Goal: Task Accomplishment & Management: Manage account settings

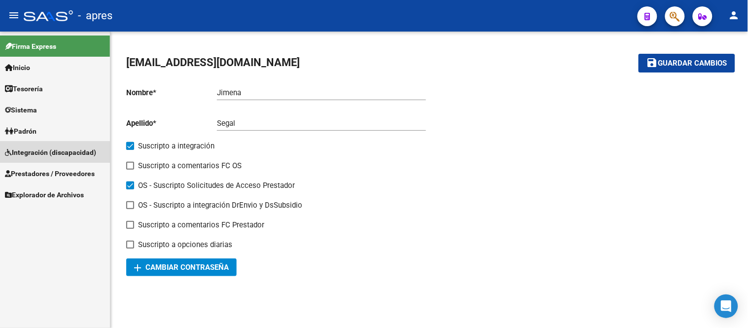
click at [84, 145] on link "Integración (discapacidad)" at bounding box center [55, 151] width 110 height 21
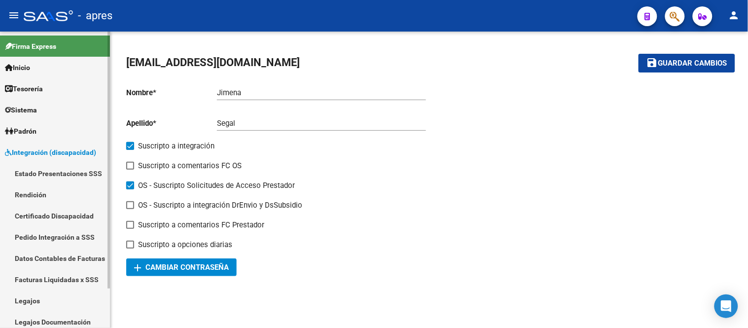
click at [67, 150] on span "Integración (discapacidad)" at bounding box center [50, 152] width 91 height 11
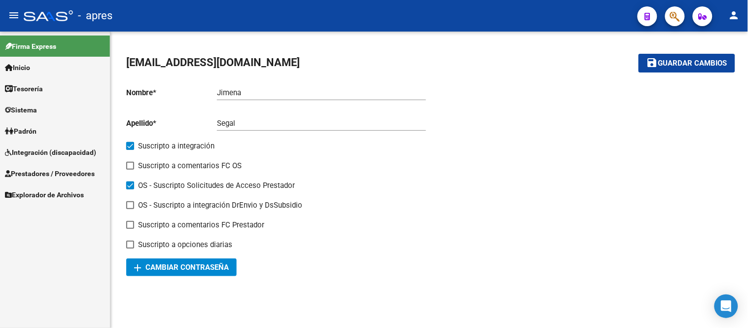
click at [71, 166] on link "Prestadores / Proveedores" at bounding box center [55, 173] width 110 height 21
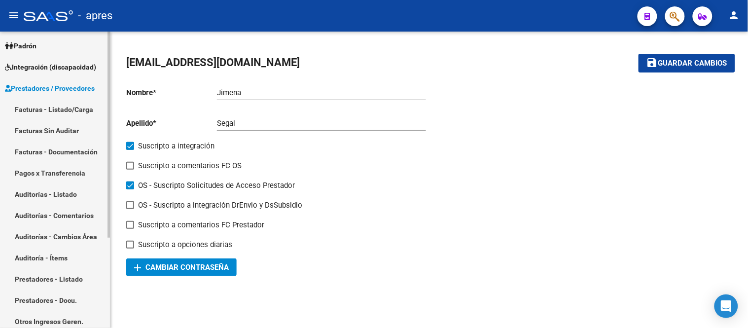
scroll to position [109, 0]
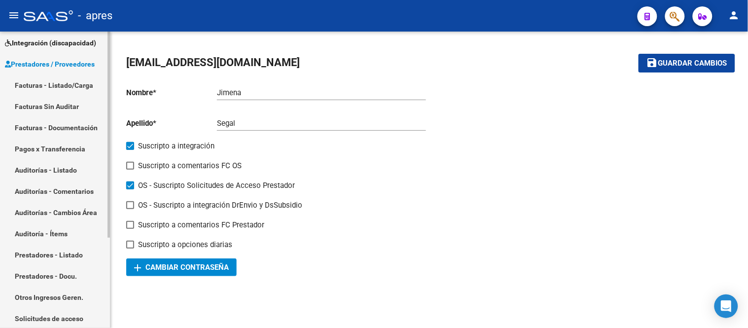
click at [73, 84] on link "Facturas - Listado/Carga" at bounding box center [55, 84] width 110 height 21
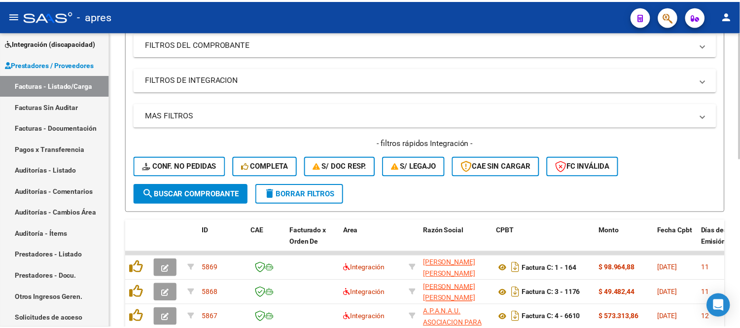
scroll to position [274, 0]
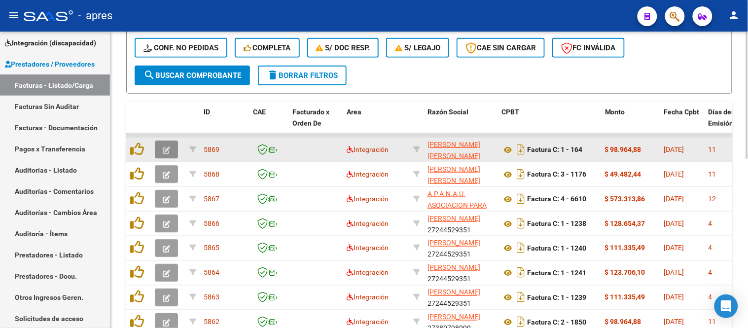
click at [164, 148] on icon "button" at bounding box center [166, 149] width 7 height 7
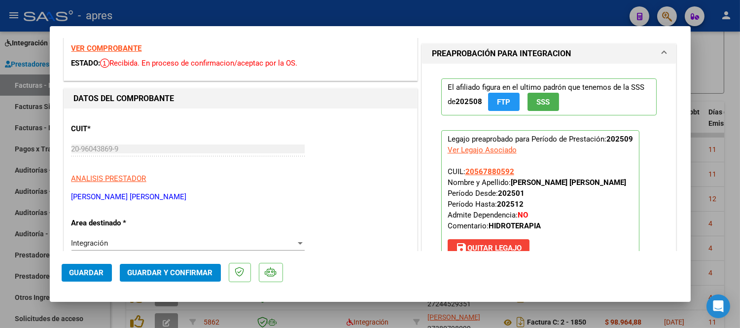
scroll to position [0, 0]
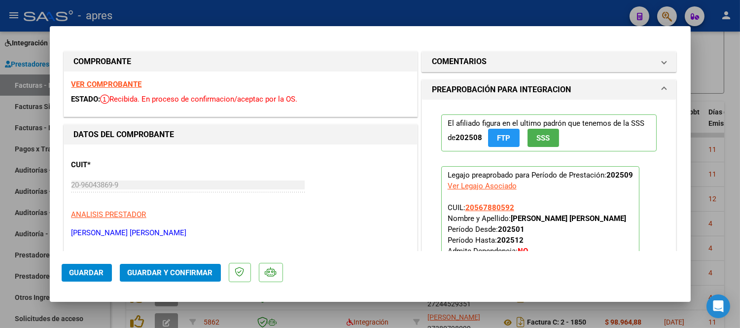
click at [112, 88] on strong "VER COMPROBANTE" at bounding box center [106, 84] width 70 height 9
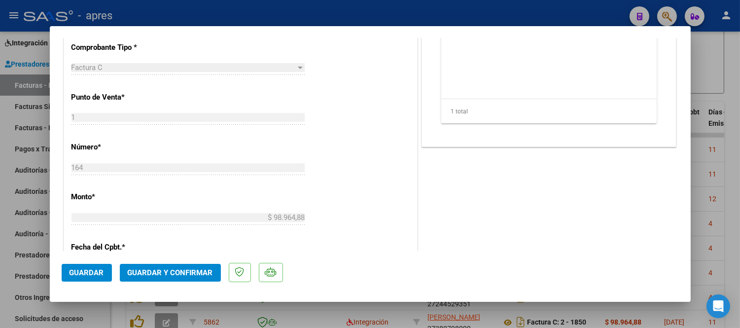
scroll to position [274, 0]
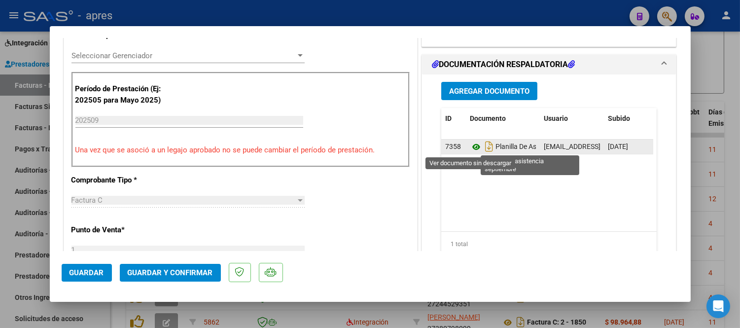
click at [470, 149] on icon at bounding box center [476, 147] width 13 height 12
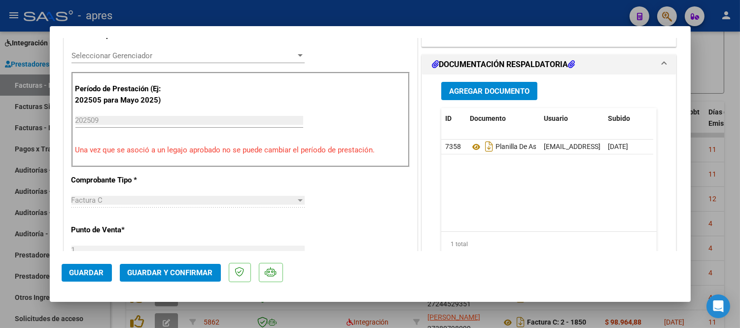
click at [708, 251] on div at bounding box center [370, 164] width 740 height 328
type input "$ 0,00"
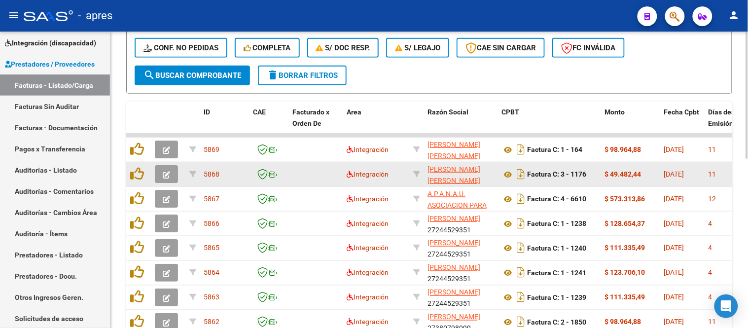
click at [165, 179] on button "button" at bounding box center [166, 174] width 23 height 18
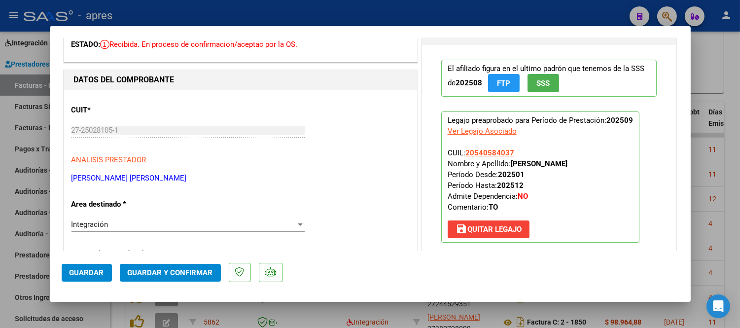
scroll to position [0, 0]
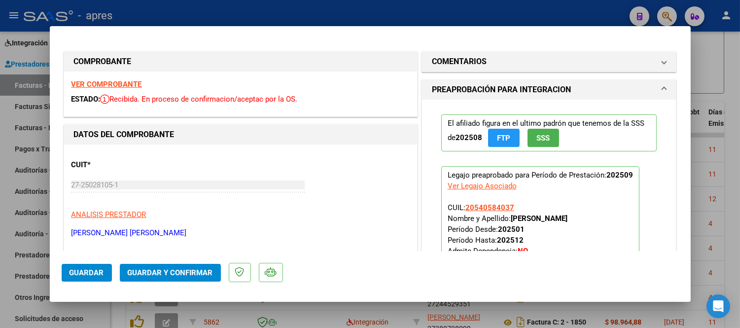
click at [112, 84] on strong "VER COMPROBANTE" at bounding box center [106, 84] width 70 height 9
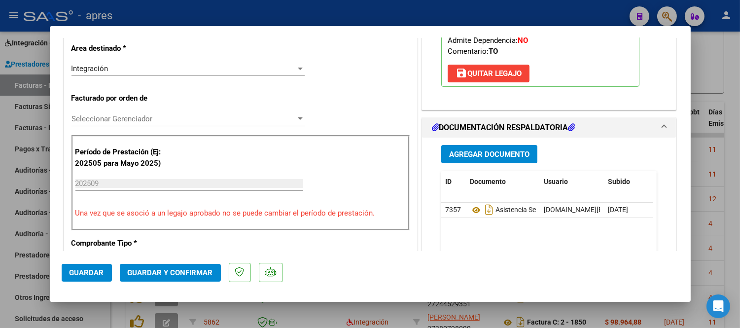
scroll to position [219, 0]
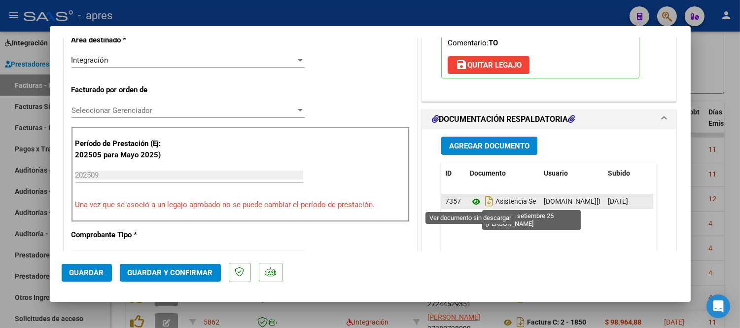
click at [470, 204] on icon at bounding box center [476, 202] width 13 height 12
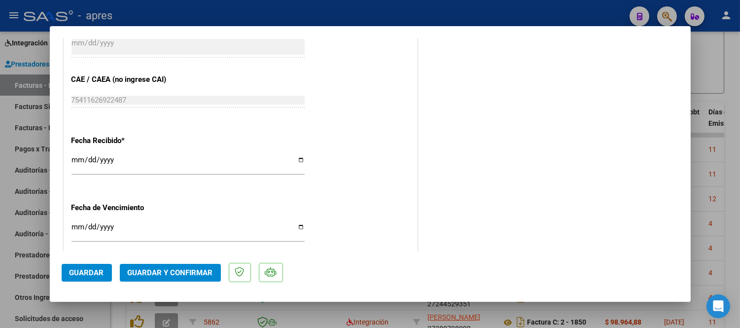
scroll to position [629, 0]
click at [181, 276] on span "Guardar y Confirmar" at bounding box center [170, 272] width 85 height 9
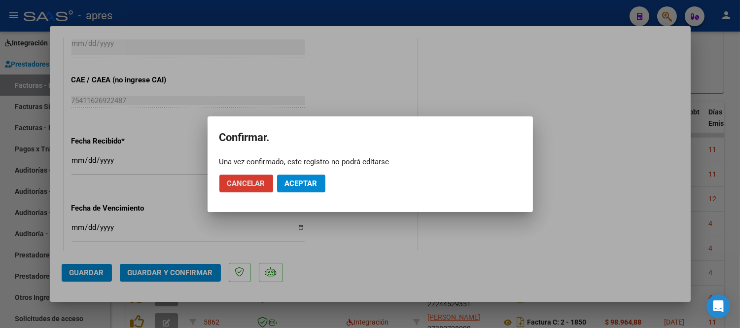
click at [313, 186] on span "Aceptar" at bounding box center [301, 183] width 33 height 9
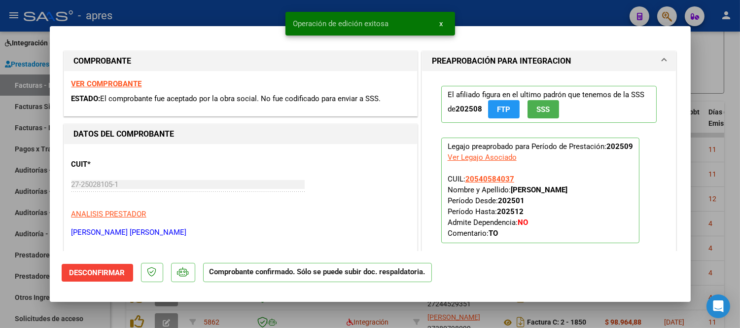
scroll to position [0, 0]
click at [456, 311] on div at bounding box center [370, 164] width 740 height 328
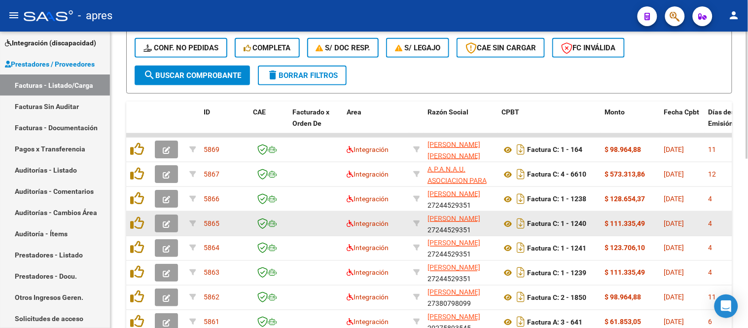
click at [168, 217] on button "button" at bounding box center [166, 223] width 23 height 18
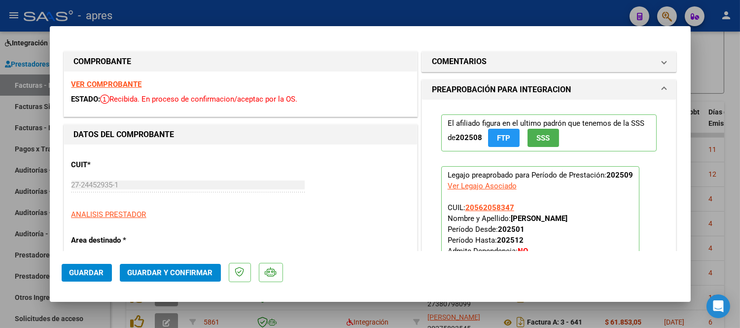
click at [128, 86] on strong "VER COMPROBANTE" at bounding box center [106, 84] width 70 height 9
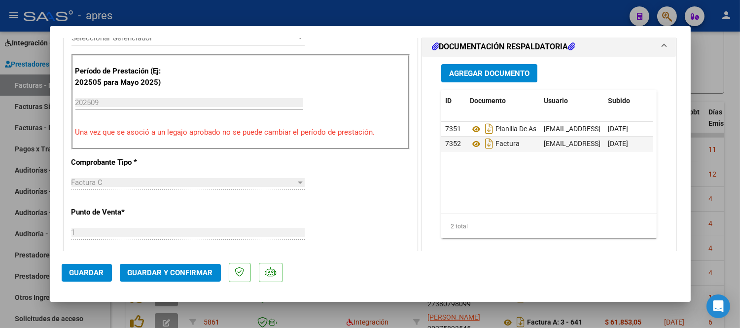
scroll to position [328, 0]
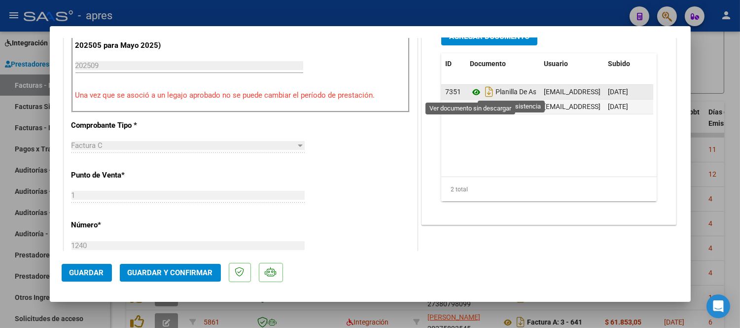
click at [470, 95] on icon at bounding box center [476, 92] width 13 height 12
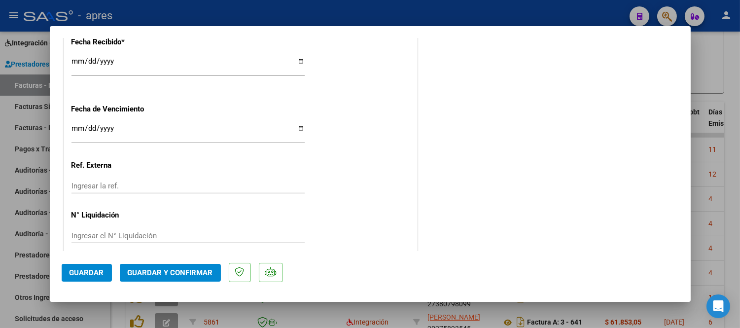
scroll to position [738, 0]
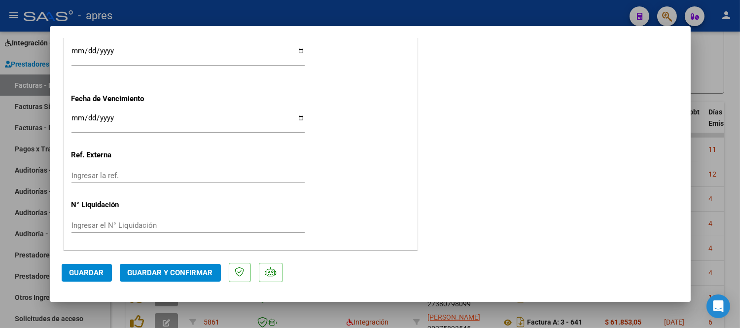
click at [156, 272] on span "Guardar y Confirmar" at bounding box center [170, 272] width 85 height 9
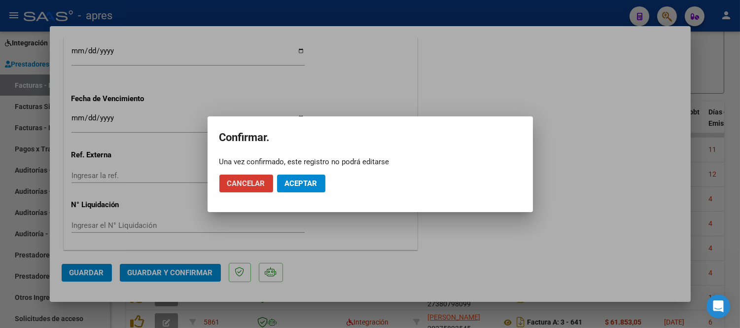
click at [297, 182] on span "Aceptar" at bounding box center [301, 183] width 33 height 9
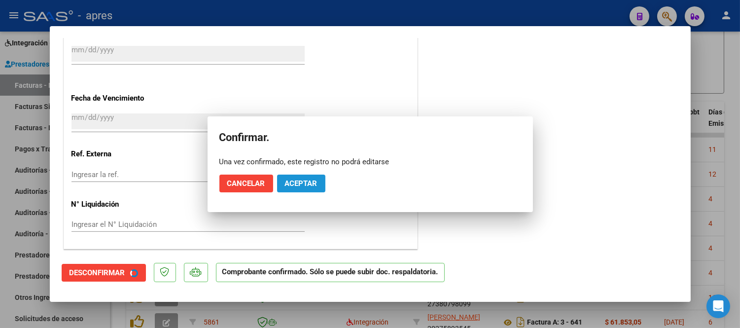
scroll to position [678, 0]
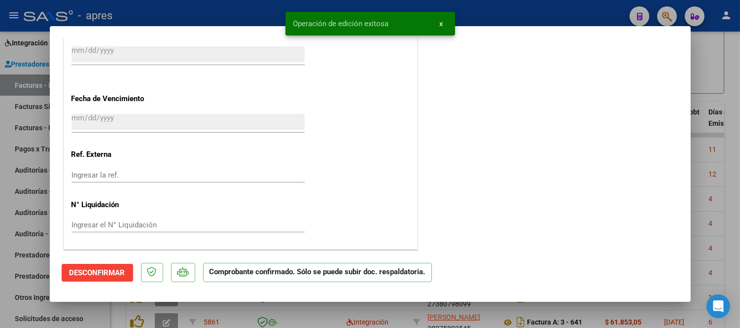
click at [179, 313] on div at bounding box center [370, 164] width 740 height 328
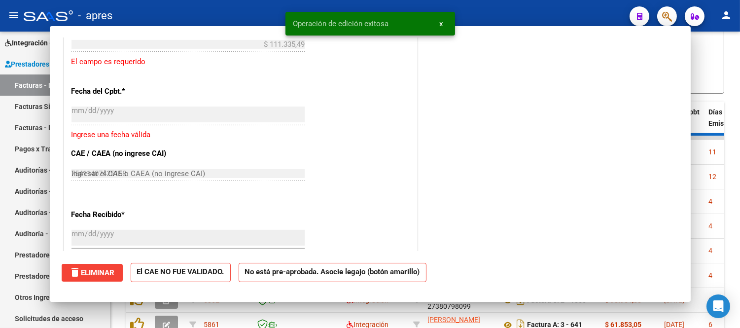
type input "$ 0,00"
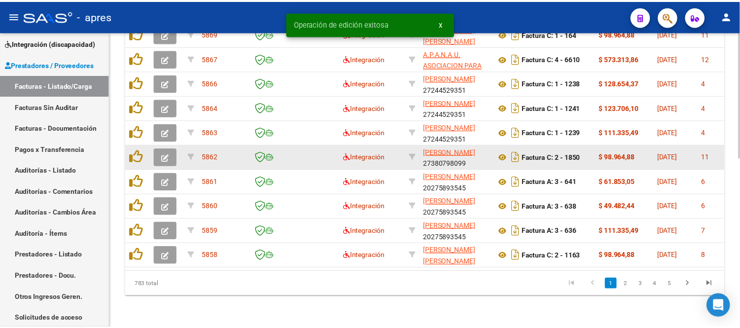
scroll to position [396, 0]
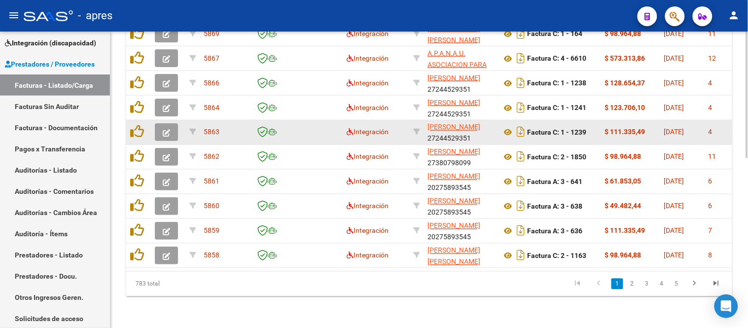
click at [168, 129] on icon "button" at bounding box center [166, 132] width 7 height 7
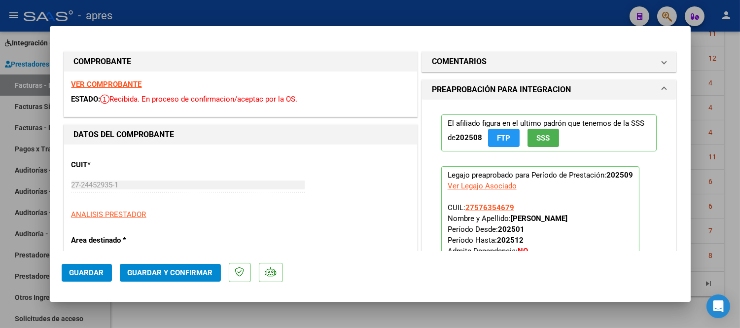
click at [134, 81] on strong "VER COMPROBANTE" at bounding box center [106, 84] width 70 height 9
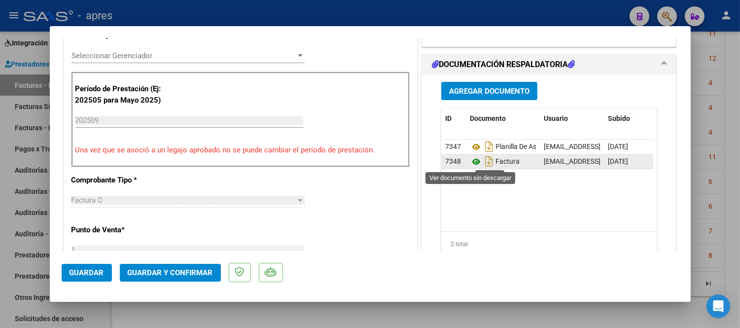
click at [474, 160] on icon at bounding box center [476, 162] width 13 height 12
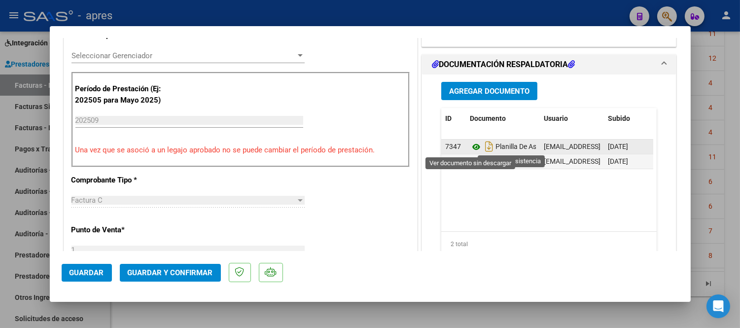
click at [470, 148] on icon at bounding box center [476, 147] width 13 height 12
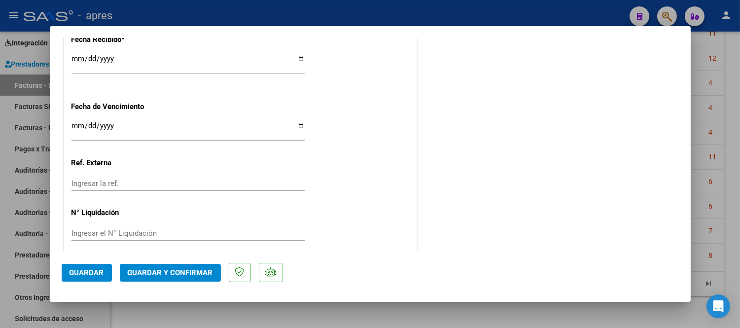
scroll to position [738, 0]
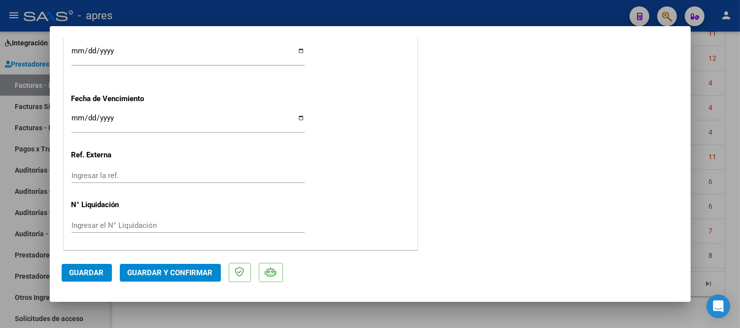
click at [76, 116] on input "[DATE]" at bounding box center [187, 122] width 233 height 16
type input "[DATE]"
click at [140, 138] on div "[DATE] Ingresar la fecha" at bounding box center [187, 127] width 233 height 30
click at [184, 273] on span "Guardar y Confirmar" at bounding box center [170, 272] width 85 height 9
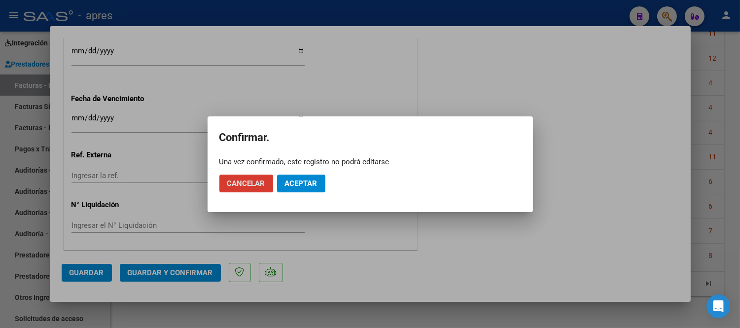
click at [298, 183] on span "Aceptar" at bounding box center [301, 183] width 33 height 9
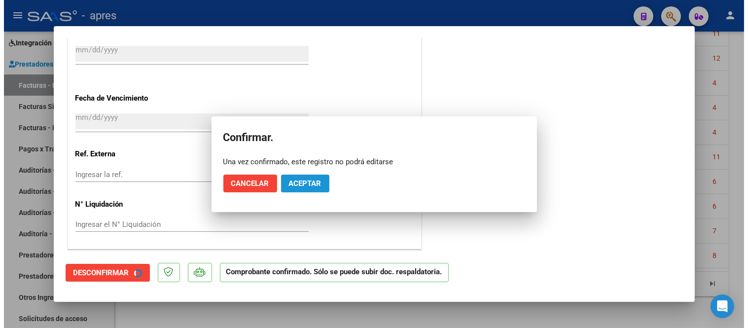
scroll to position [678, 0]
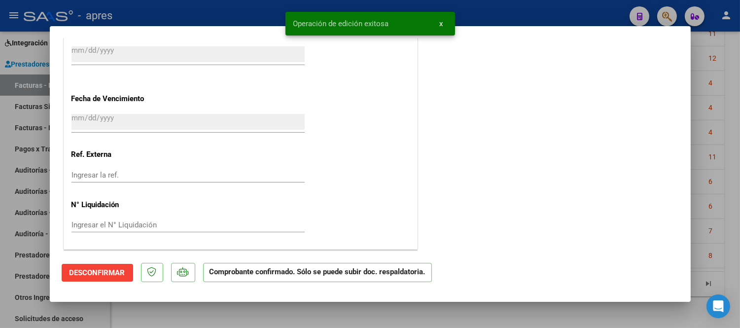
click at [261, 314] on div at bounding box center [370, 164] width 740 height 328
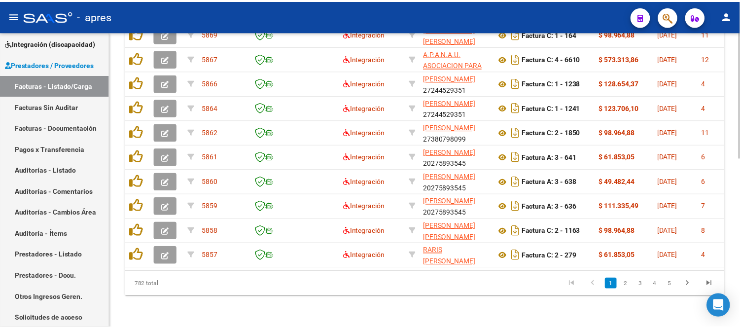
scroll to position [396, 0]
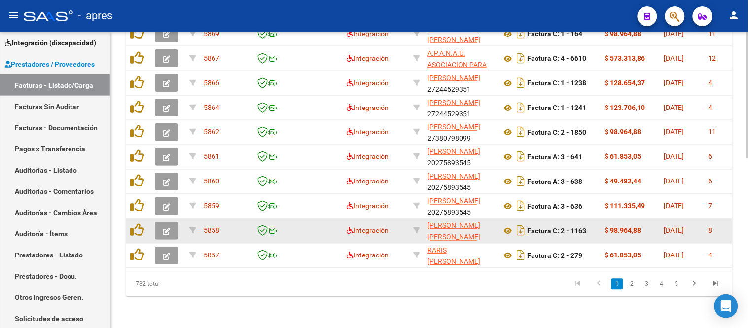
click at [160, 226] on button "button" at bounding box center [166, 231] width 23 height 18
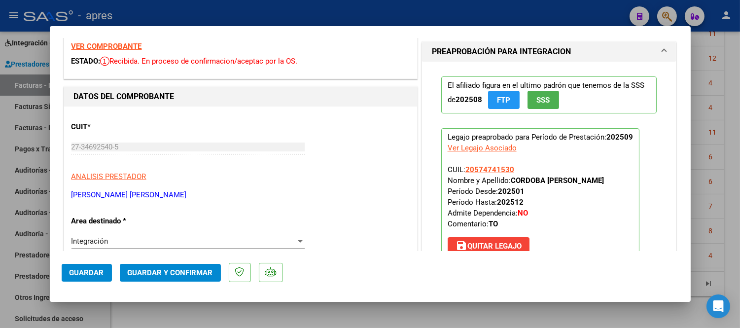
scroll to position [0, 0]
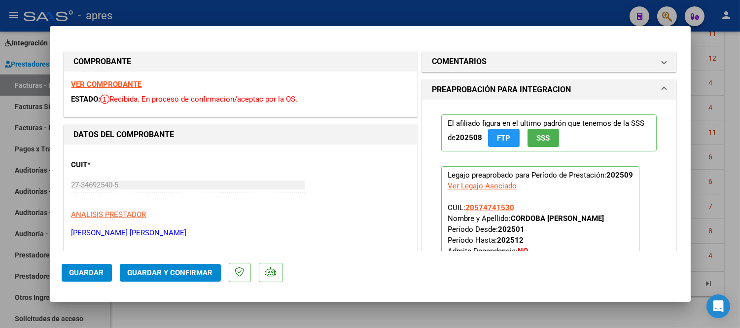
click at [132, 87] on strong "VER COMPROBANTE" at bounding box center [106, 84] width 70 height 9
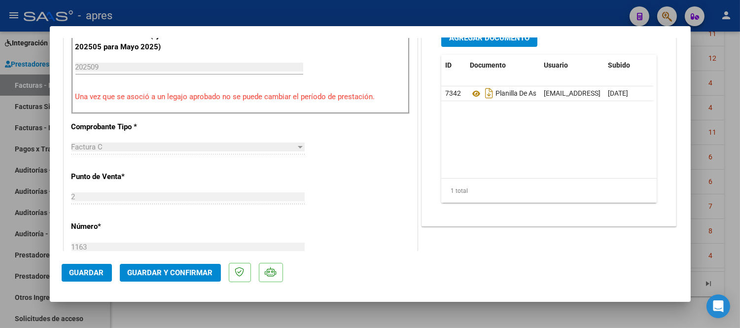
scroll to position [328, 0]
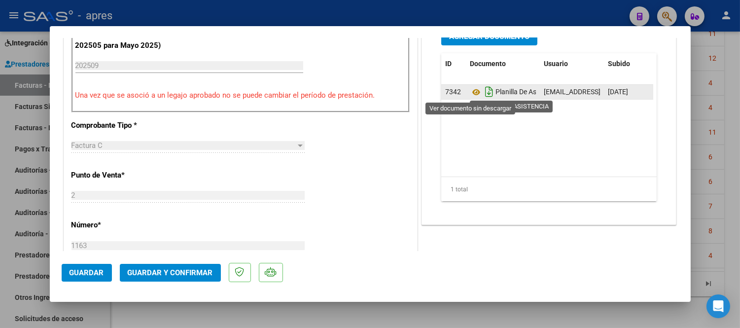
click at [482, 86] on icon "Descargar documento" at bounding box center [488, 92] width 13 height 16
click at [471, 91] on icon at bounding box center [476, 92] width 13 height 12
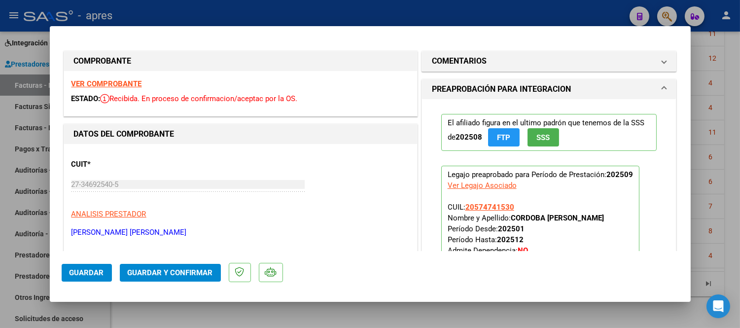
scroll to position [0, 0]
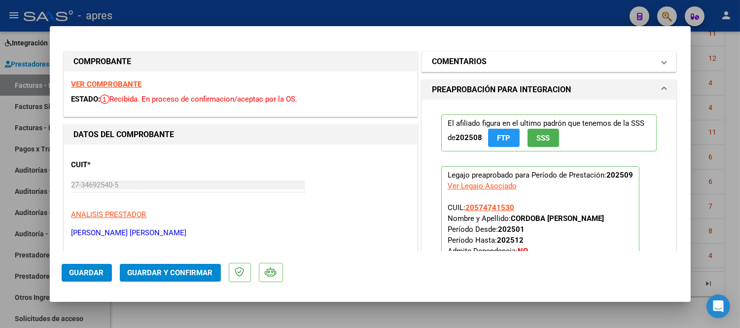
click at [662, 65] on span at bounding box center [664, 62] width 4 height 12
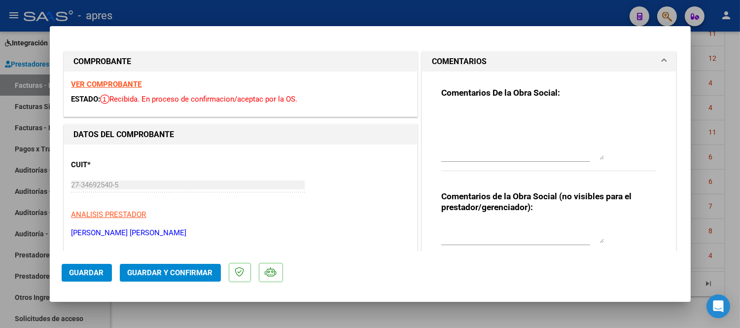
drag, startPoint x: 594, startPoint y: 125, endPoint x: 609, endPoint y: 169, distance: 46.4
click at [610, 169] on div "Comentarios De la Obra Social:" at bounding box center [549, 134] width 216 height 95
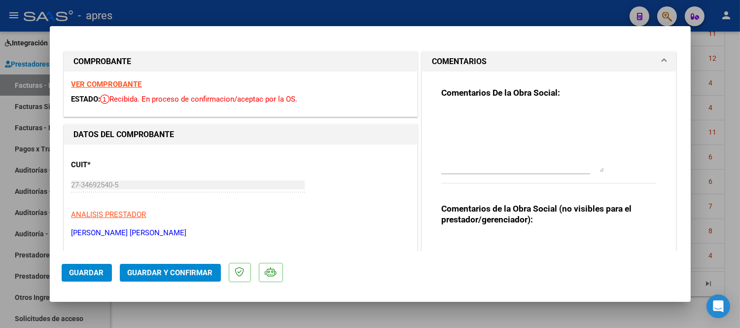
click at [471, 116] on textarea at bounding box center [522, 140] width 163 height 63
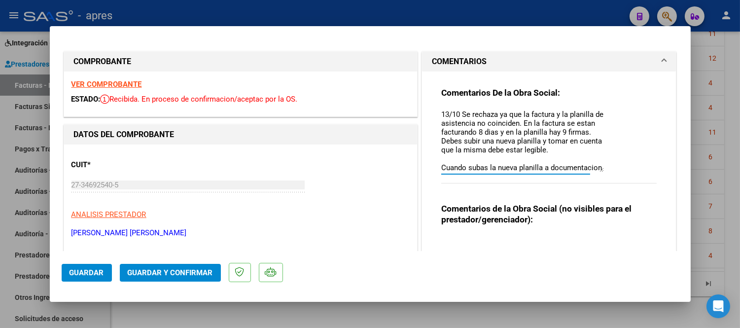
drag, startPoint x: 514, startPoint y: 131, endPoint x: 520, endPoint y: 121, distance: 11.3
click at [514, 132] on textarea "13/10 Se rechaza ya que la factura y la planilla de asistencia no coinciden. En…" at bounding box center [522, 140] width 163 height 63
drag, startPoint x: 580, startPoint y: 145, endPoint x: 591, endPoint y: 166, distance: 23.8
click at [584, 150] on textarea "13/10 Se rechaza ya que la factura y la planilla de asistencia no coinciden. En…" at bounding box center [522, 140] width 163 height 63
drag, startPoint x: 582, startPoint y: 139, endPoint x: 578, endPoint y: 176, distance: 37.1
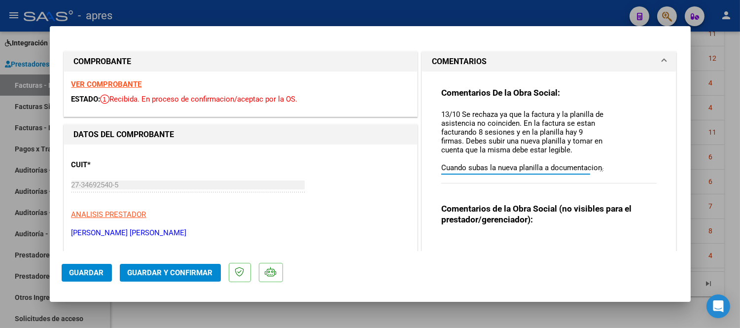
click at [580, 157] on textarea "13/10 Se rechaza ya que la factura y la planilla de asistencia no coinciden. En…" at bounding box center [522, 140] width 163 height 63
click at [555, 155] on textarea "13/10 Se rechaza ya que la factura y la planilla de asistencia no coinciden. En…" at bounding box center [522, 140] width 163 height 63
click at [584, 141] on textarea "13/10 Se rechaza ya que la factura y la planilla de asistencia no coinciden. En…" at bounding box center [522, 140] width 163 height 63
drag, startPoint x: 581, startPoint y: 139, endPoint x: 585, endPoint y: 147, distance: 8.6
click at [581, 140] on textarea "13/10 Se rechaza ya que la factura y la planilla de asistencia no coinciden. En…" at bounding box center [522, 140] width 163 height 63
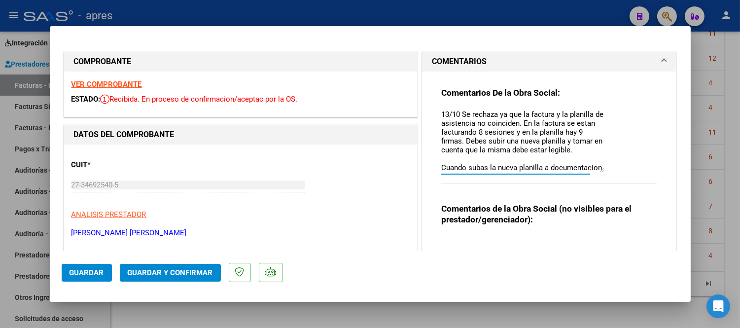
click at [575, 143] on textarea "13/10 Se rechaza ya que la factura y la planilla de asistencia no coinciden. En…" at bounding box center [522, 140] width 163 height 63
click at [582, 146] on textarea "13/10 Se rechaza ya que la factura y la planilla de asistencia no coinciden. En…" at bounding box center [522, 140] width 163 height 63
click at [582, 141] on textarea "13/10 Se rechaza ya que la factura y la planilla de asistencia no coinciden. En…" at bounding box center [522, 140] width 163 height 63
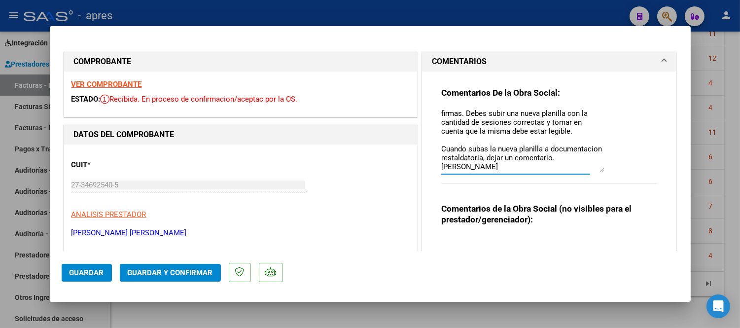
scroll to position [219, 0]
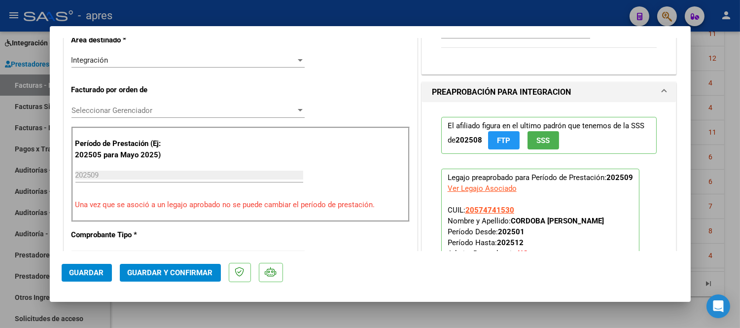
type textarea "13/10 Se rechaza ya que la factura y la planilla de asistencia no coinciden. En…"
click at [84, 270] on span "Guardar" at bounding box center [86, 272] width 34 height 9
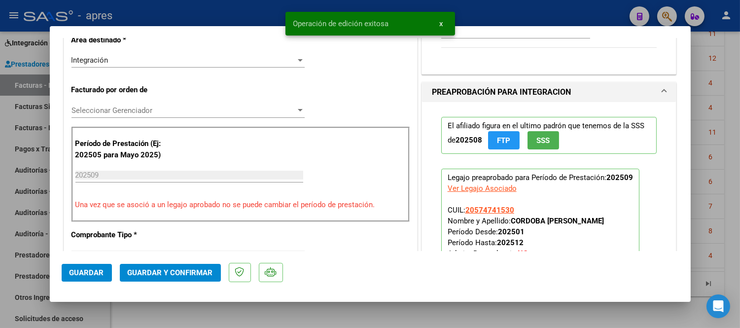
click at [268, 314] on div at bounding box center [370, 164] width 740 height 328
type input "$ 0,00"
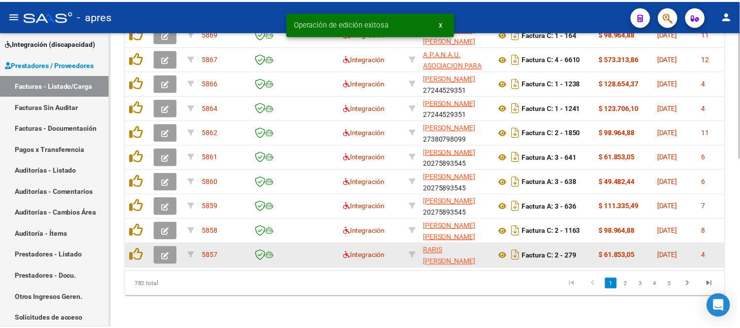
scroll to position [396, 0]
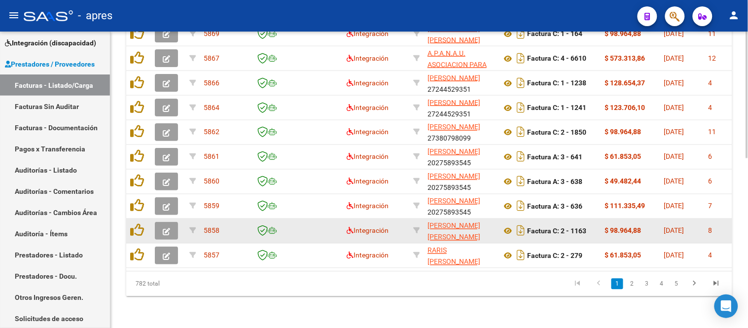
click at [168, 233] on datatable-body-cell at bounding box center [168, 231] width 34 height 24
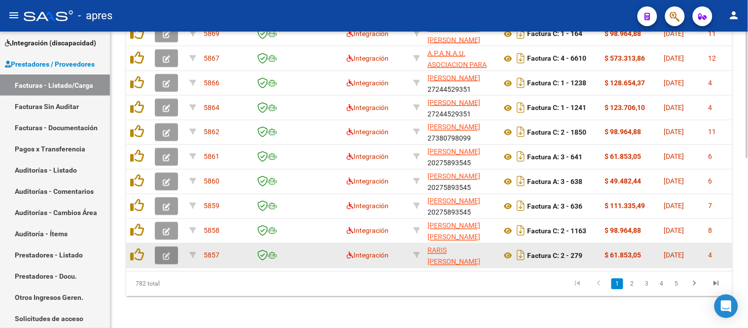
click at [172, 252] on button "button" at bounding box center [166, 255] width 23 height 18
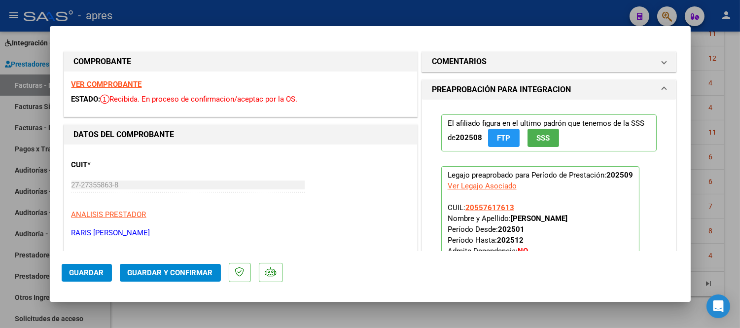
click at [100, 80] on strong "VER COMPROBANTE" at bounding box center [106, 84] width 70 height 9
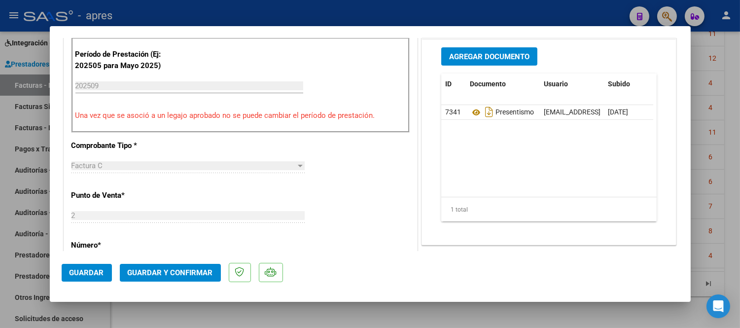
scroll to position [274, 0]
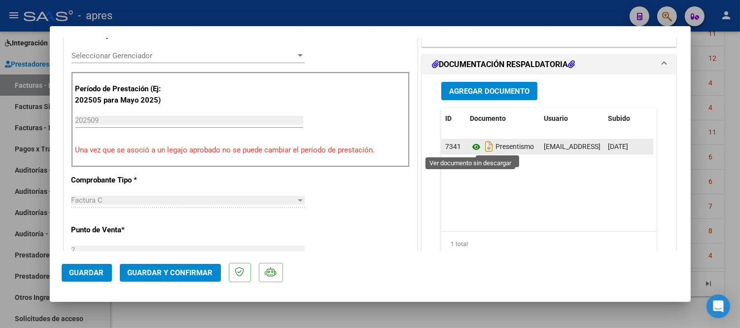
click at [472, 143] on icon at bounding box center [476, 147] width 13 height 12
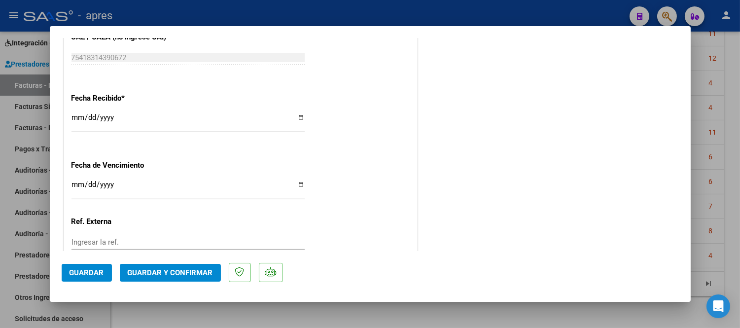
scroll to position [712, 0]
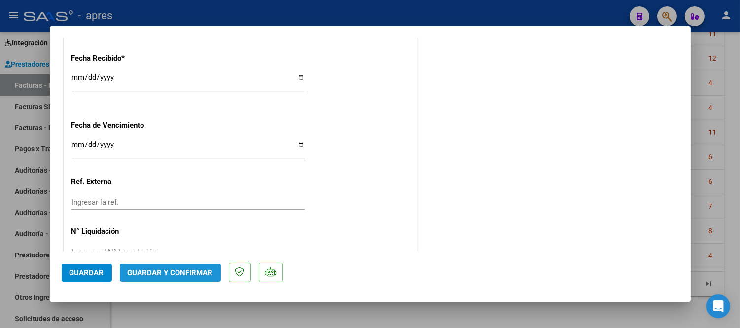
click at [178, 270] on span "Guardar y Confirmar" at bounding box center [170, 272] width 85 height 9
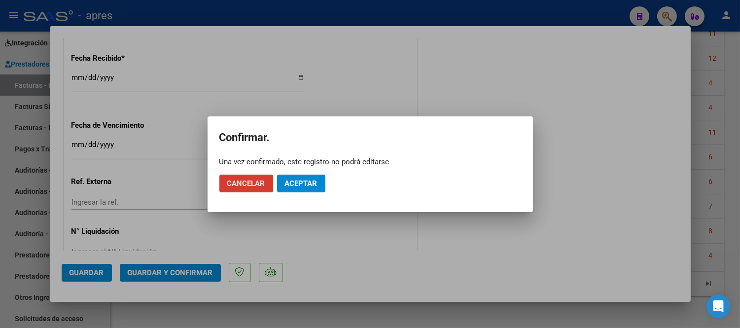
click at [301, 179] on span "Aceptar" at bounding box center [301, 183] width 33 height 9
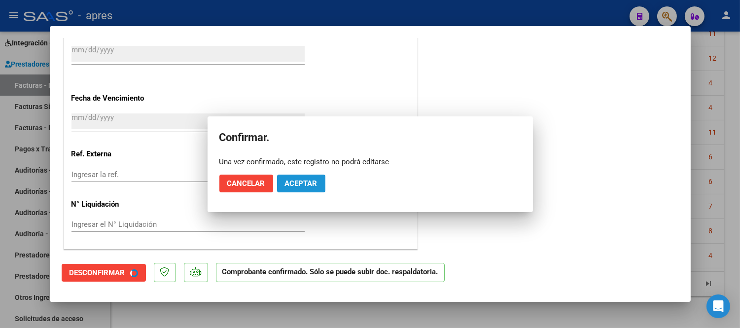
scroll to position [651, 0]
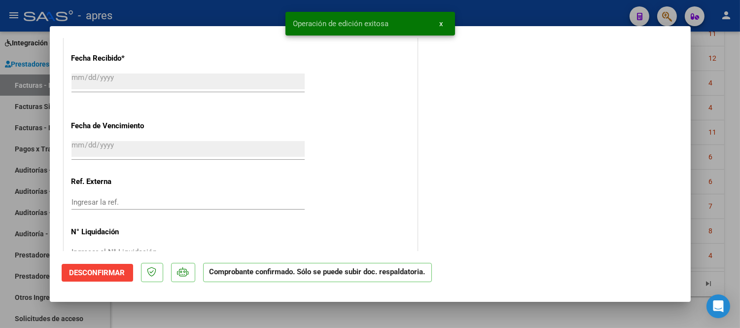
click at [329, 314] on div at bounding box center [370, 164] width 740 height 328
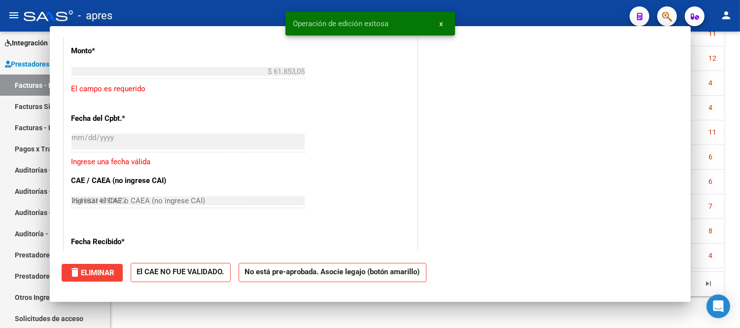
type input "$ 0,00"
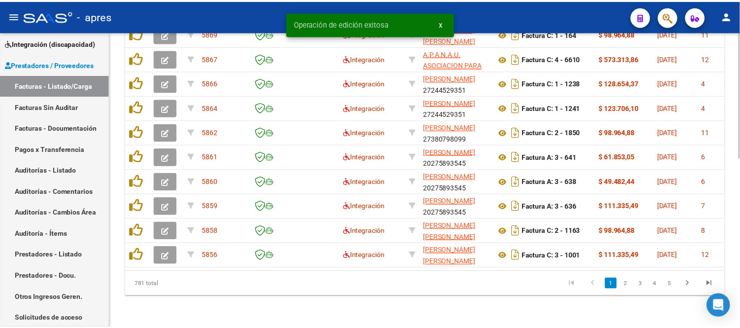
scroll to position [396, 0]
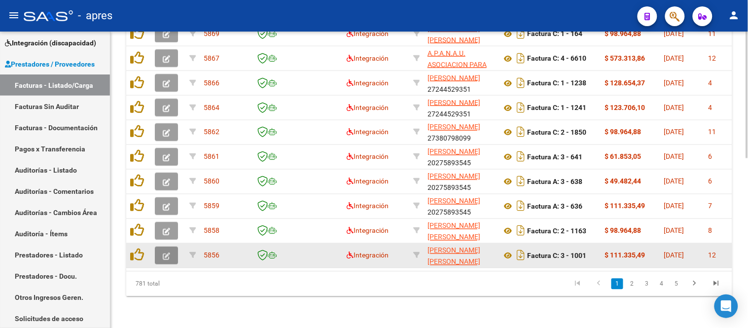
click at [165, 252] on icon "button" at bounding box center [166, 255] width 7 height 7
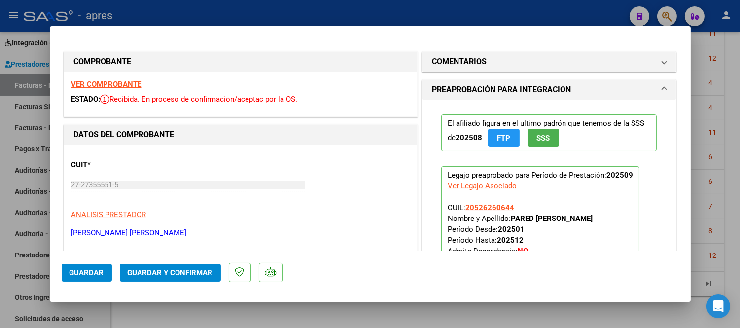
click at [118, 82] on strong "VER COMPROBANTE" at bounding box center [106, 84] width 70 height 9
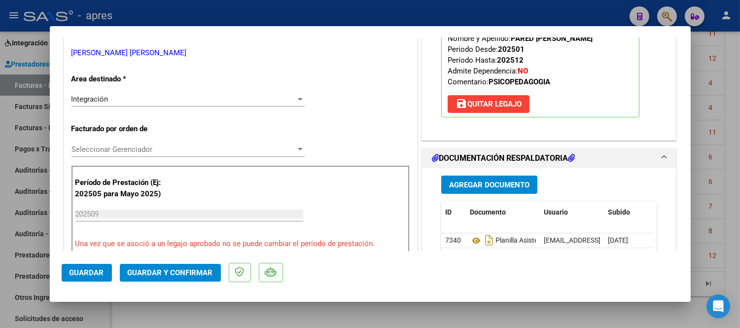
scroll to position [219, 0]
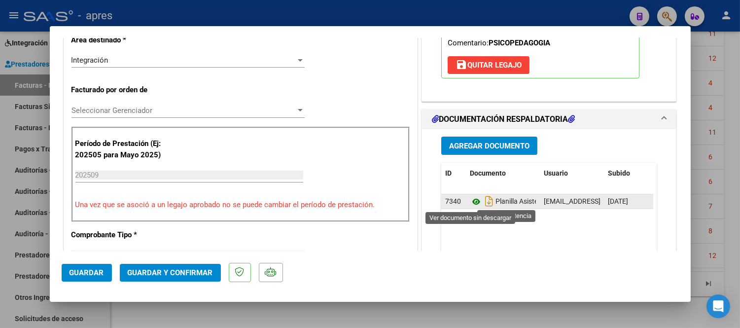
click at [470, 196] on icon at bounding box center [476, 202] width 13 height 12
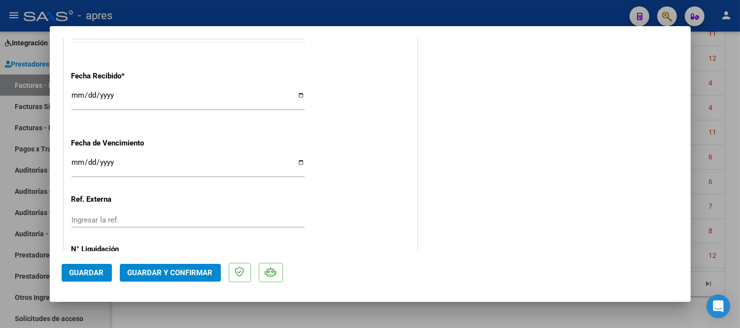
scroll to position [738, 0]
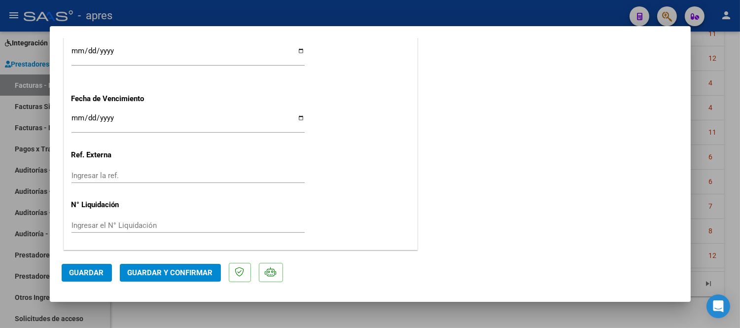
click at [178, 274] on span "Guardar y Confirmar" at bounding box center [170, 272] width 85 height 9
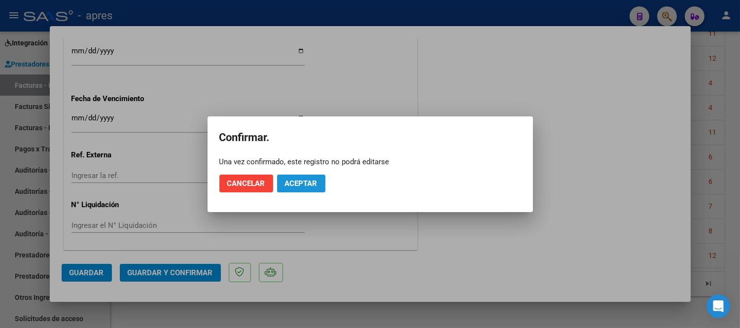
click at [298, 188] on button "Aceptar" at bounding box center [301, 183] width 48 height 18
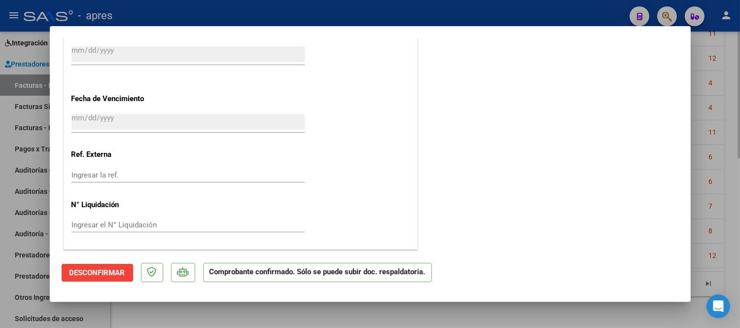
click at [343, 306] on div at bounding box center [370, 164] width 740 height 328
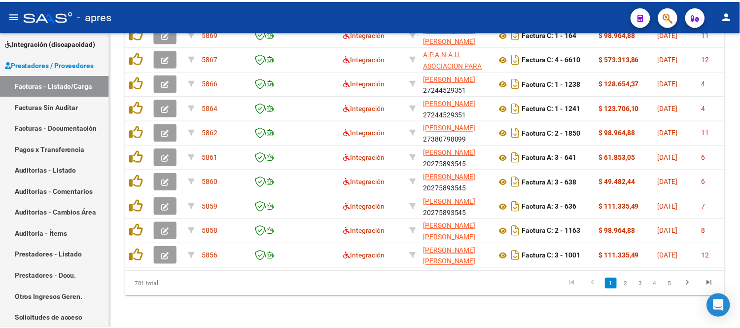
scroll to position [396, 0]
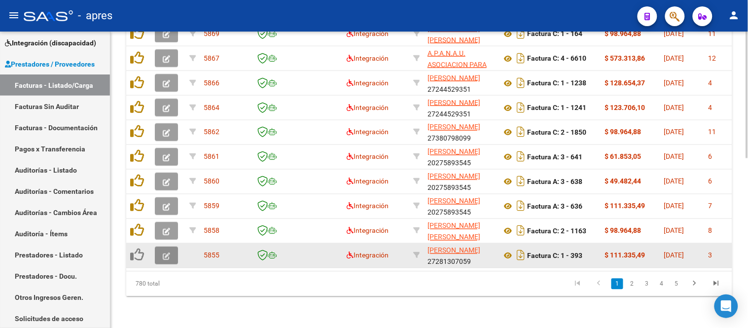
click at [165, 252] on icon "button" at bounding box center [166, 255] width 7 height 7
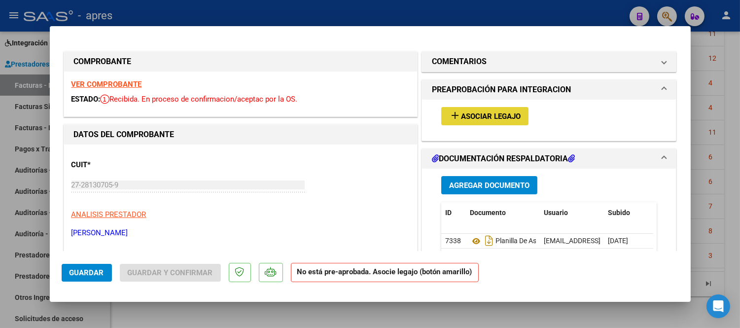
click at [482, 119] on span "Asociar Legajo" at bounding box center [491, 116] width 60 height 9
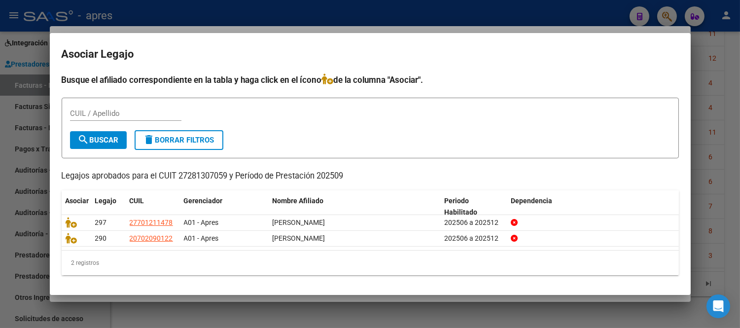
click at [412, 305] on div at bounding box center [370, 164] width 740 height 328
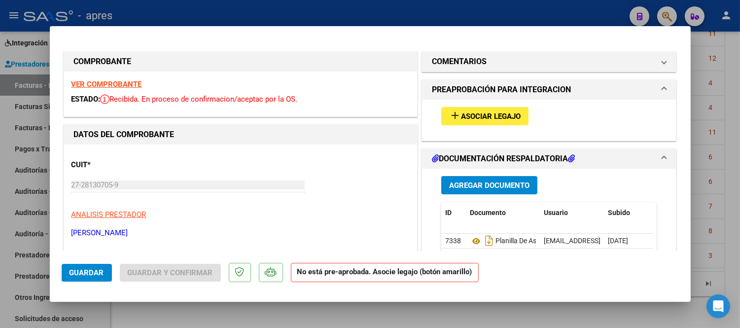
click at [104, 87] on strong "VER COMPROBANTE" at bounding box center [106, 84] width 70 height 9
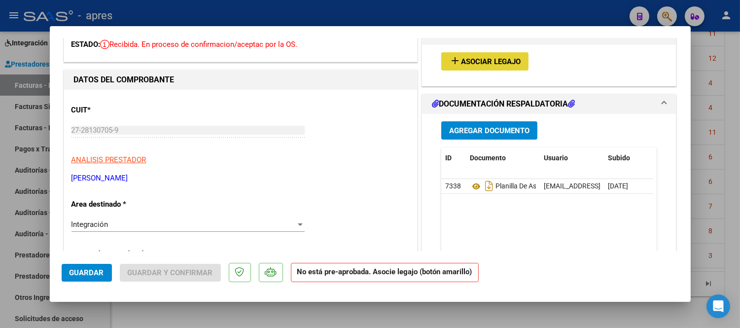
click at [468, 61] on span "Asociar Legajo" at bounding box center [491, 61] width 60 height 9
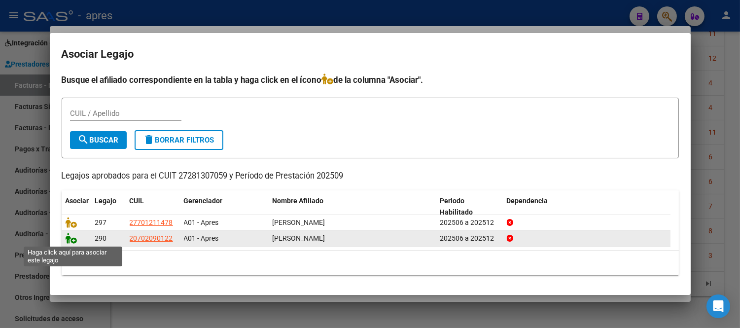
click at [69, 233] on icon at bounding box center [72, 238] width 12 height 11
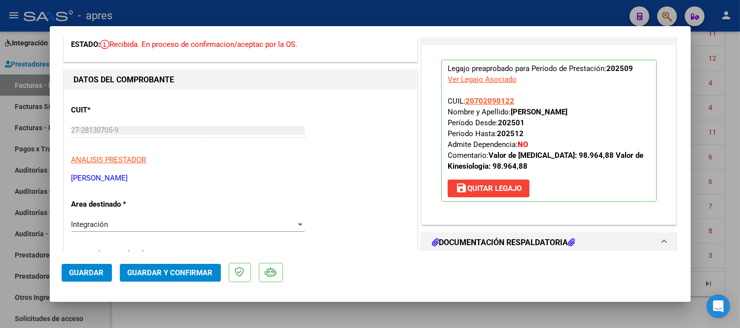
click at [404, 303] on div at bounding box center [370, 164] width 740 height 328
type input "$ 0,00"
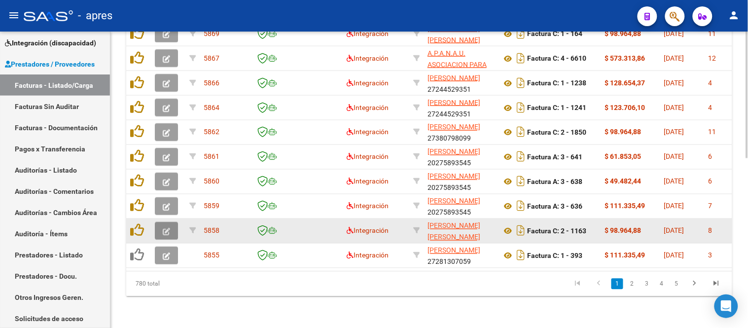
click at [168, 228] on icon "button" at bounding box center [166, 231] width 7 height 7
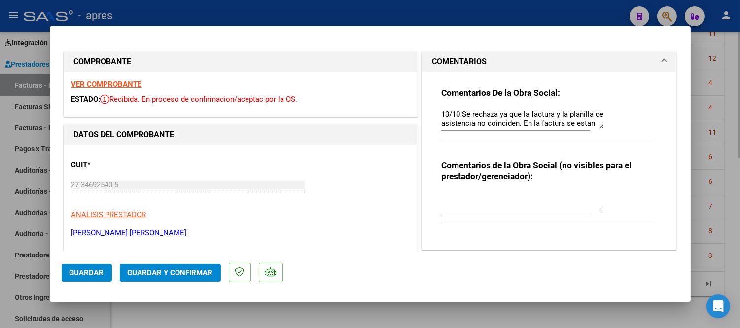
click at [238, 307] on div at bounding box center [370, 164] width 740 height 328
type input "$ 0,00"
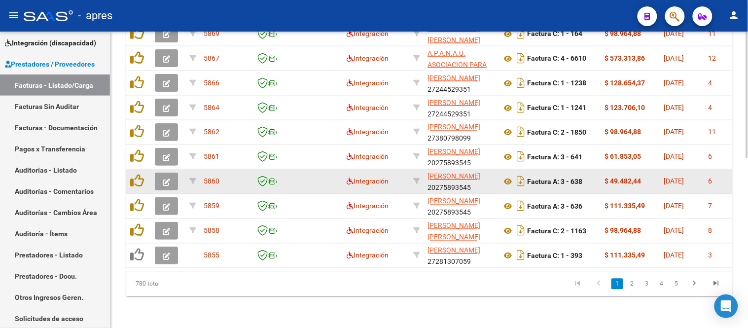
click at [164, 178] on icon "button" at bounding box center [166, 181] width 7 height 7
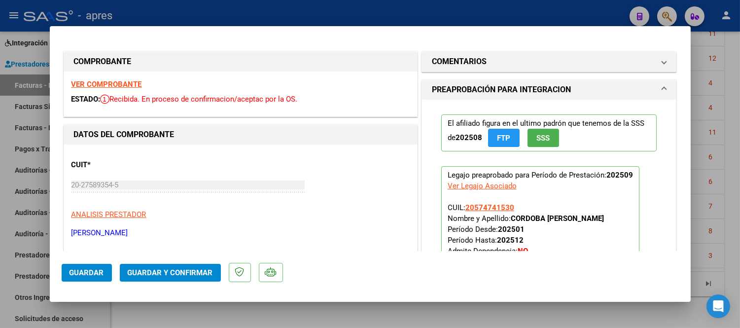
click at [124, 84] on strong "VER COMPROBANTE" at bounding box center [106, 84] width 70 height 9
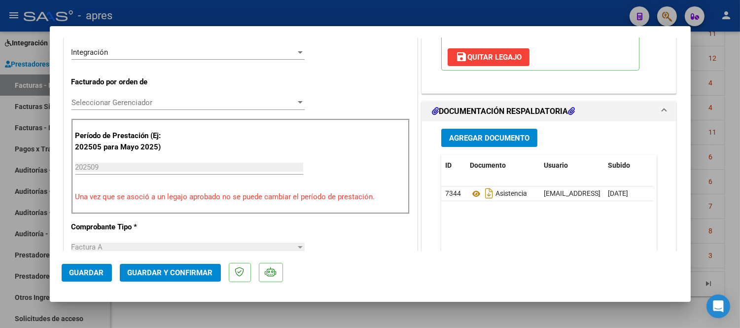
scroll to position [274, 0]
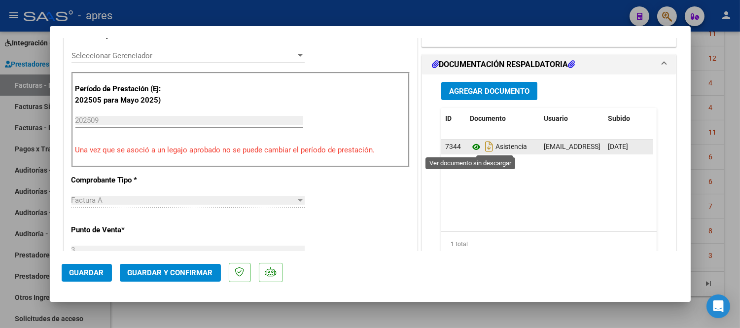
click at [471, 144] on icon at bounding box center [476, 147] width 13 height 12
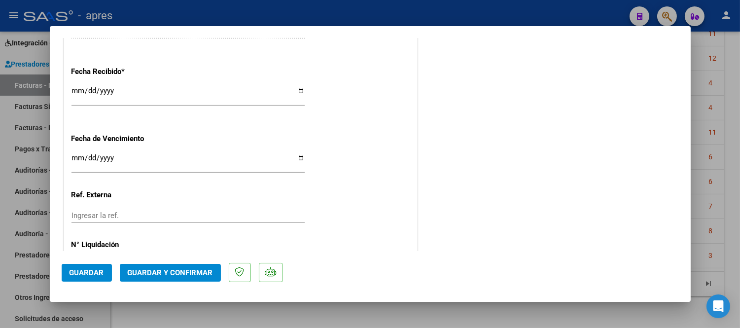
scroll to position [712, 0]
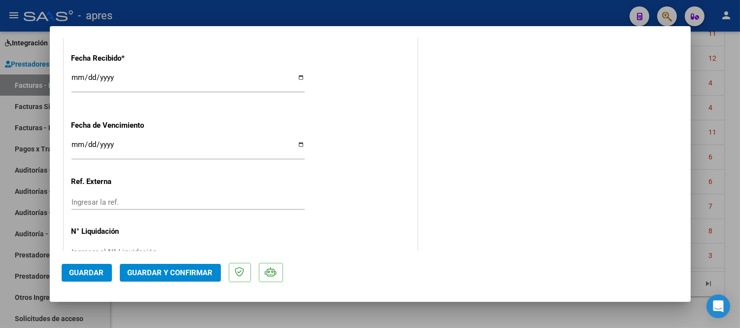
click at [76, 140] on input "[DATE]" at bounding box center [187, 148] width 233 height 16
type input "[DATE]"
click at [153, 269] on span "Guardar y Confirmar" at bounding box center [170, 272] width 85 height 9
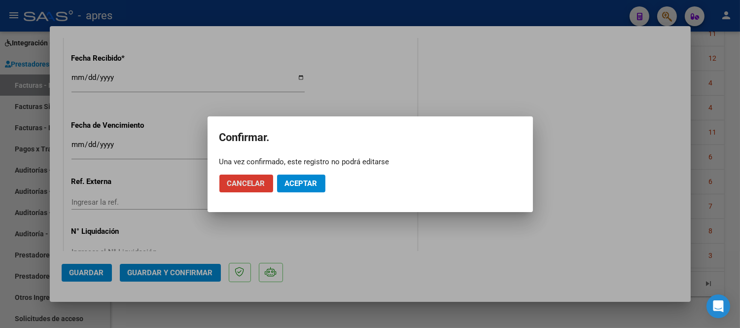
click at [299, 181] on span "Aceptar" at bounding box center [301, 183] width 33 height 9
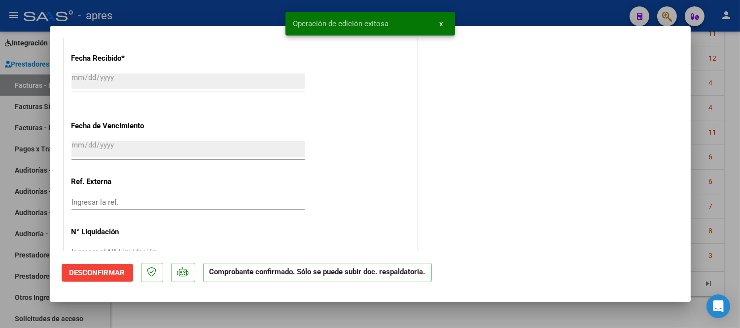
click at [446, 313] on div at bounding box center [370, 164] width 740 height 328
type input "$ 0,00"
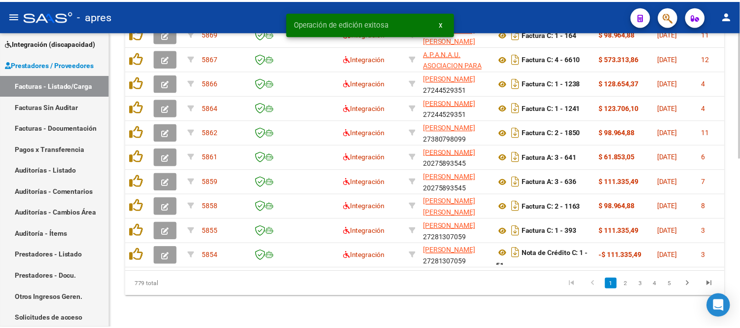
scroll to position [396, 0]
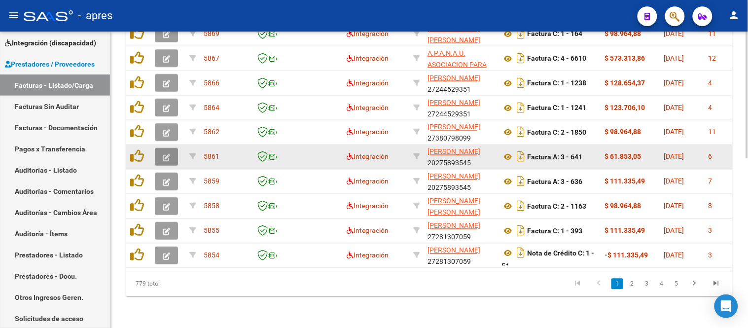
click at [168, 154] on icon "button" at bounding box center [166, 157] width 7 height 7
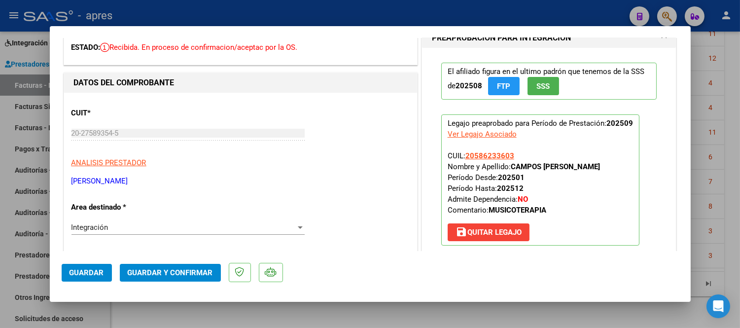
scroll to position [0, 0]
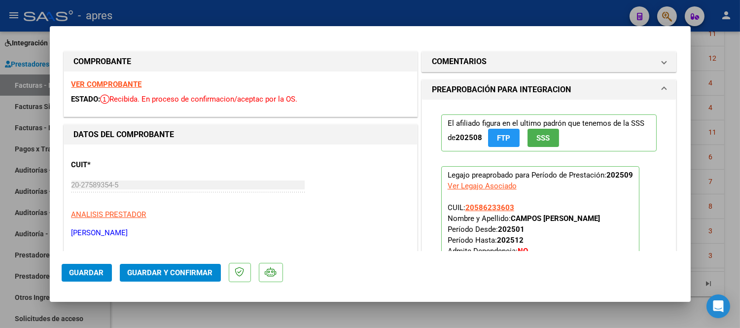
click at [138, 81] on strong "VER COMPROBANTE" at bounding box center [106, 84] width 70 height 9
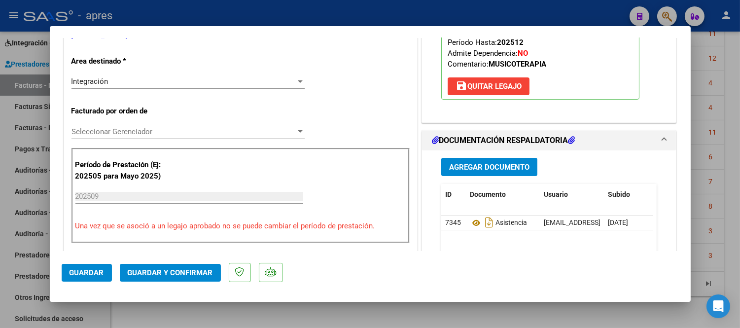
scroll to position [274, 0]
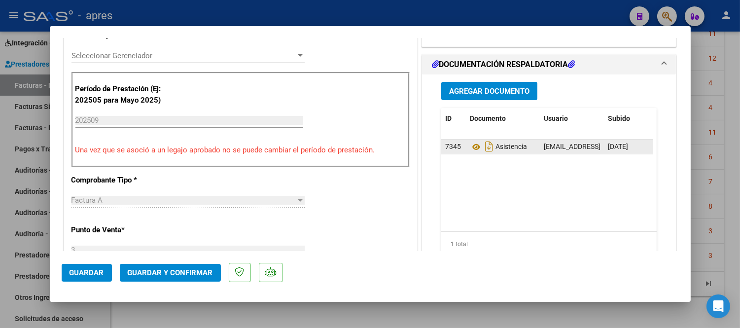
click at [470, 140] on div "Asistencia" at bounding box center [503, 146] width 66 height 16
click at [470, 148] on icon at bounding box center [476, 147] width 13 height 12
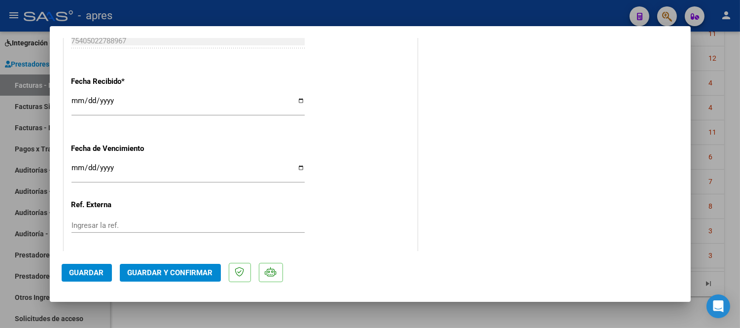
scroll to position [738, 0]
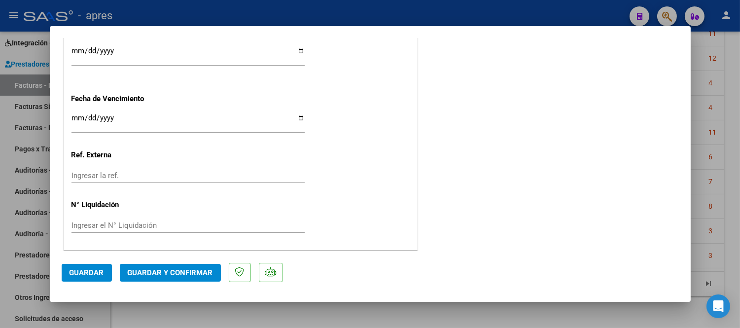
click at [185, 271] on span "Guardar y Confirmar" at bounding box center [170, 272] width 85 height 9
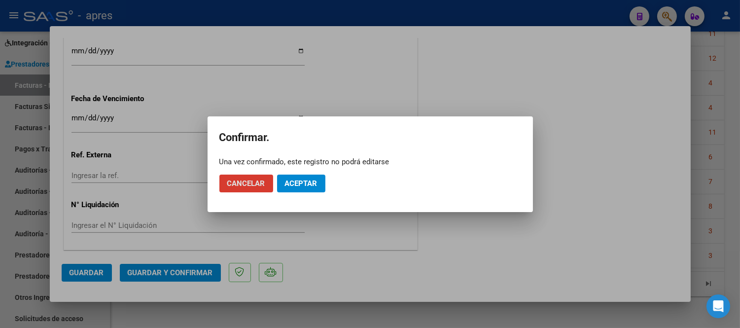
click at [306, 174] on button "Aceptar" at bounding box center [301, 183] width 48 height 18
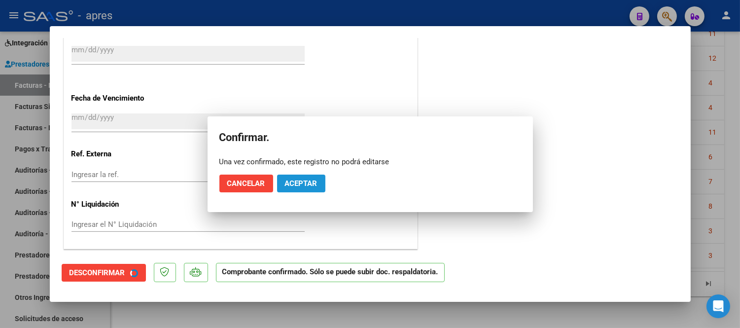
scroll to position [678, 0]
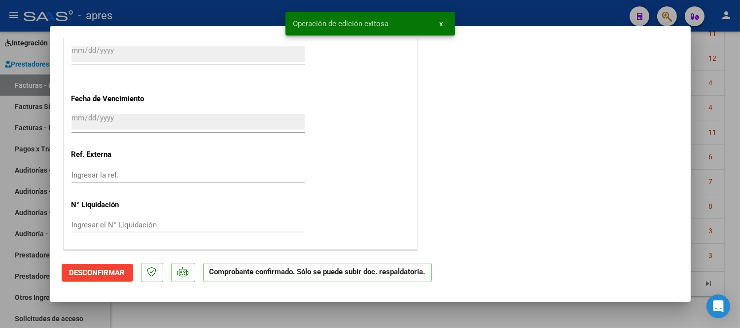
click at [403, 314] on div at bounding box center [370, 164] width 740 height 328
type input "$ 0,00"
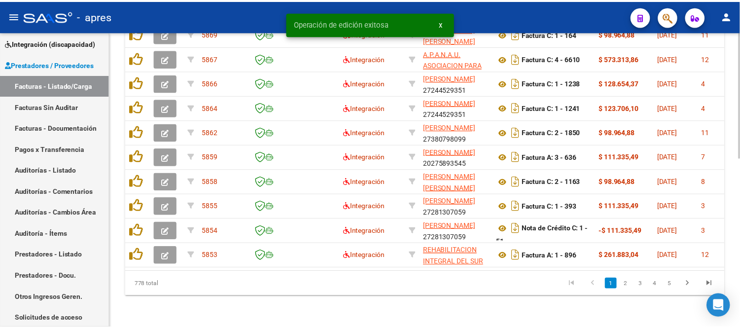
scroll to position [396, 0]
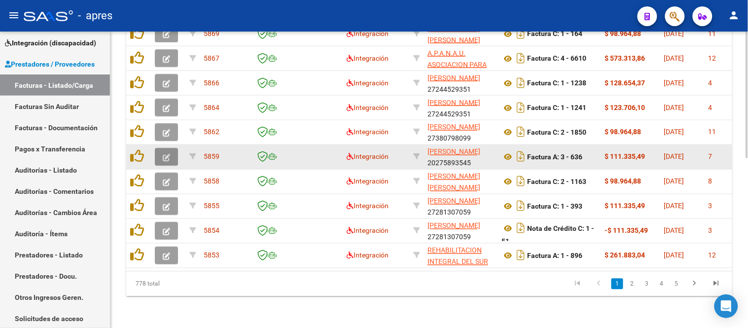
click at [167, 152] on span "button" at bounding box center [166, 156] width 7 height 9
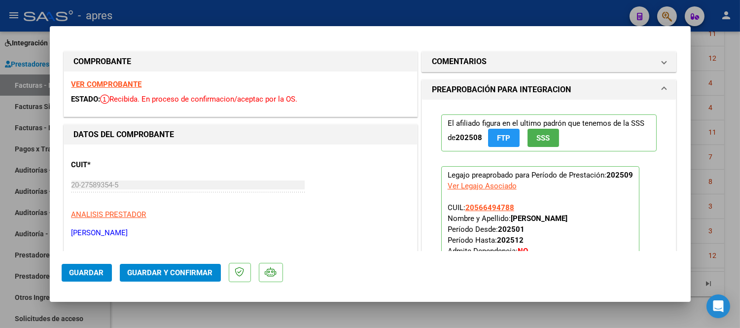
click at [116, 81] on strong "VER COMPROBANTE" at bounding box center [106, 84] width 70 height 9
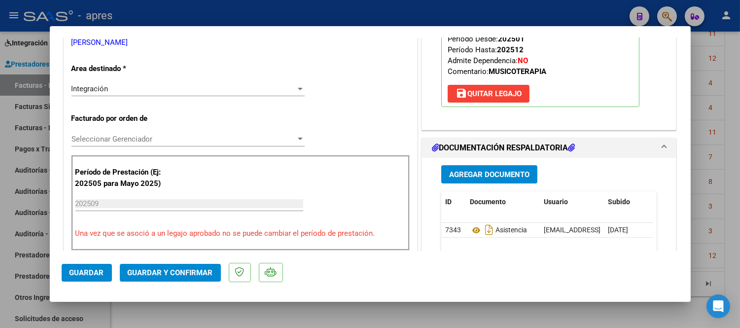
scroll to position [274, 0]
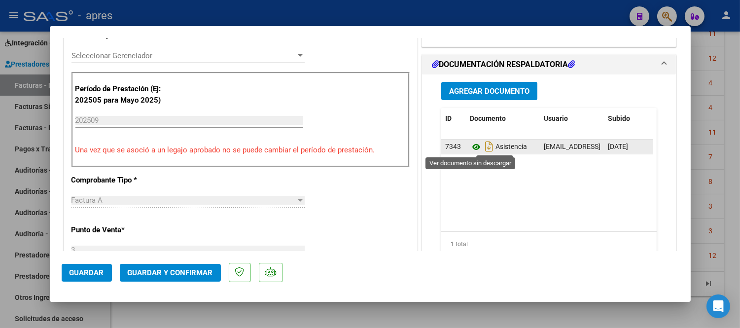
click at [470, 143] on icon at bounding box center [476, 147] width 13 height 12
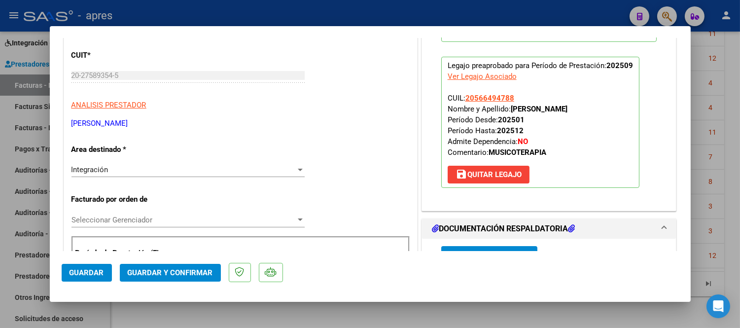
scroll to position [0, 0]
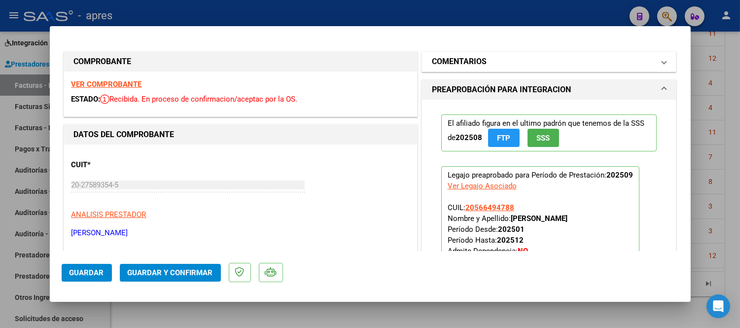
click at [662, 62] on span at bounding box center [664, 62] width 4 height 12
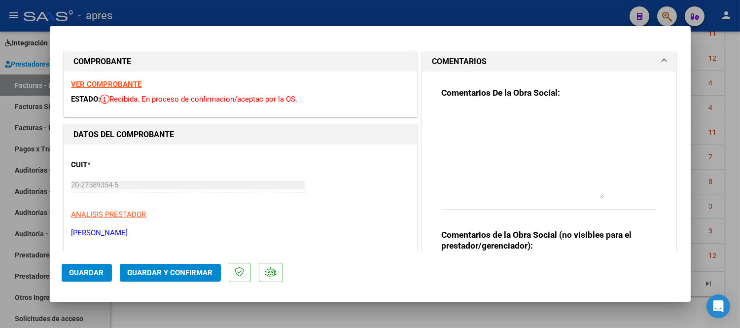
drag, startPoint x: 595, startPoint y: 127, endPoint x: 512, endPoint y: 143, distance: 85.3
click at [610, 197] on div "Comentarios De la Obra Social:" at bounding box center [549, 153] width 216 height 133
click at [507, 116] on textarea at bounding box center [522, 154] width 163 height 90
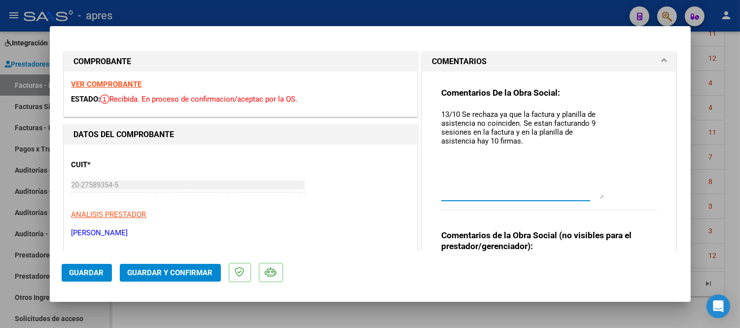
paste textarea "Tienen dos opciones Cambiar la planilla de asistencia: Deberian cargar un nuevo…"
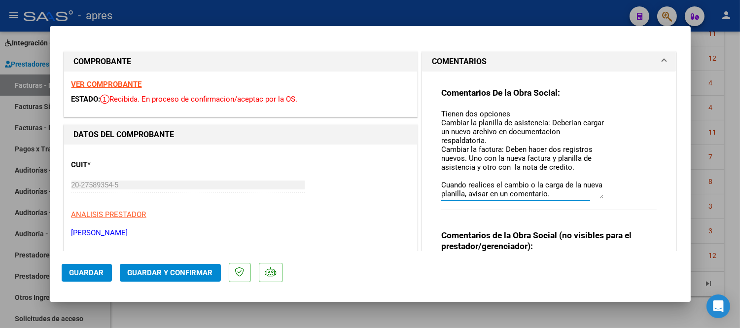
scroll to position [53, 0]
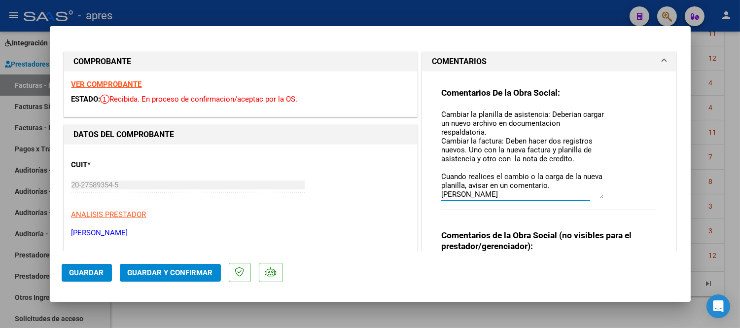
type textarea "13/10 Se rechaza ya que la factura y planilla de asistencia no coinciden. Se es…"
click at [103, 272] on button "Guardar" at bounding box center [87, 273] width 50 height 18
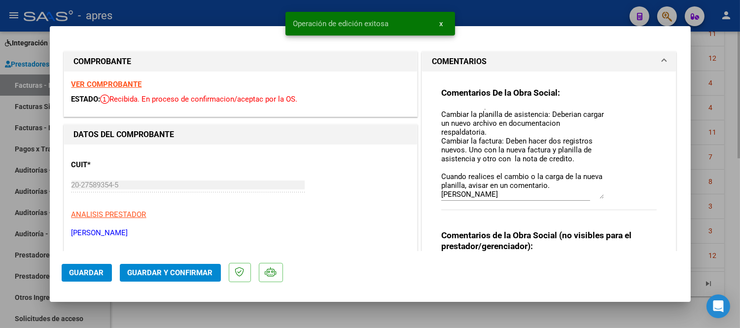
click at [222, 309] on div at bounding box center [370, 164] width 740 height 328
type input "$ 0,00"
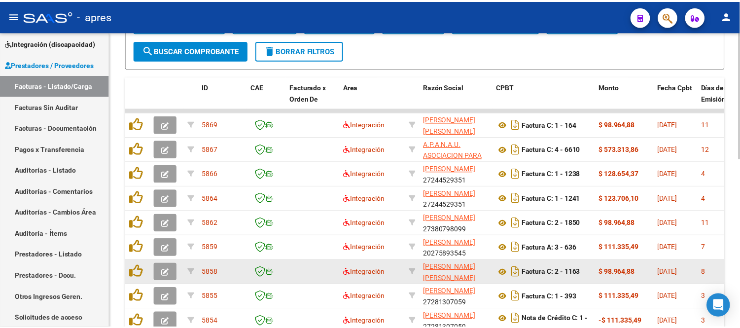
scroll to position [286, 0]
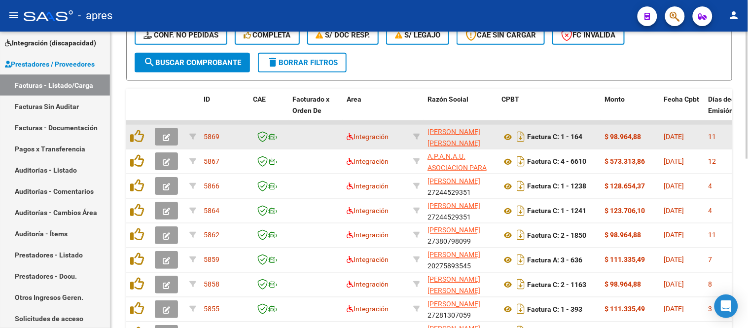
click at [169, 130] on button "button" at bounding box center [166, 137] width 23 height 18
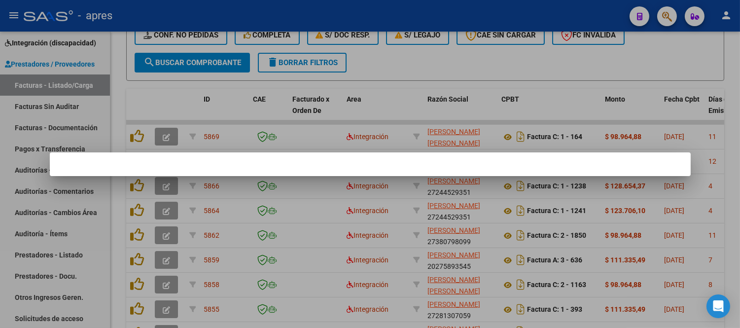
click at [363, 284] on div at bounding box center [370, 164] width 740 height 328
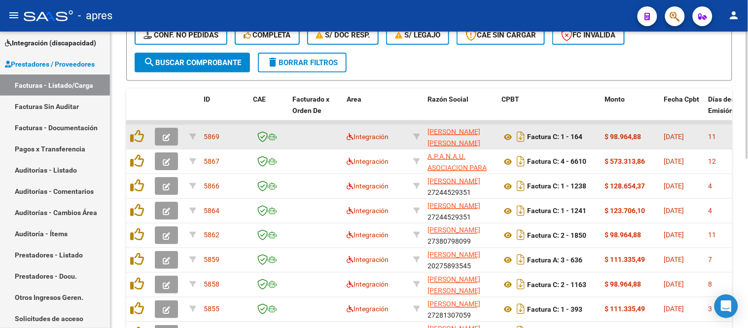
click at [169, 137] on icon "button" at bounding box center [166, 137] width 7 height 7
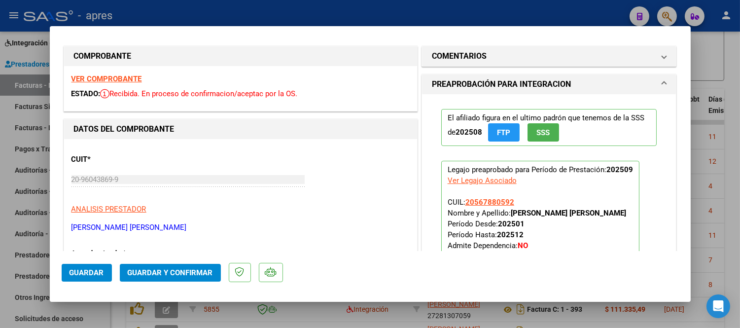
scroll to position [0, 0]
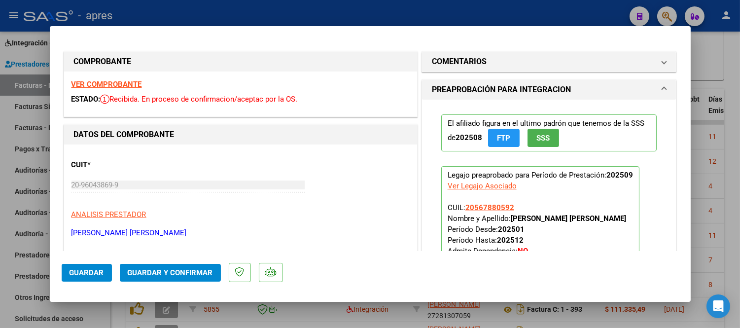
click at [125, 86] on strong "VER COMPROBANTE" at bounding box center [106, 84] width 70 height 9
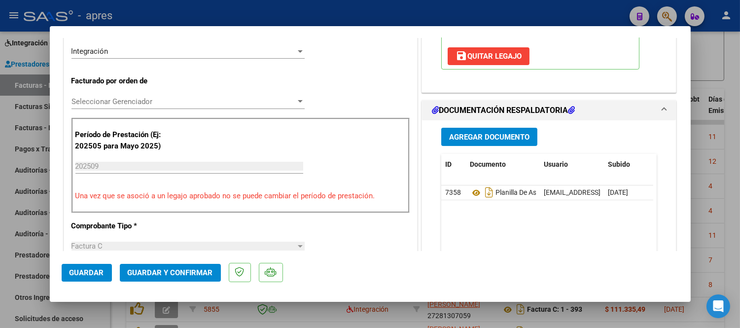
scroll to position [328, 0]
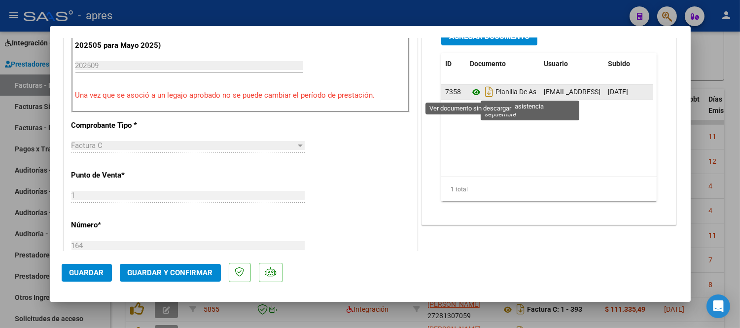
click at [474, 90] on icon at bounding box center [476, 92] width 13 height 12
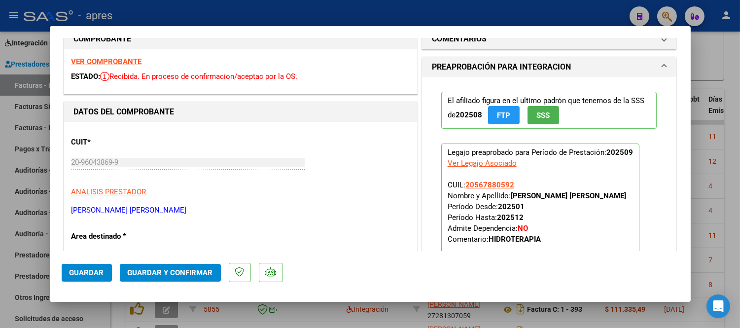
scroll to position [0, 0]
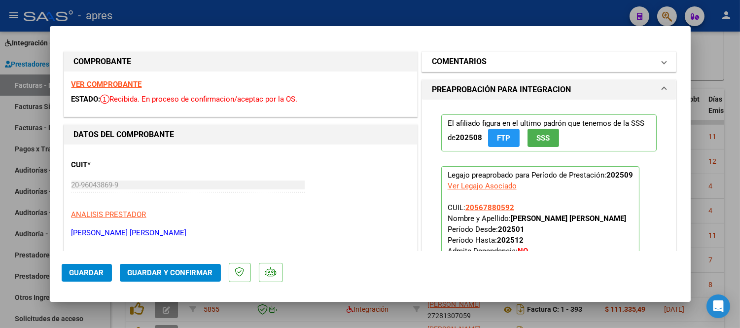
click at [652, 60] on span "COMENTARIOS" at bounding box center [547, 62] width 231 height 12
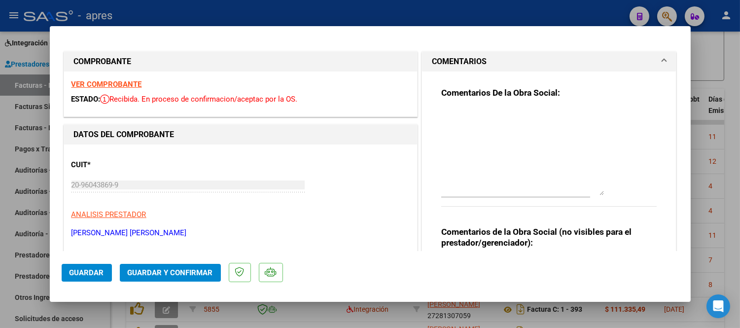
drag, startPoint x: 595, startPoint y: 126, endPoint x: 609, endPoint y: 203, distance: 78.1
click at [609, 203] on div "Comentarios De la Obra Social:" at bounding box center [549, 152] width 216 height 130
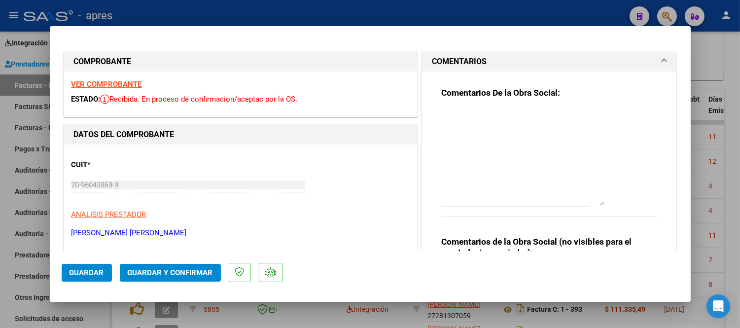
click at [494, 125] on textarea at bounding box center [522, 157] width 163 height 96
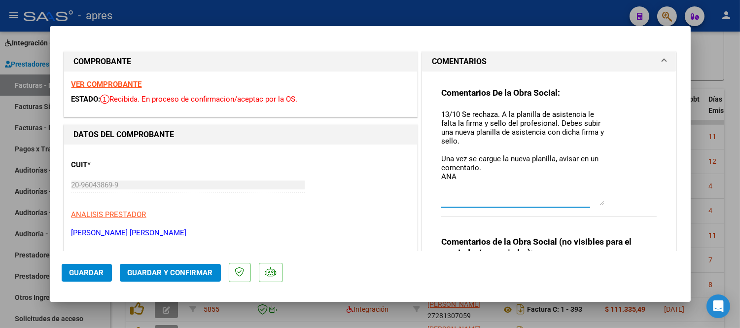
type textarea "13/10 Se rechaza. A la planilla de asistencia le falta la firma y sello del pro…"
click at [92, 268] on span "Guardar" at bounding box center [86, 272] width 34 height 9
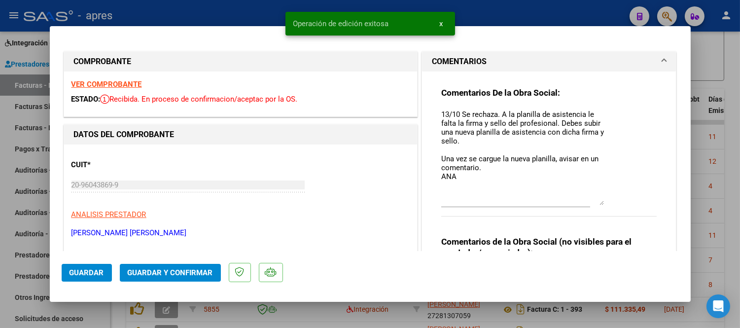
click at [342, 308] on div at bounding box center [370, 164] width 740 height 328
type input "$ 0,00"
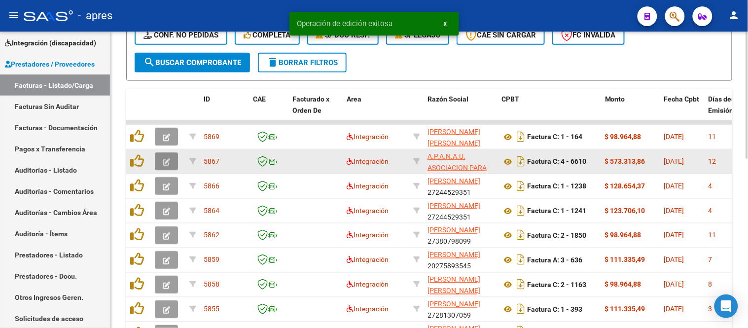
click at [163, 154] on button "button" at bounding box center [166, 161] width 23 height 18
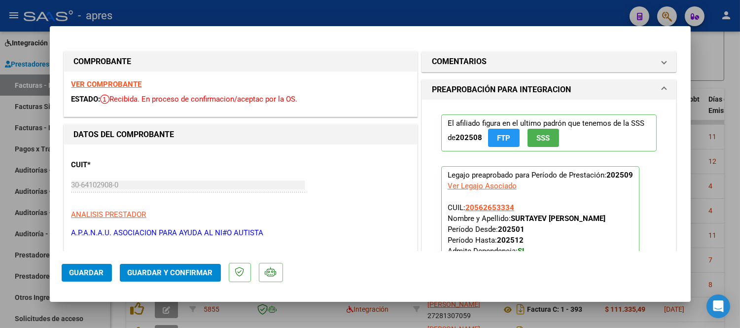
click at [126, 80] on strong "VER COMPROBANTE" at bounding box center [106, 84] width 70 height 9
click at [353, 300] on mat-dialog-container "COMPROBANTE VER COMPROBANTE ESTADO: Recibida. En proceso de confirmacion/acepta…" at bounding box center [370, 163] width 641 height 275
click at [350, 309] on div at bounding box center [370, 164] width 740 height 328
type input "$ 0,00"
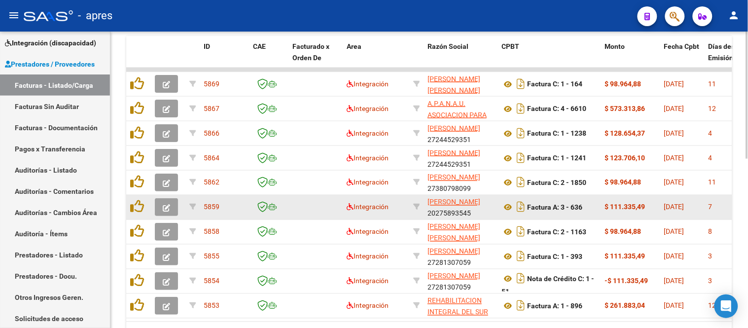
scroll to position [396, 0]
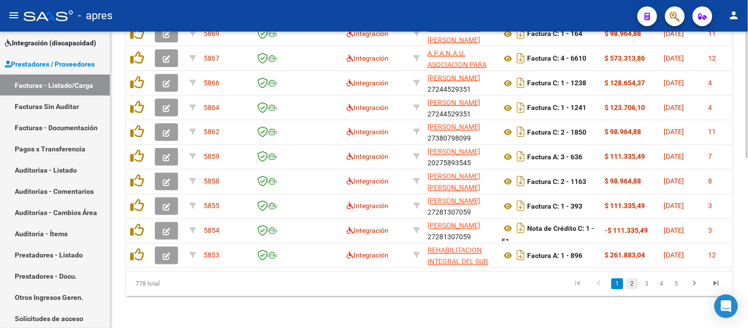
click at [630, 282] on link "2" at bounding box center [632, 283] width 12 height 11
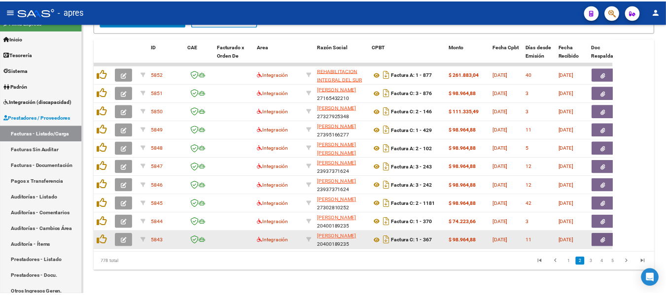
scroll to position [313, 0]
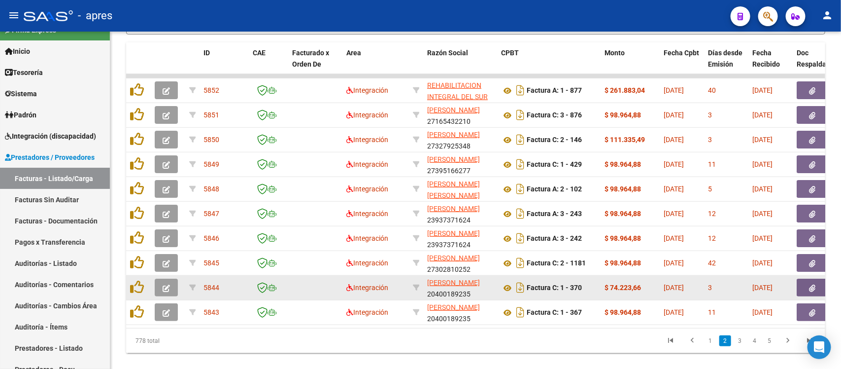
click at [163, 289] on span "button" at bounding box center [166, 287] width 7 height 9
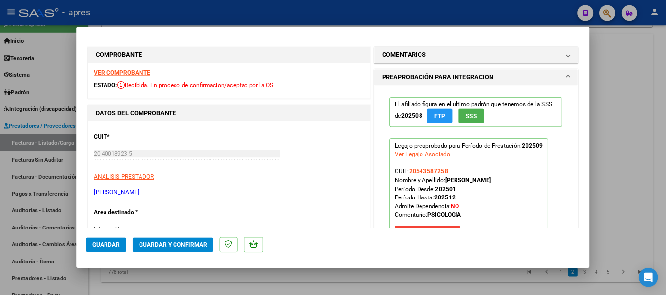
scroll to position [313, 0]
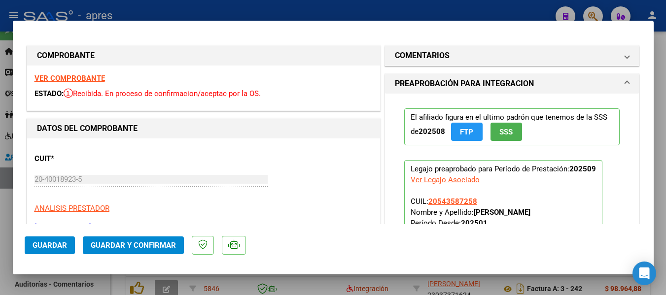
click at [102, 77] on strong "VER COMPROBANTE" at bounding box center [69, 78] width 70 height 9
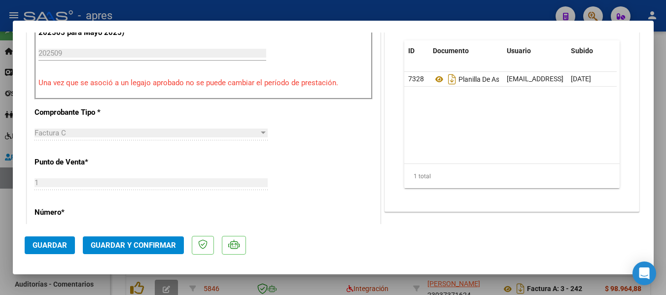
scroll to position [345, 0]
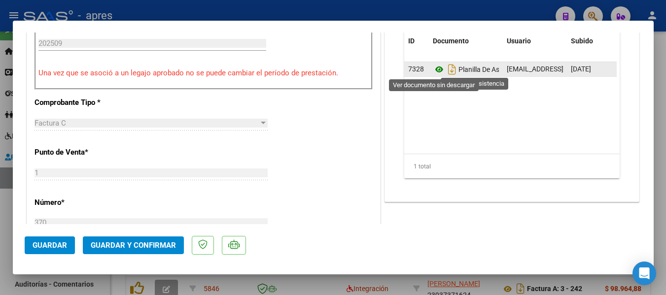
click at [436, 68] on icon at bounding box center [439, 70] width 13 height 12
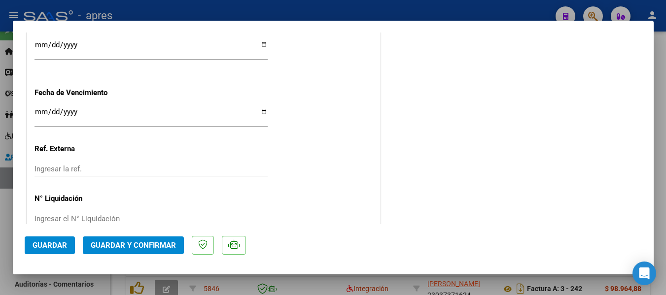
scroll to position [739, 0]
click at [36, 112] on input "Ingresar la fecha" at bounding box center [150, 115] width 233 height 16
type input "[DATE]"
click at [149, 241] on span "Guardar y Confirmar" at bounding box center [133, 245] width 85 height 9
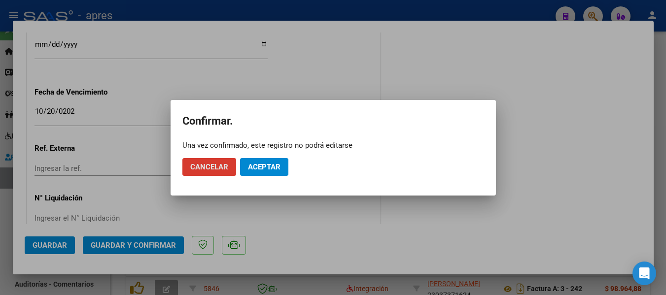
click at [275, 163] on span "Aceptar" at bounding box center [264, 167] width 33 height 9
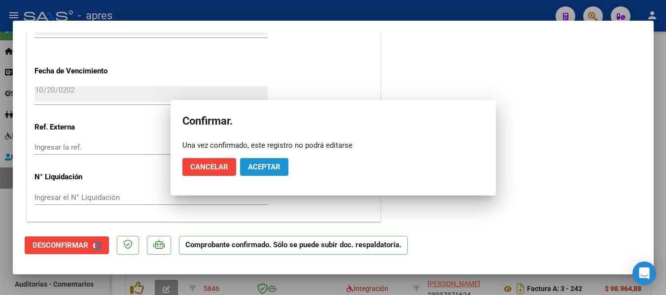
scroll to position [678, 0]
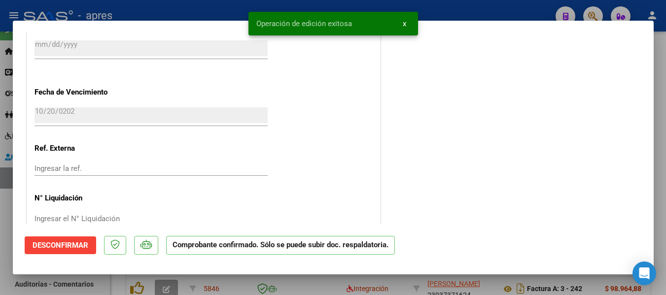
click at [279, 283] on div at bounding box center [333, 147] width 666 height 295
type input "$ 0,00"
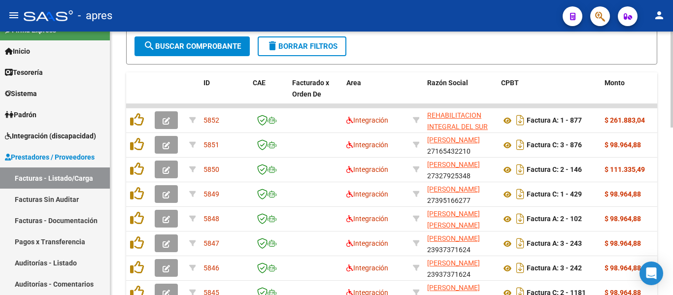
scroll to position [313, 0]
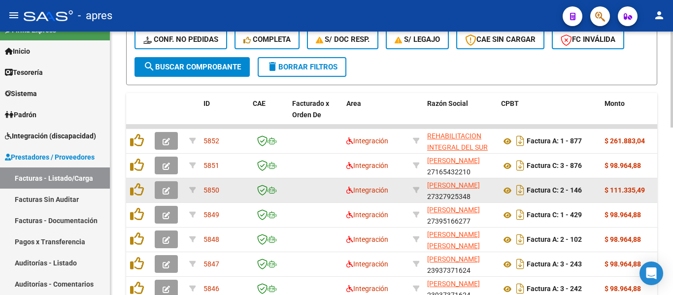
click at [171, 192] on button "button" at bounding box center [166, 190] width 23 height 18
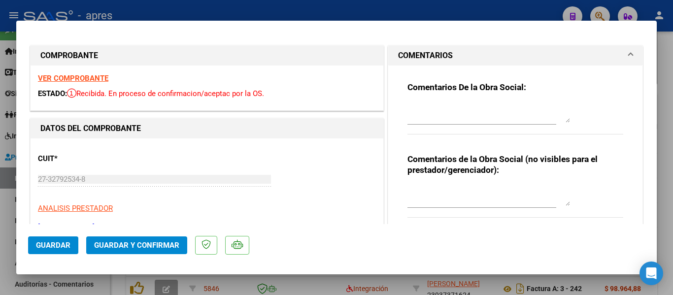
click at [95, 81] on strong "VER COMPROBANTE" at bounding box center [73, 78] width 70 height 9
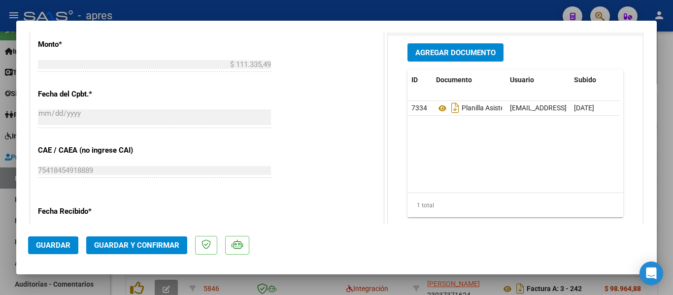
scroll to position [591, 0]
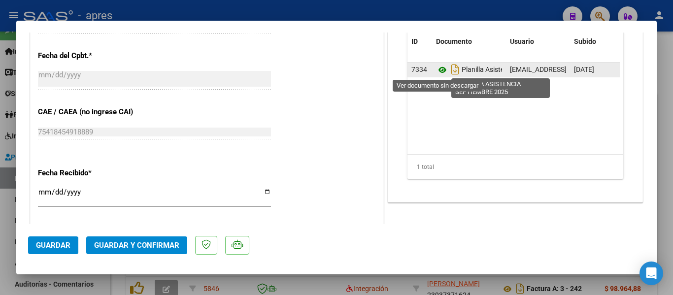
click at [436, 72] on icon at bounding box center [442, 70] width 13 height 12
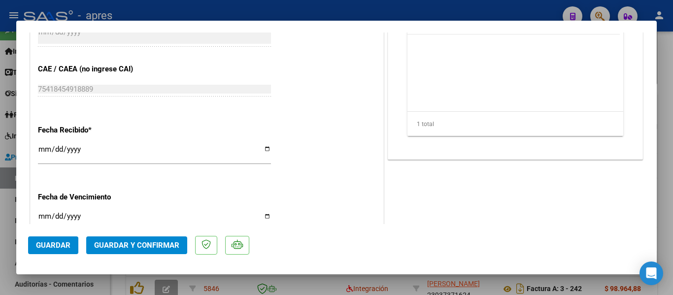
scroll to position [641, 0]
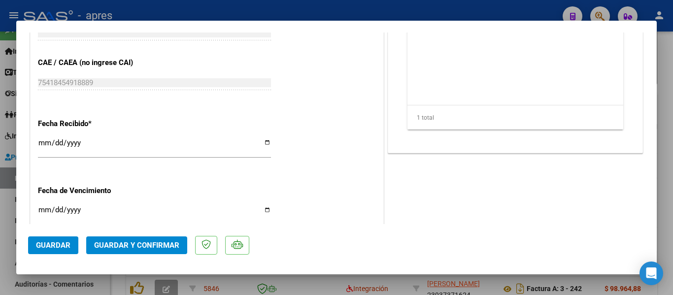
click at [44, 143] on input "[DATE]" at bounding box center [154, 147] width 233 height 16
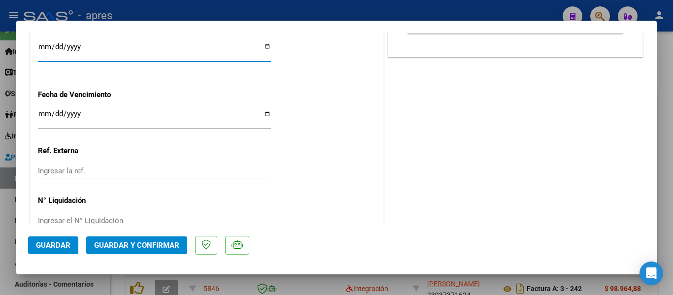
scroll to position [739, 0]
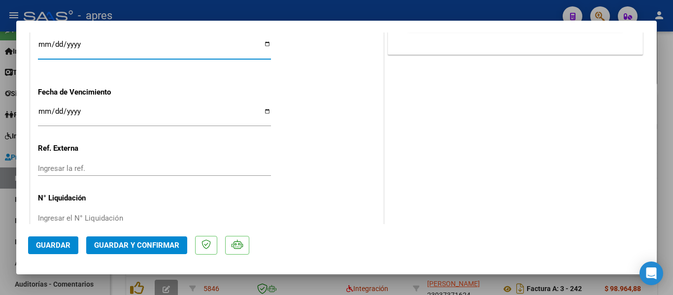
click at [40, 110] on input "[DATE]" at bounding box center [154, 115] width 233 height 16
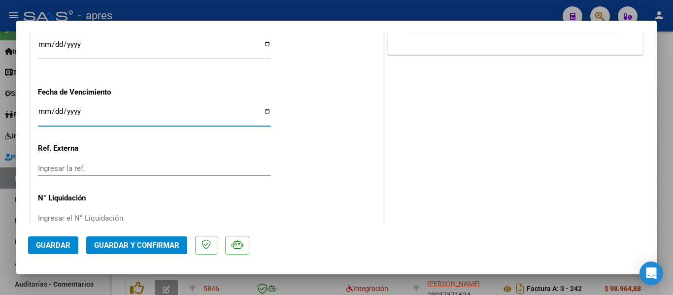
type input "[DATE]"
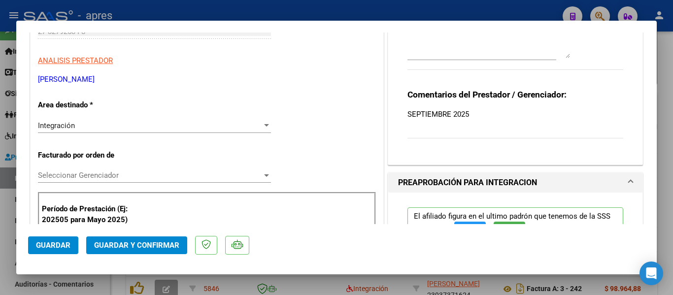
scroll to position [0, 0]
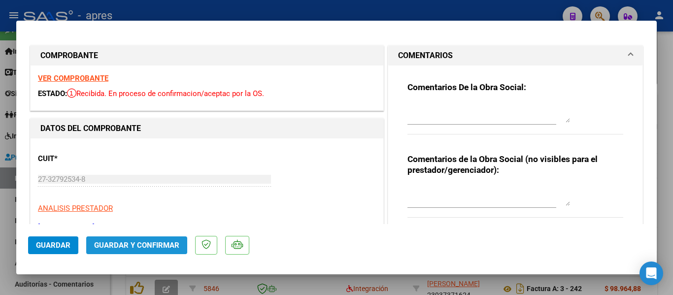
click at [154, 248] on span "Guardar y Confirmar" at bounding box center [136, 245] width 85 height 9
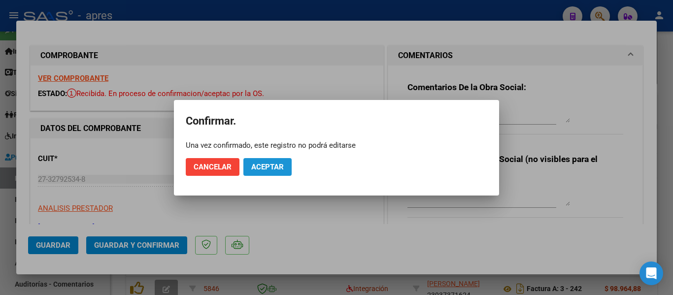
click at [273, 164] on span "Aceptar" at bounding box center [267, 167] width 33 height 9
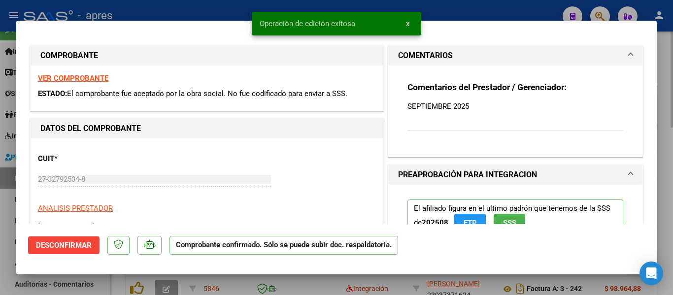
click at [217, 277] on div at bounding box center [336, 147] width 673 height 295
type input "$ 0,00"
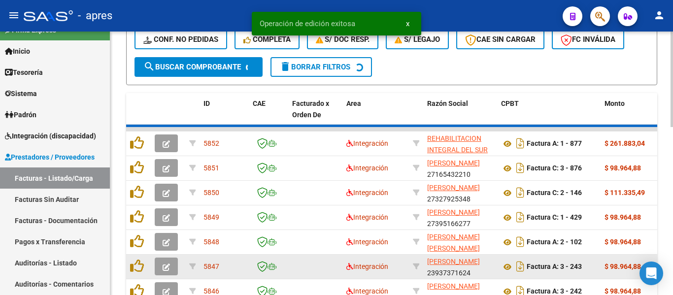
scroll to position [313, 0]
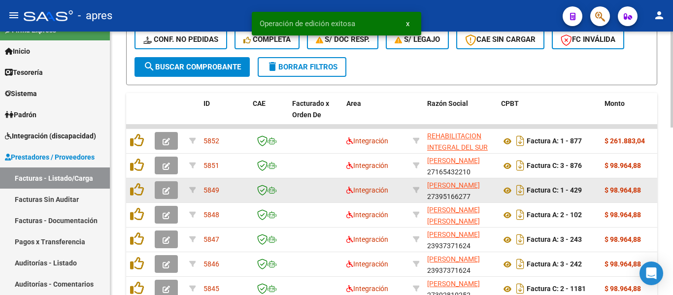
click at [160, 191] on button "button" at bounding box center [166, 190] width 23 height 18
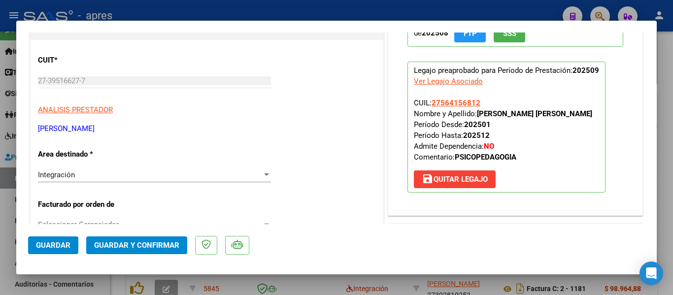
scroll to position [0, 0]
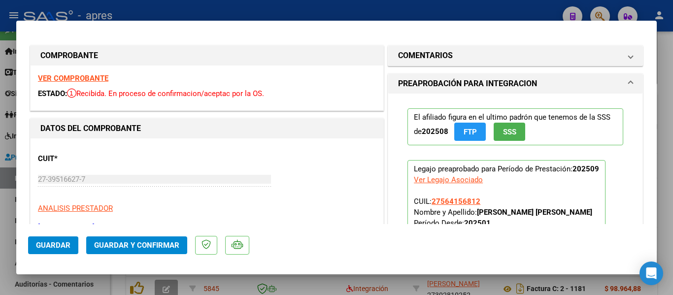
click at [104, 80] on strong "VER COMPROBANTE" at bounding box center [73, 78] width 70 height 9
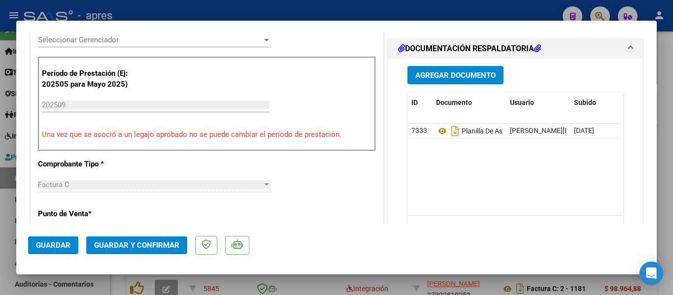
scroll to position [296, 0]
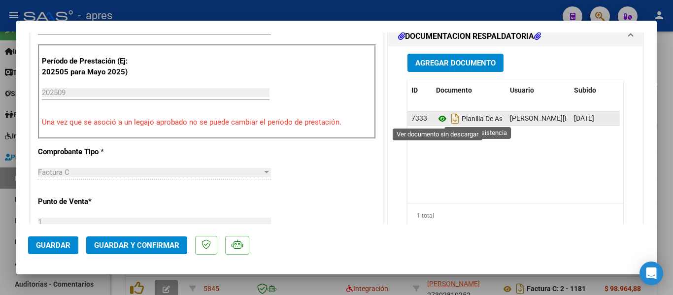
click at [436, 119] on icon at bounding box center [442, 119] width 13 height 12
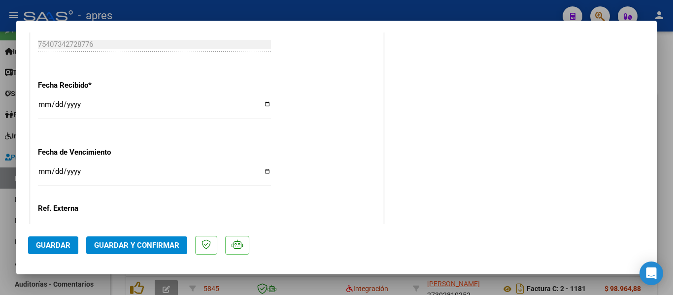
scroll to position [690, 0]
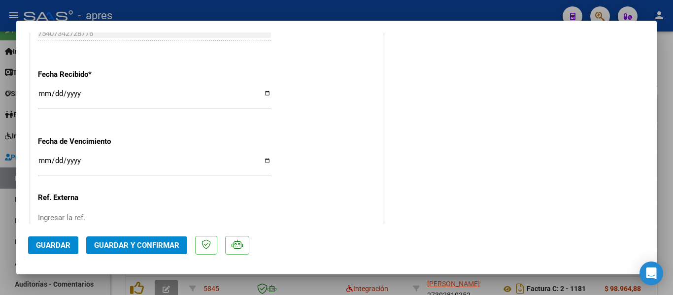
click at [45, 159] on input "[DATE]" at bounding box center [154, 165] width 233 height 16
type input "[DATE]"
click at [150, 247] on span "Guardar y Confirmar" at bounding box center [136, 245] width 85 height 9
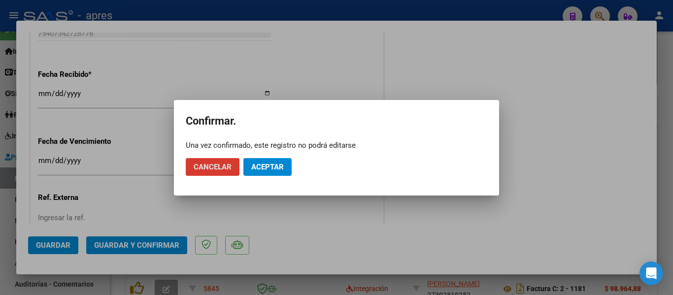
click at [279, 166] on span "Aceptar" at bounding box center [267, 167] width 33 height 9
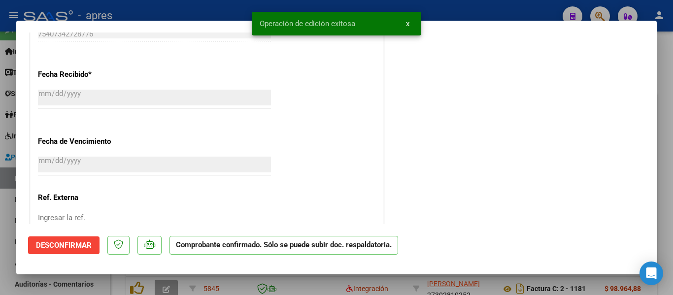
click at [316, 290] on div at bounding box center [336, 147] width 673 height 295
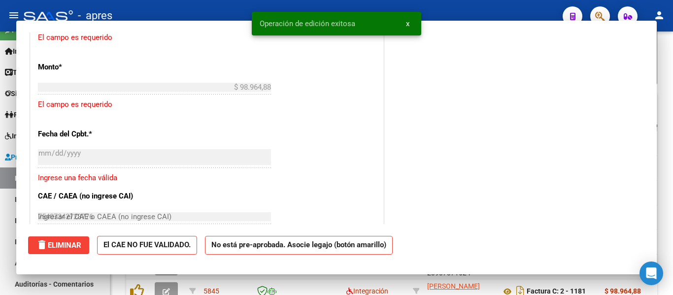
type input "$ 0,00"
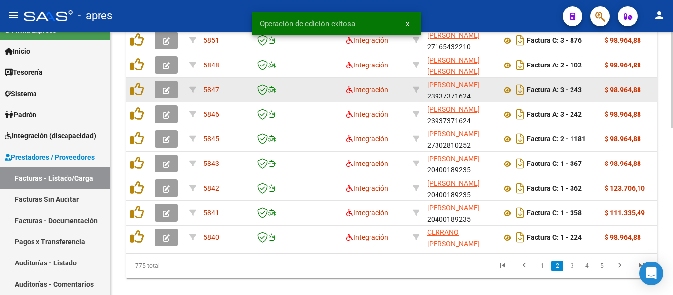
scroll to position [461, 0]
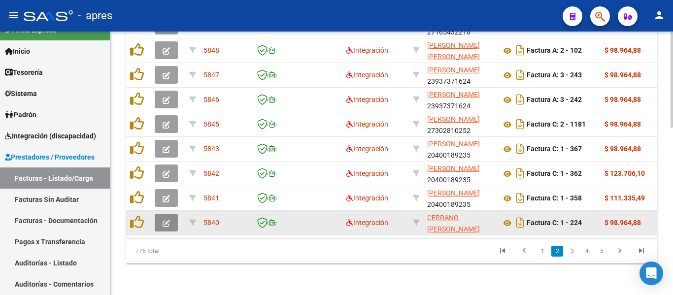
click at [172, 214] on button "button" at bounding box center [166, 223] width 23 height 18
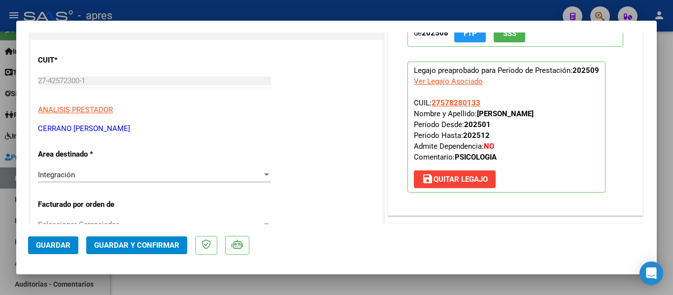
scroll to position [0, 0]
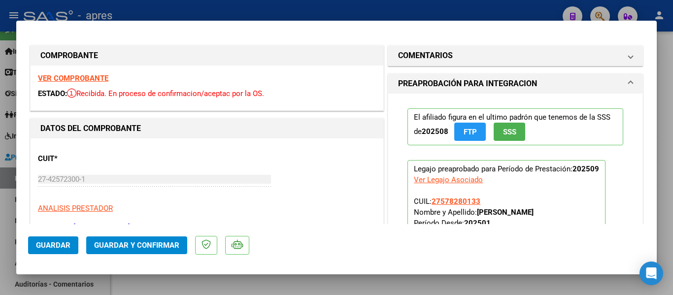
click at [93, 74] on strong "VER COMPROBANTE" at bounding box center [73, 78] width 70 height 9
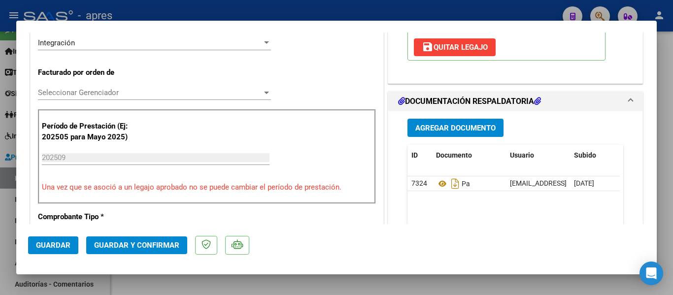
scroll to position [246, 0]
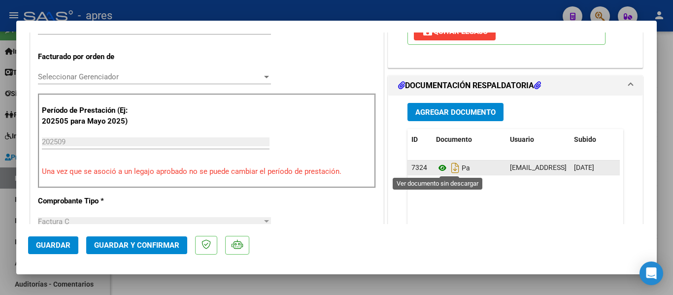
click at [440, 170] on icon at bounding box center [442, 168] width 13 height 12
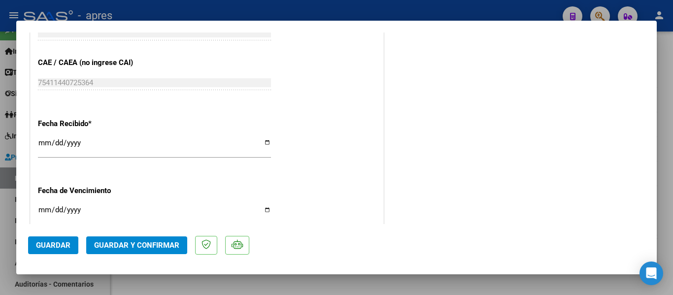
scroll to position [690, 0]
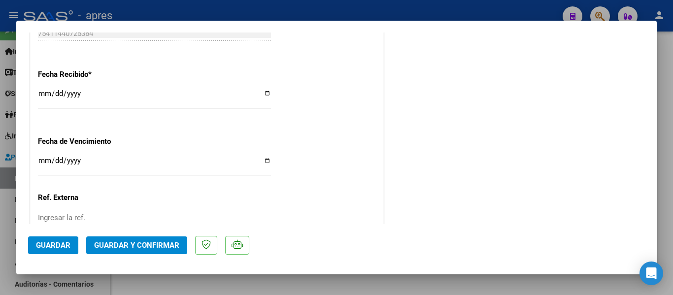
click at [107, 244] on span "Guardar y Confirmar" at bounding box center [136, 245] width 85 height 9
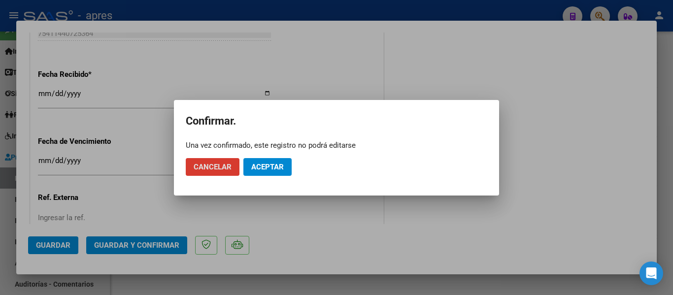
click at [259, 160] on button "Aceptar" at bounding box center [267, 167] width 48 height 18
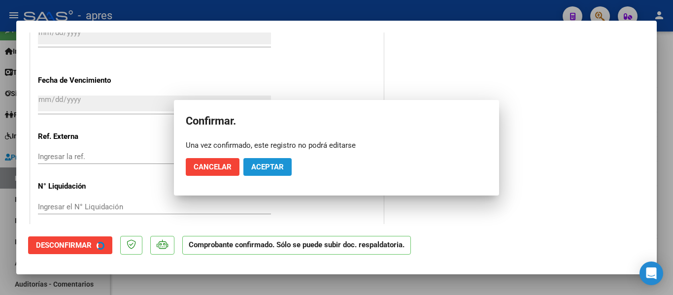
scroll to position [629, 0]
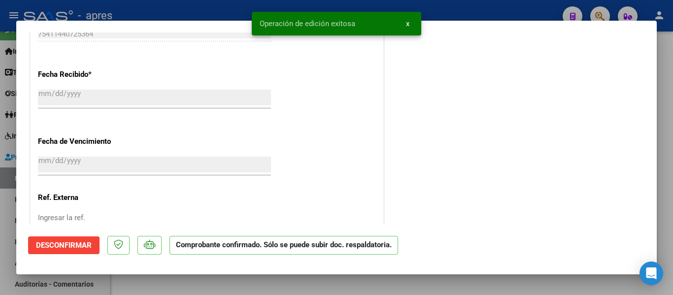
click at [311, 275] on div at bounding box center [336, 147] width 673 height 295
type input "$ 0,00"
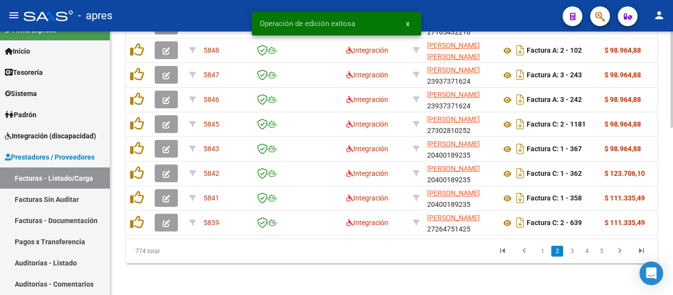
scroll to position [461, 0]
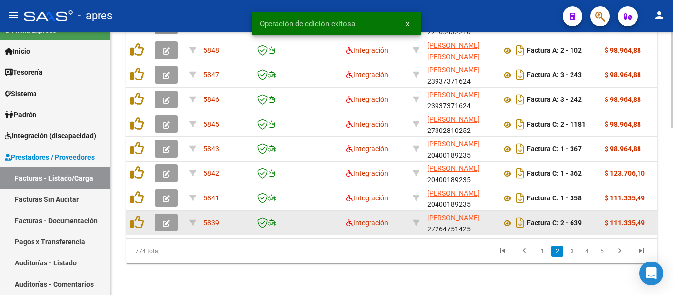
click at [167, 220] on icon "button" at bounding box center [166, 223] width 7 height 7
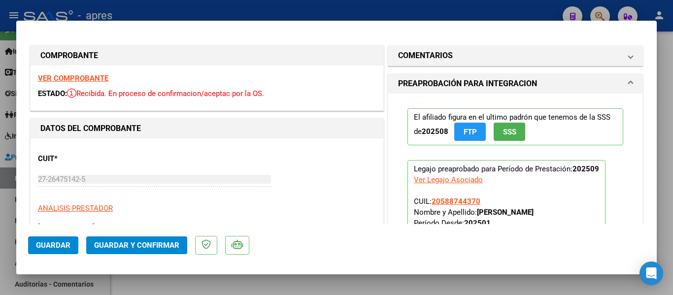
click at [83, 75] on strong "VER COMPROBANTE" at bounding box center [73, 78] width 70 height 9
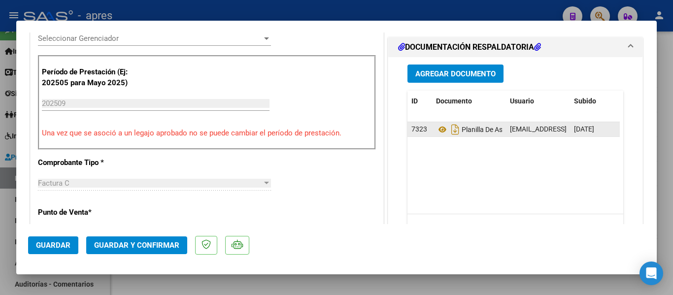
scroll to position [296, 0]
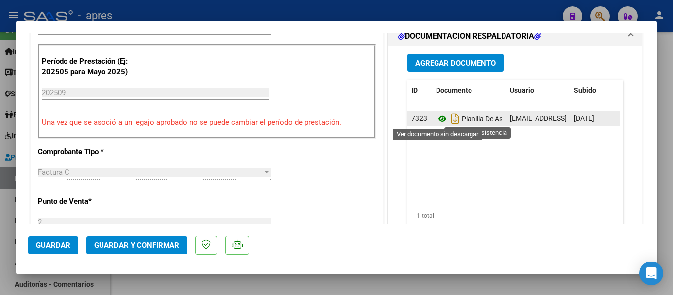
click at [441, 114] on icon at bounding box center [442, 119] width 13 height 12
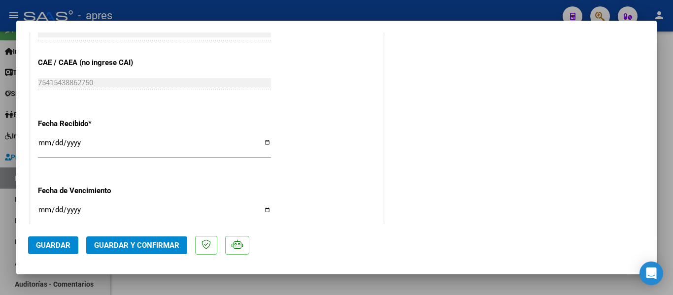
scroll to position [690, 0]
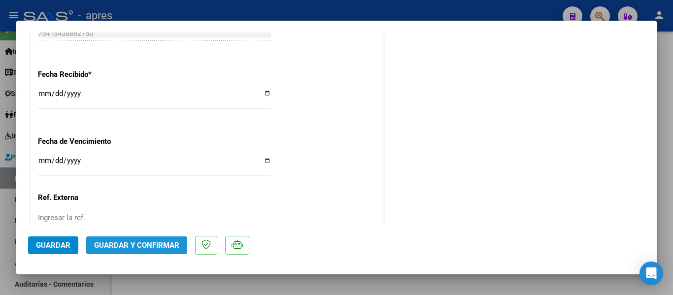
click at [153, 240] on button "Guardar y Confirmar" at bounding box center [136, 246] width 101 height 18
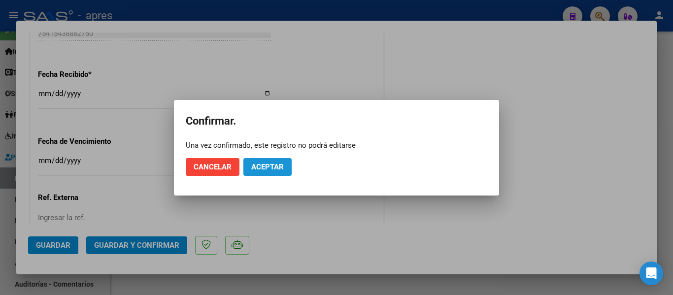
click at [269, 167] on span "Aceptar" at bounding box center [267, 167] width 33 height 9
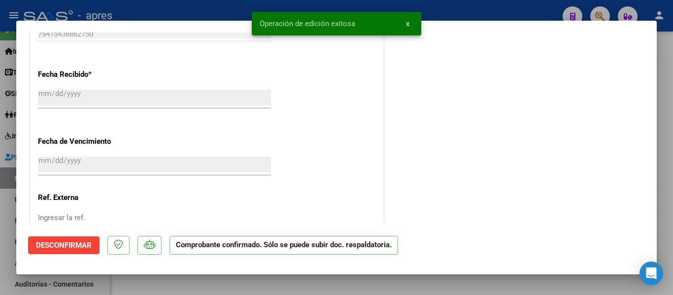
click at [224, 279] on div at bounding box center [336, 147] width 673 height 295
type input "$ 0,00"
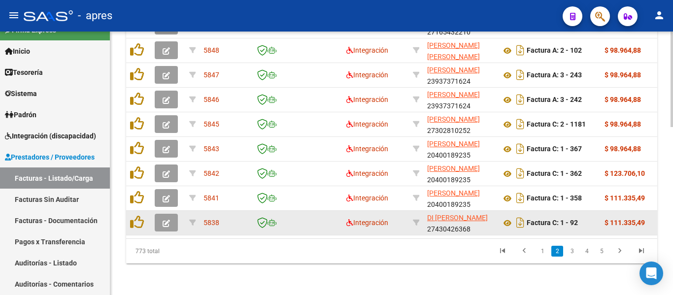
scroll to position [461, 0]
click at [158, 214] on button "button" at bounding box center [166, 223] width 23 height 18
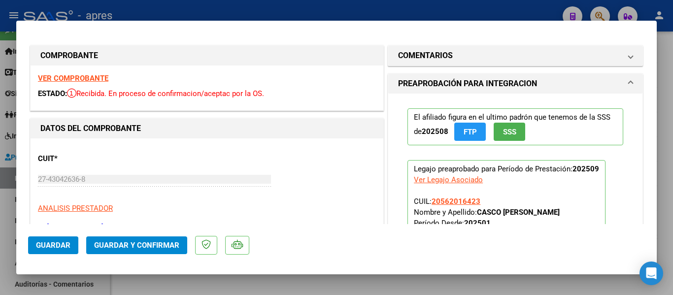
click at [88, 75] on strong "VER COMPROBANTE" at bounding box center [73, 78] width 70 height 9
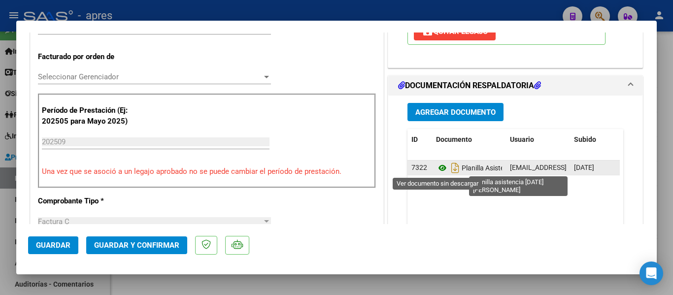
click at [438, 169] on icon at bounding box center [442, 168] width 13 height 12
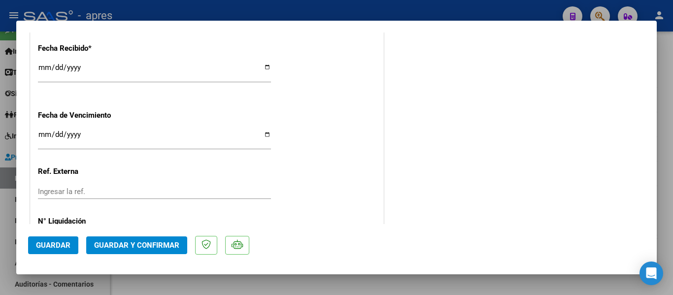
scroll to position [661, 0]
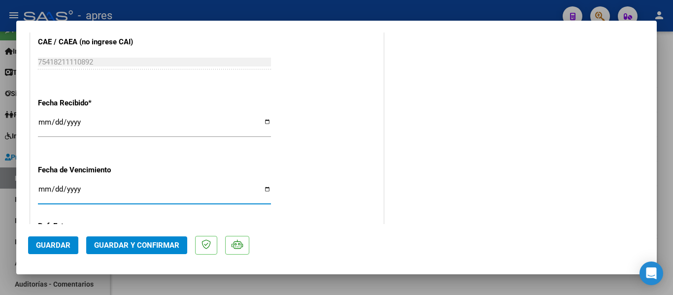
click at [47, 186] on input "[DATE]" at bounding box center [154, 193] width 233 height 16
type input "[DATE]"
click at [142, 243] on span "Guardar y Confirmar" at bounding box center [136, 245] width 85 height 9
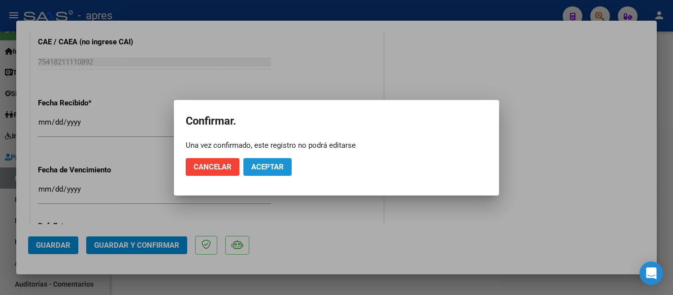
drag, startPoint x: 286, startPoint y: 167, endPoint x: 275, endPoint y: 167, distance: 10.3
click at [285, 167] on button "Aceptar" at bounding box center [267, 167] width 48 height 18
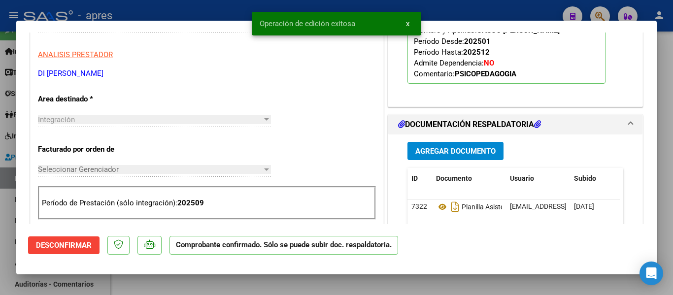
scroll to position [107, 0]
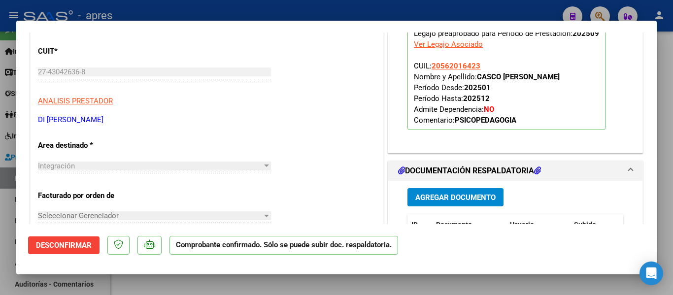
click at [326, 279] on div at bounding box center [336, 147] width 673 height 295
type input "$ 0,00"
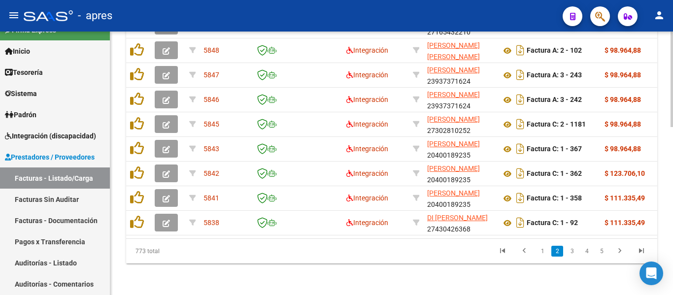
scroll to position [461, 0]
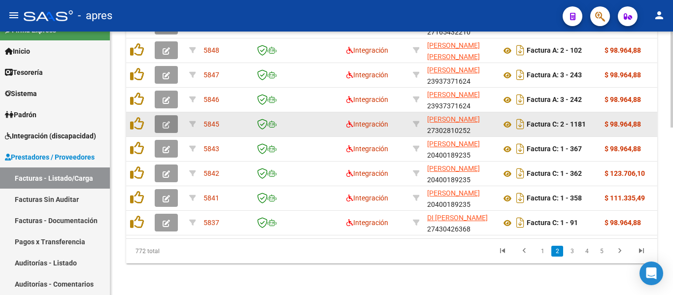
click at [167, 121] on icon "button" at bounding box center [166, 124] width 7 height 7
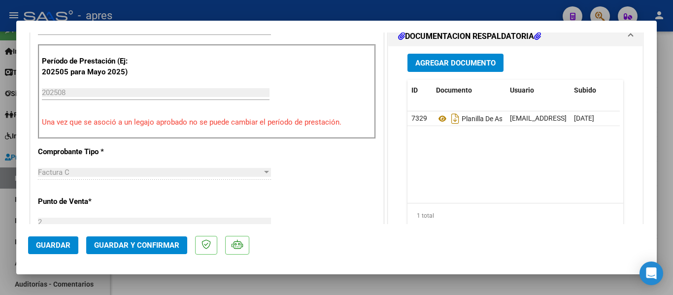
scroll to position [0, 0]
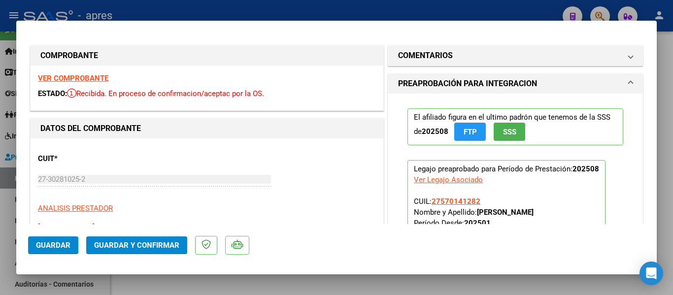
click at [102, 78] on strong "VER COMPROBANTE" at bounding box center [73, 78] width 70 height 9
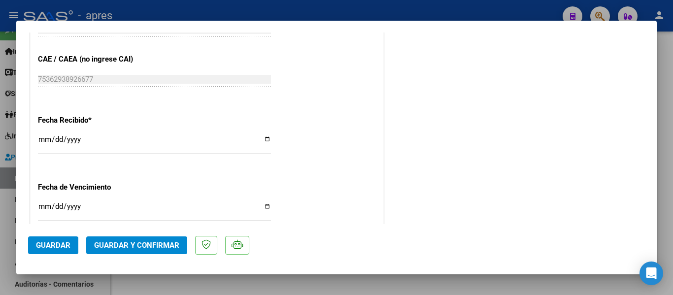
scroll to position [563, 0]
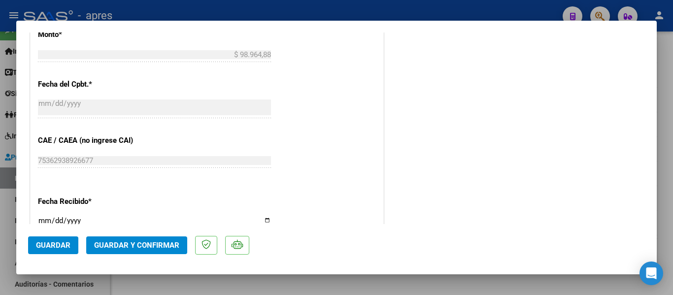
click at [258, 285] on div at bounding box center [336, 147] width 673 height 295
type input "$ 0,00"
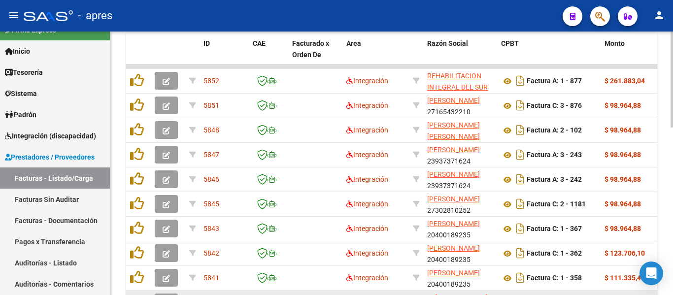
scroll to position [363, 0]
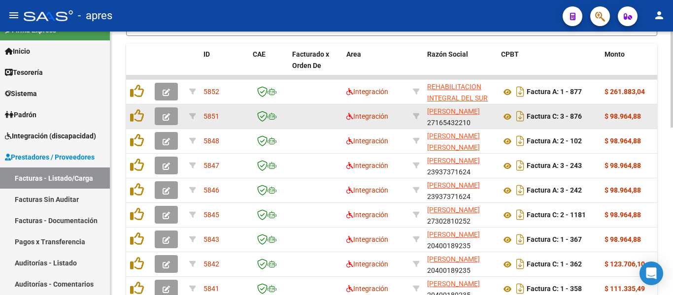
click at [167, 122] on button "button" at bounding box center [166, 116] width 23 height 18
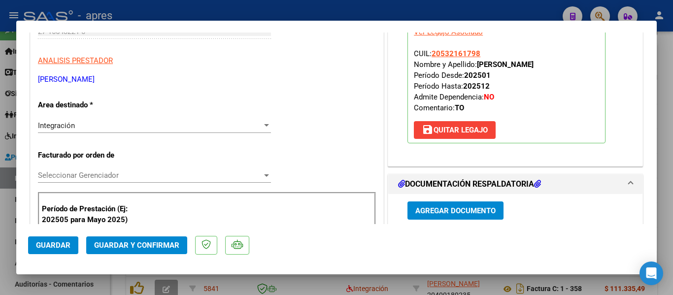
scroll to position [0, 0]
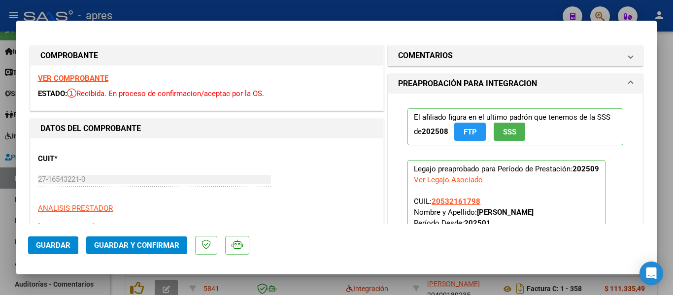
click at [104, 79] on strong "VER COMPROBANTE" at bounding box center [73, 78] width 70 height 9
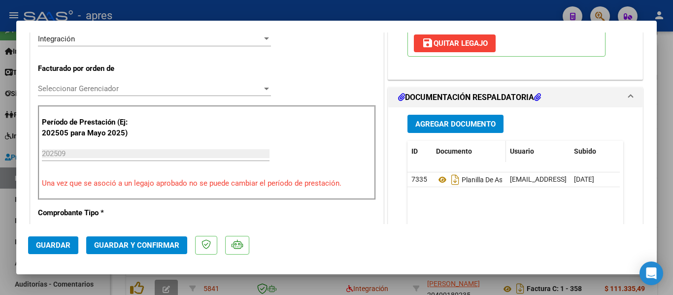
scroll to position [296, 0]
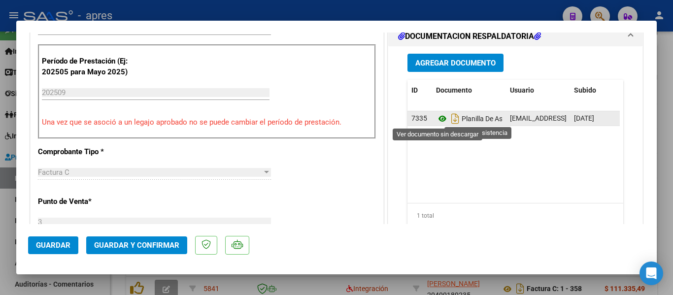
click at [438, 118] on icon at bounding box center [442, 119] width 13 height 12
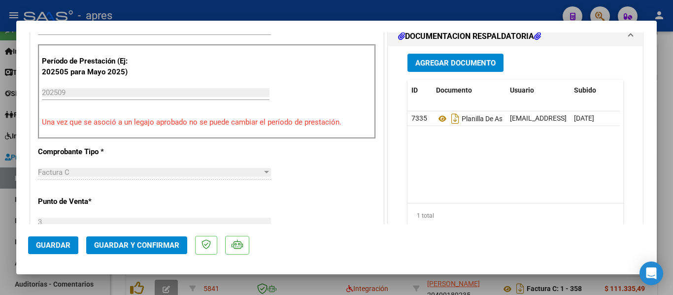
click at [291, 288] on div at bounding box center [336, 147] width 673 height 295
type input "$ 0,00"
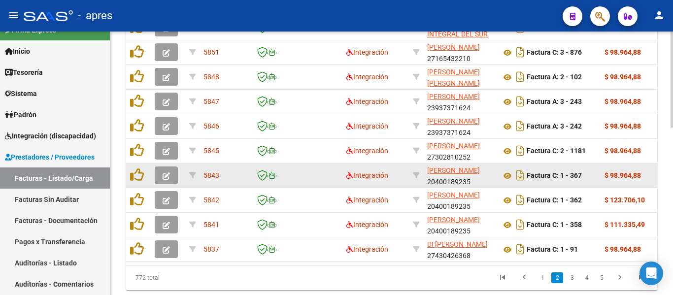
scroll to position [461, 0]
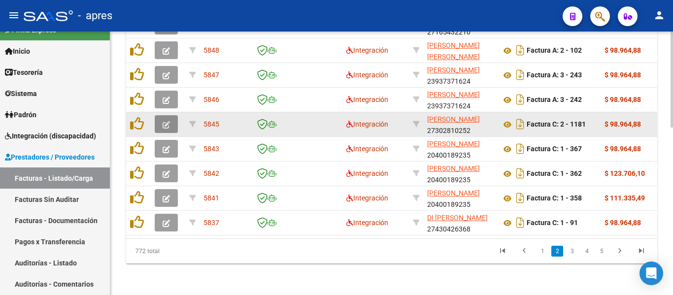
click at [168, 121] on span "button" at bounding box center [166, 124] width 7 height 9
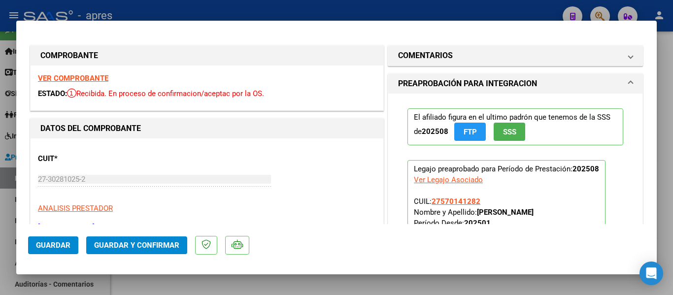
click at [343, 288] on div at bounding box center [336, 147] width 673 height 295
type input "$ 0,00"
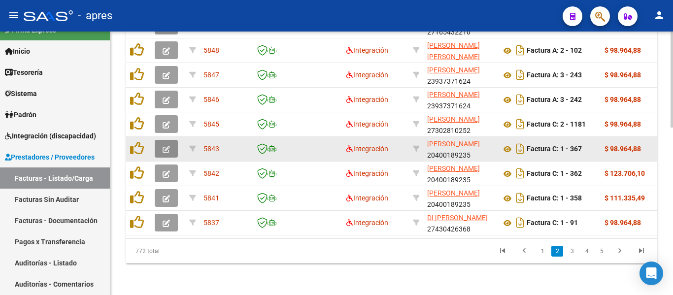
click at [170, 140] on button "button" at bounding box center [166, 149] width 23 height 18
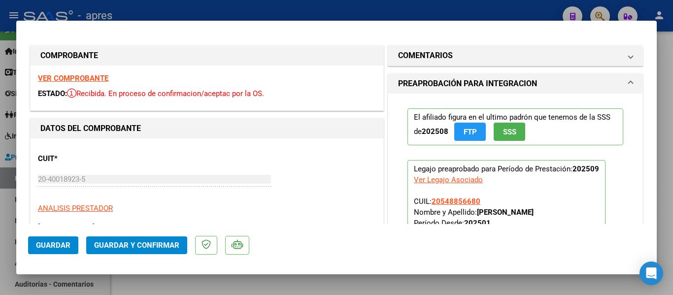
click at [93, 76] on strong "VER COMPROBANTE" at bounding box center [73, 78] width 70 height 9
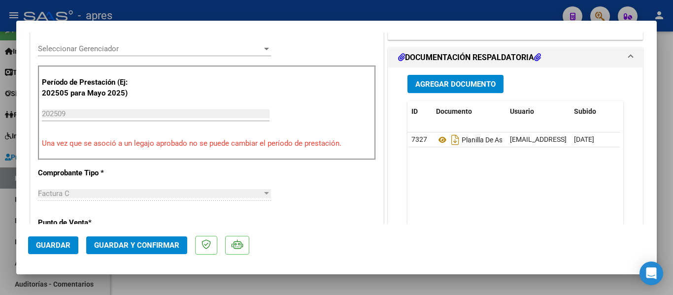
scroll to position [296, 0]
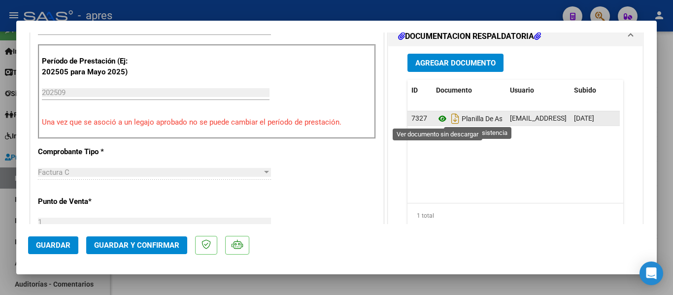
click at [436, 116] on icon at bounding box center [442, 119] width 13 height 12
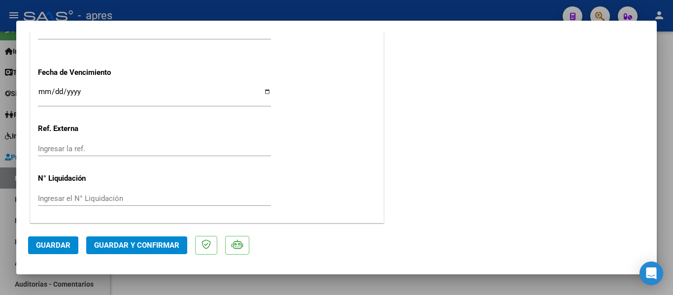
scroll to position [760, 0]
click at [41, 90] on input "Ingresar la fecha" at bounding box center [154, 95] width 233 height 16
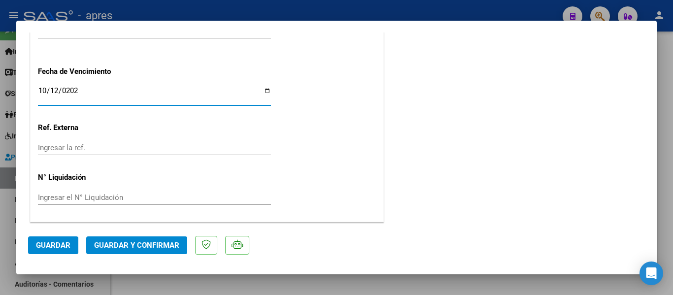
type input "[DATE]"
click at [114, 125] on p "Ref. Externa" at bounding box center [89, 127] width 102 height 11
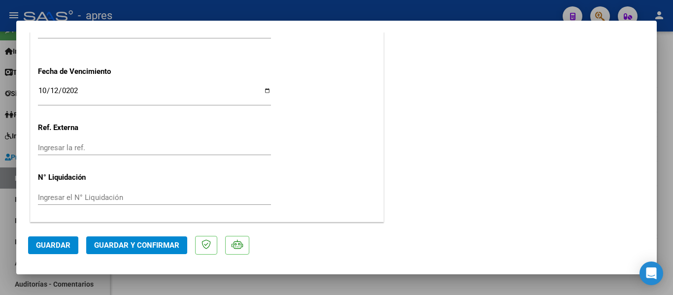
click at [147, 245] on span "Guardar y Confirmar" at bounding box center [136, 245] width 85 height 9
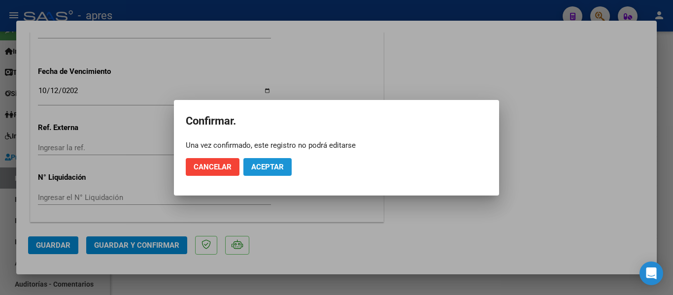
click at [285, 168] on button "Aceptar" at bounding box center [267, 167] width 48 height 18
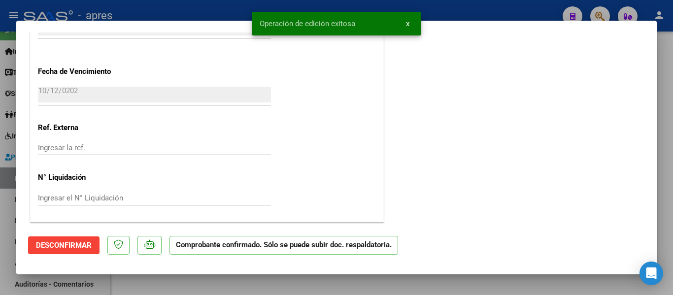
click at [301, 282] on div at bounding box center [336, 147] width 673 height 295
type input "$ 0,00"
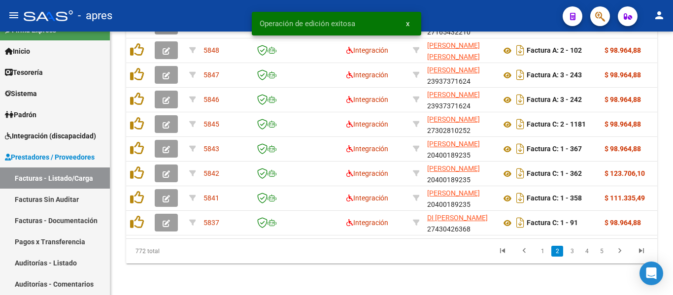
scroll to position [461, 0]
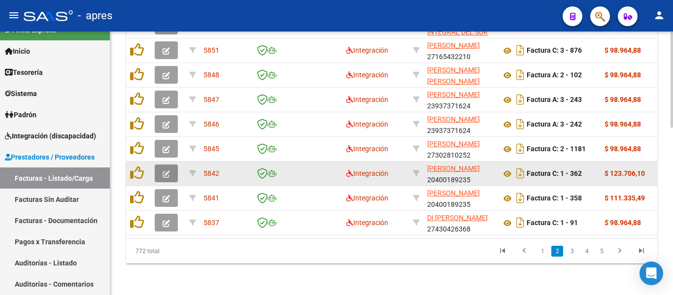
click at [168, 171] on icon "button" at bounding box center [166, 174] width 7 height 7
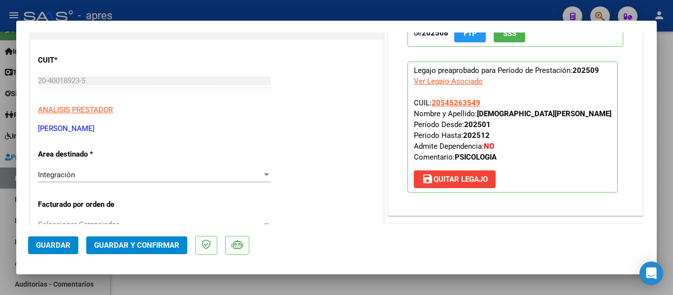
scroll to position [0, 0]
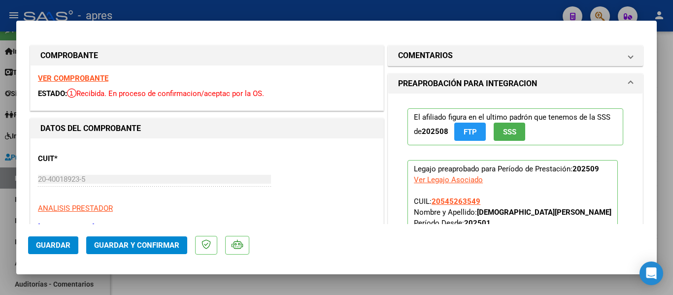
click at [103, 75] on div "VER COMPROBANTE ESTADO: Recibida. En proceso de confirmacion/aceptac por la OS." at bounding box center [207, 88] width 353 height 45
click at [69, 81] on strong "VER COMPROBANTE" at bounding box center [73, 78] width 70 height 9
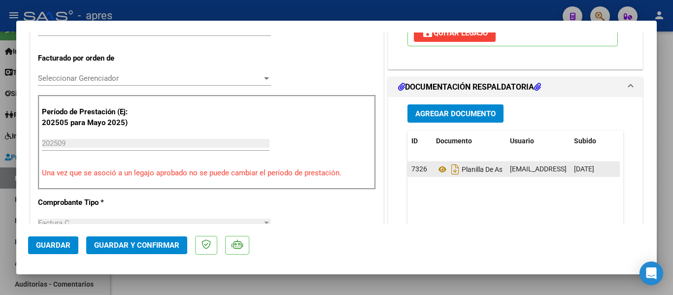
scroll to position [246, 0]
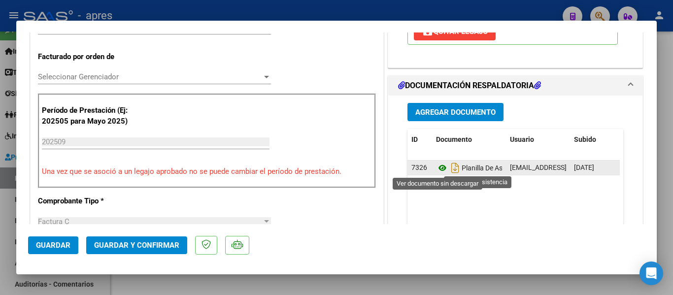
click at [436, 169] on icon at bounding box center [442, 168] width 13 height 12
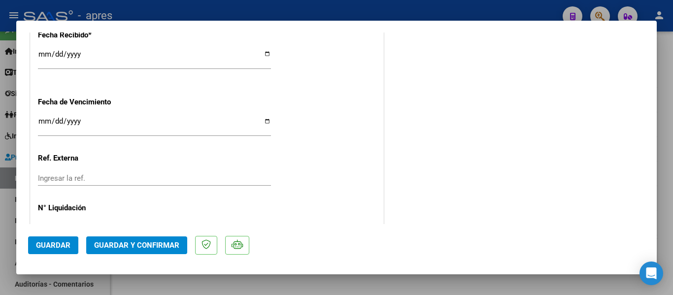
scroll to position [739, 0]
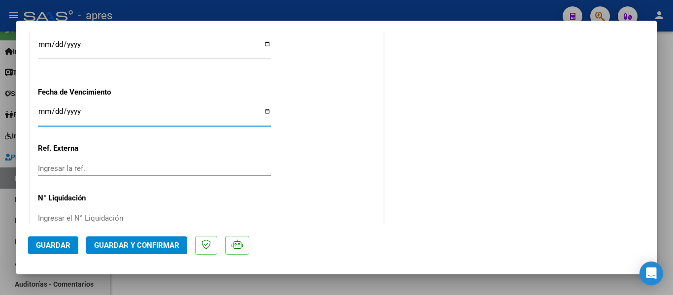
click at [47, 112] on input "Ingresar la fecha" at bounding box center [154, 115] width 233 height 16
type input "[DATE]"
click at [171, 117] on input "[DATE]" at bounding box center [154, 115] width 233 height 16
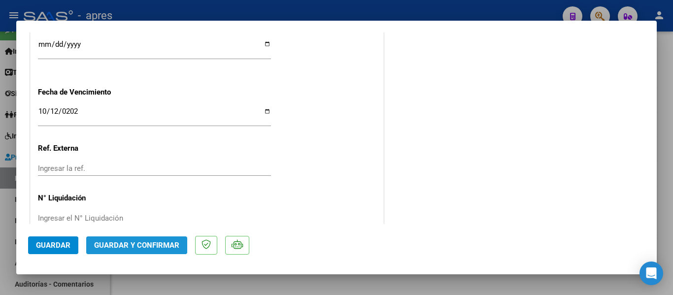
click at [145, 249] on span "Guardar y Confirmar" at bounding box center [136, 245] width 85 height 9
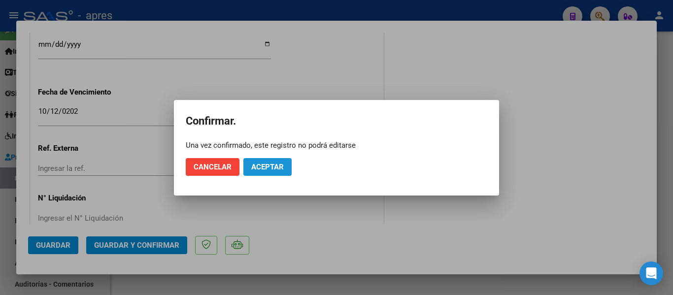
click at [271, 162] on button "Aceptar" at bounding box center [267, 167] width 48 height 18
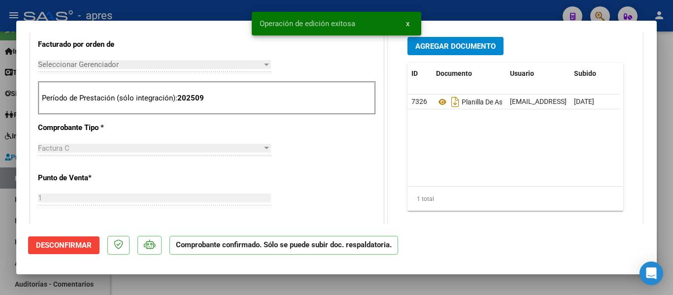
scroll to position [235, 0]
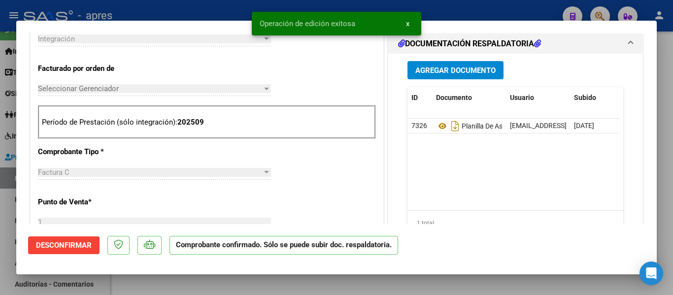
click at [300, 282] on div at bounding box center [336, 147] width 673 height 295
type input "$ 0,00"
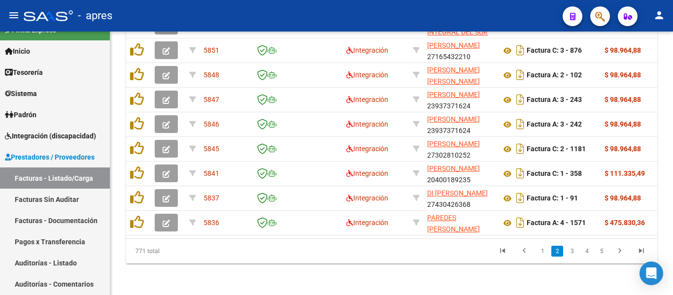
scroll to position [461, 0]
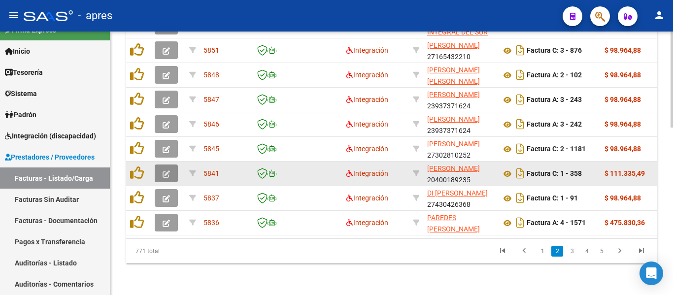
click at [168, 171] on icon "button" at bounding box center [166, 174] width 7 height 7
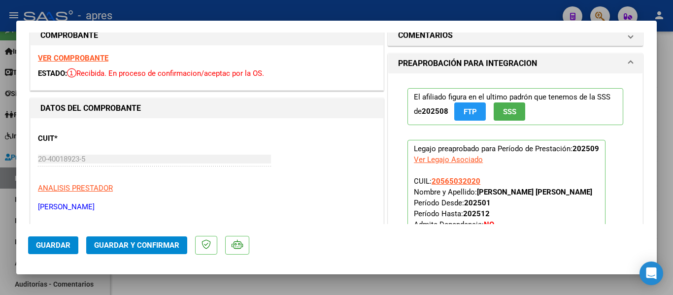
scroll to position [0, 0]
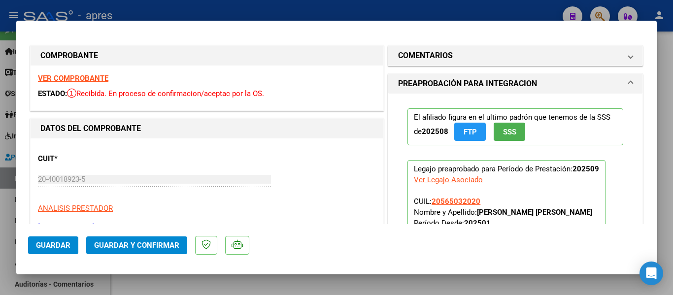
click at [83, 75] on strong "VER COMPROBANTE" at bounding box center [73, 78] width 70 height 9
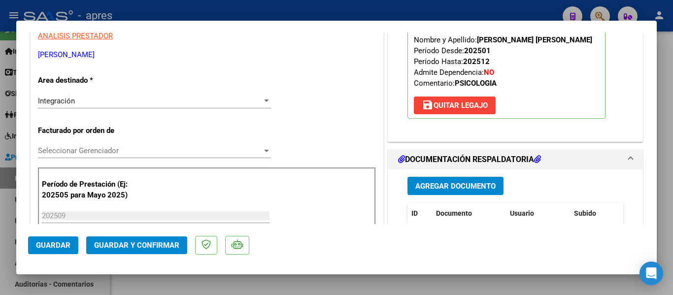
scroll to position [296, 0]
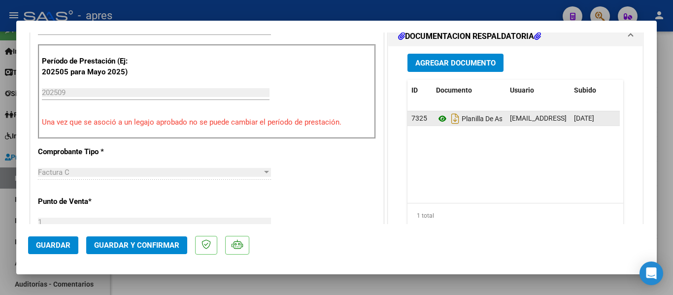
click at [438, 118] on icon at bounding box center [442, 119] width 13 height 12
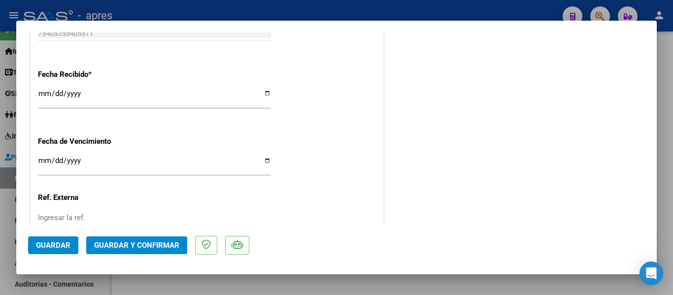
scroll to position [760, 0]
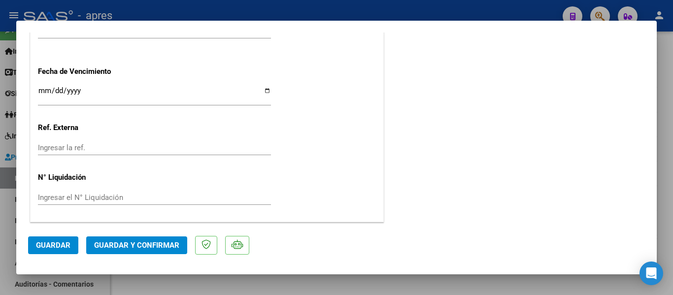
click at [44, 89] on input "Ingresar la fecha" at bounding box center [154, 95] width 233 height 16
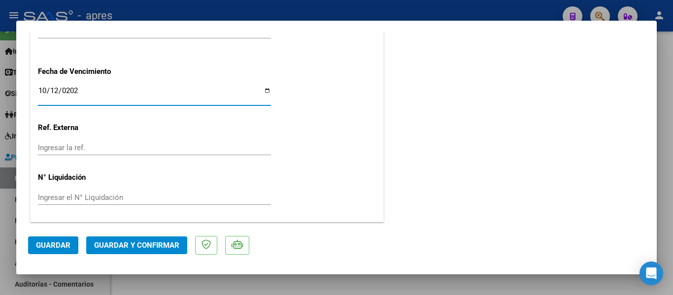
type input "[DATE]"
click at [111, 248] on span "Guardar y Confirmar" at bounding box center [136, 245] width 85 height 9
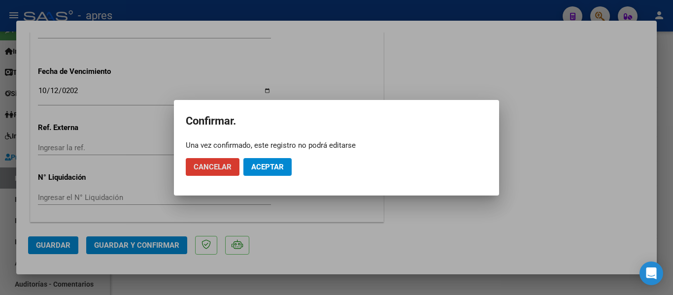
click at [288, 163] on button "Aceptar" at bounding box center [267, 167] width 48 height 18
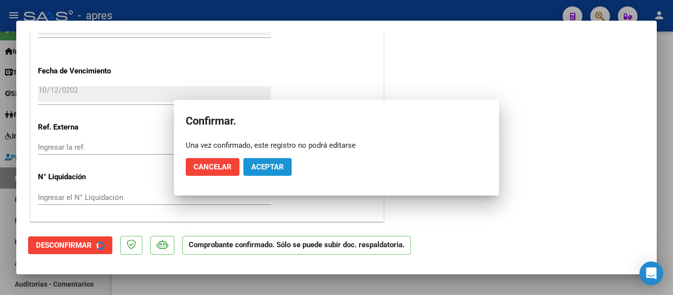
scroll to position [699, 0]
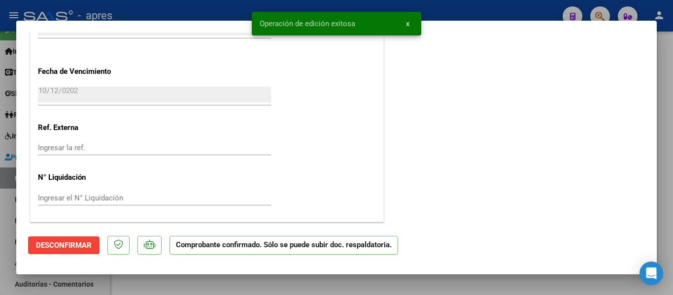
click at [282, 275] on div at bounding box center [336, 147] width 673 height 295
type input "$ 0,00"
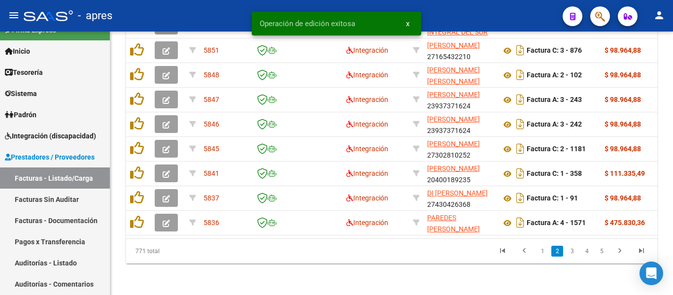
scroll to position [461, 0]
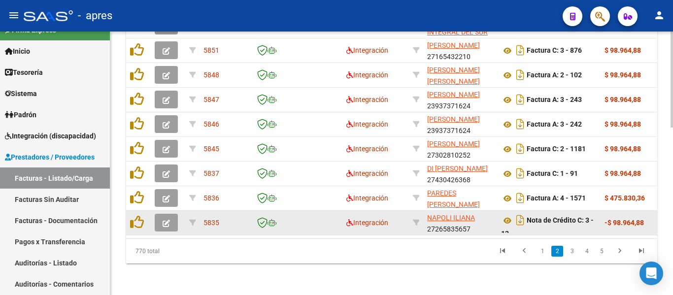
click at [163, 214] on button "button" at bounding box center [166, 223] width 23 height 18
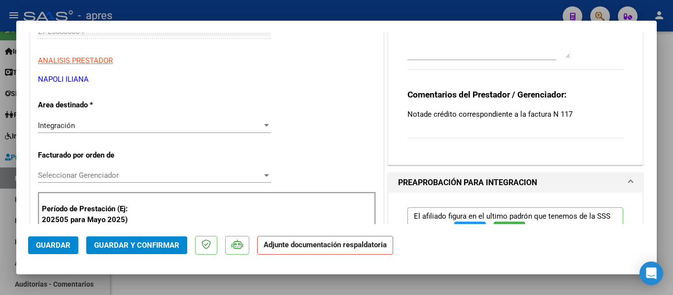
scroll to position [0, 0]
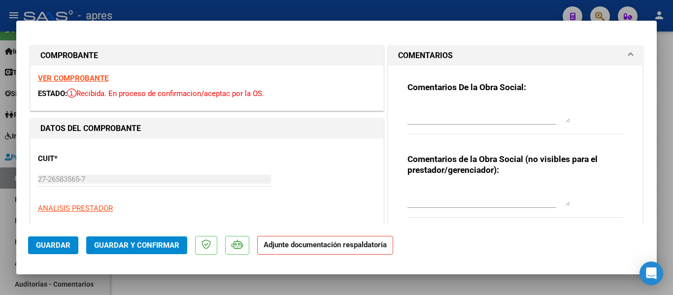
click at [260, 277] on div at bounding box center [336, 147] width 673 height 295
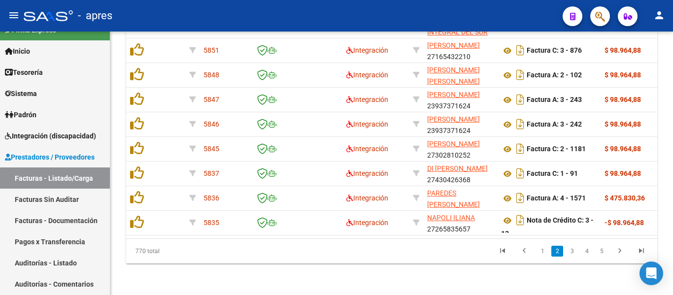
scroll to position [461, 0]
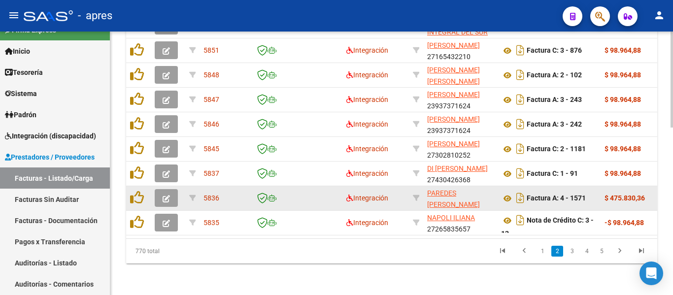
click at [166, 195] on icon "button" at bounding box center [166, 198] width 7 height 7
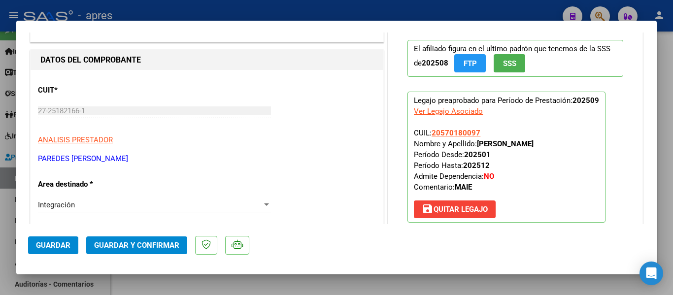
scroll to position [0, 0]
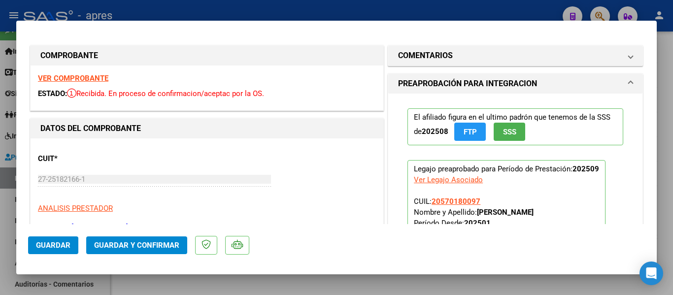
click at [101, 75] on strong "VER COMPROBANTE" at bounding box center [73, 78] width 70 height 9
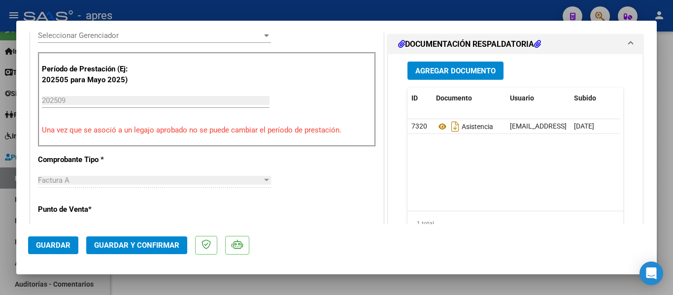
scroll to position [296, 0]
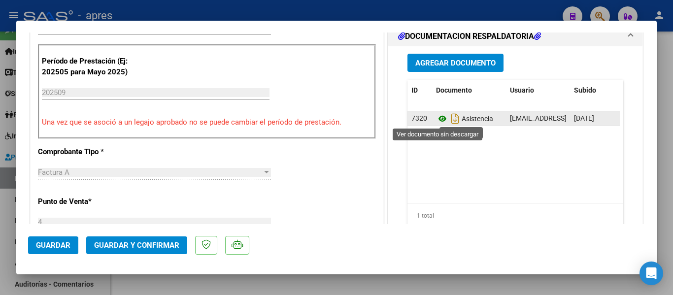
click at [442, 118] on icon at bounding box center [442, 119] width 13 height 12
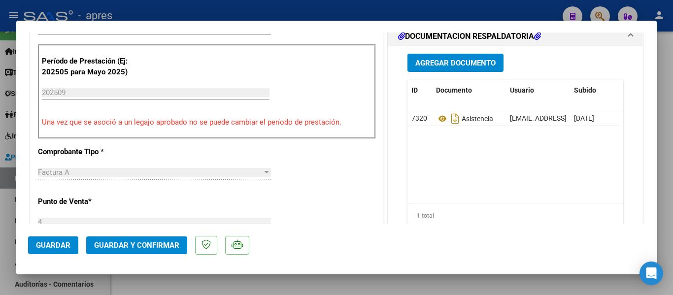
click at [362, 286] on div at bounding box center [336, 147] width 673 height 295
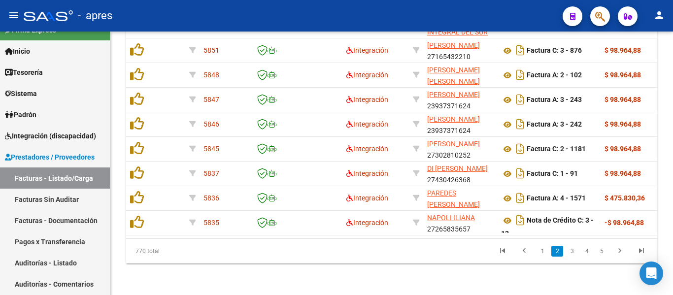
scroll to position [461, 0]
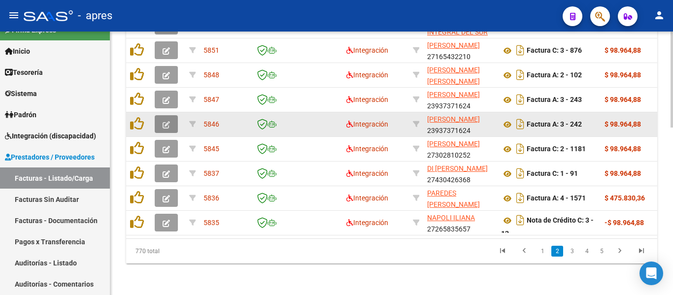
click at [168, 121] on icon "button" at bounding box center [166, 124] width 7 height 7
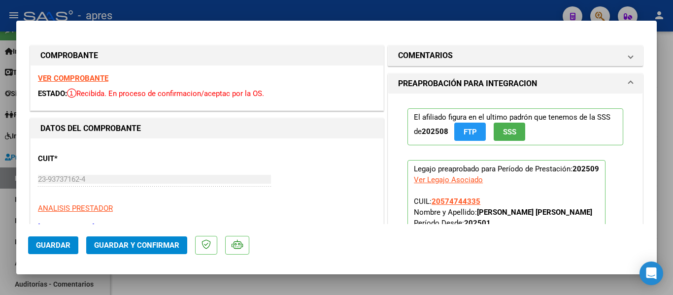
click at [106, 77] on strong "VER COMPROBANTE" at bounding box center [73, 78] width 70 height 9
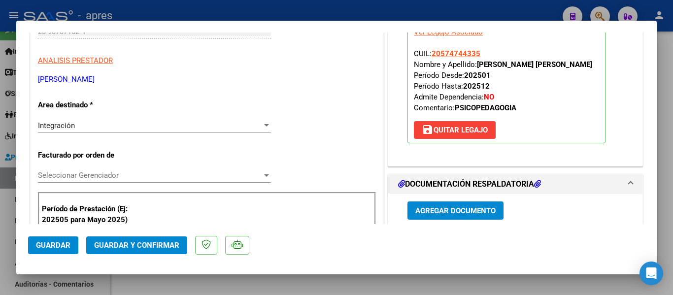
scroll to position [296, 0]
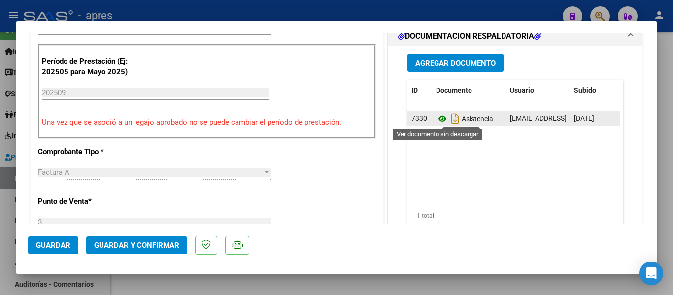
click at [439, 117] on icon at bounding box center [442, 119] width 13 height 12
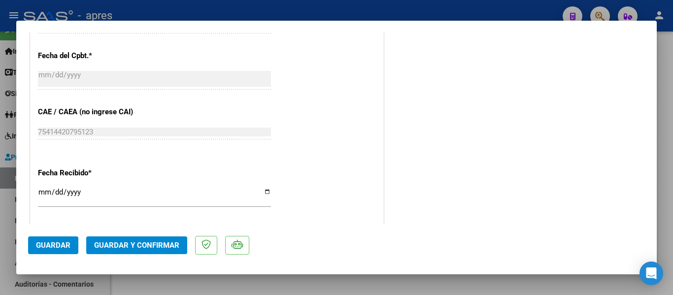
scroll to position [641, 0]
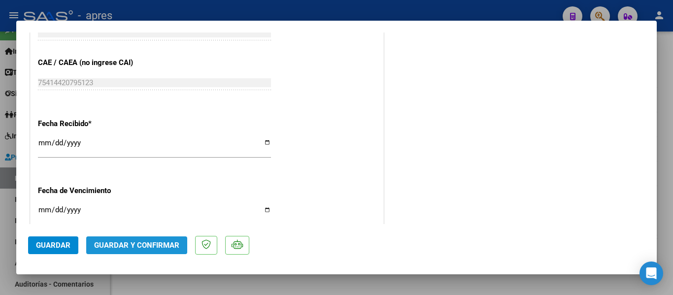
click at [146, 243] on span "Guardar y Confirmar" at bounding box center [136, 245] width 85 height 9
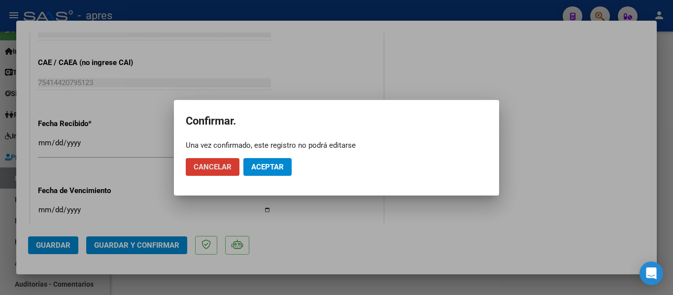
click at [277, 162] on button "Aceptar" at bounding box center [267, 167] width 48 height 18
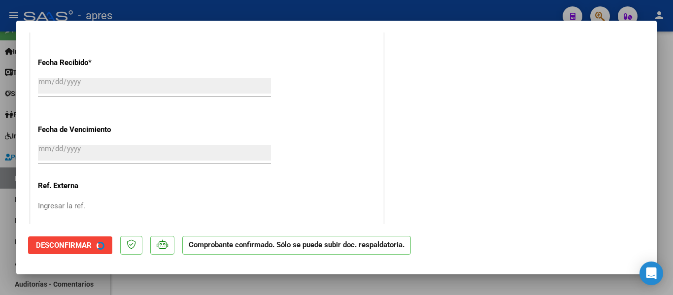
scroll to position [580, 0]
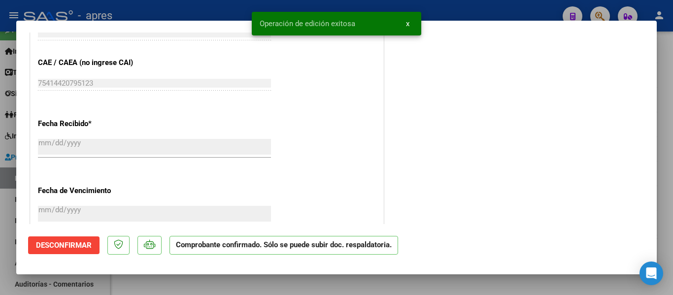
click at [223, 284] on div at bounding box center [336, 147] width 673 height 295
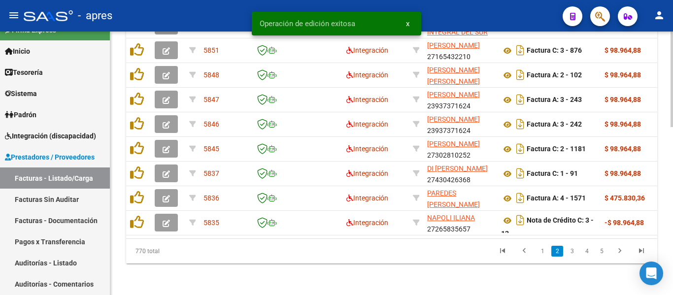
scroll to position [461, 0]
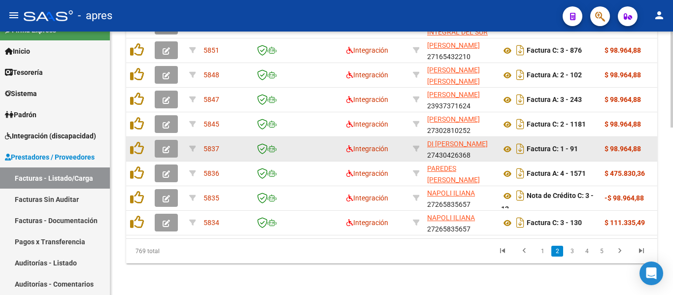
click at [165, 146] on icon "button" at bounding box center [166, 149] width 7 height 7
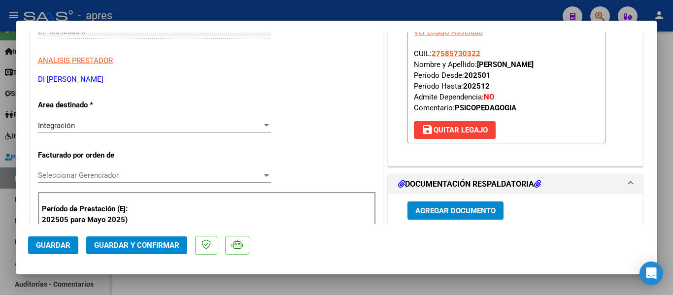
scroll to position [0, 0]
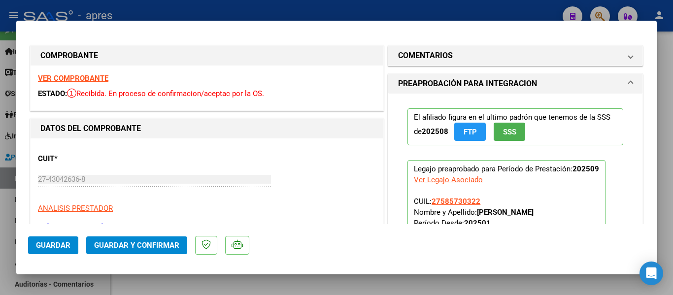
click at [63, 78] on strong "VER COMPROBANTE" at bounding box center [73, 78] width 70 height 9
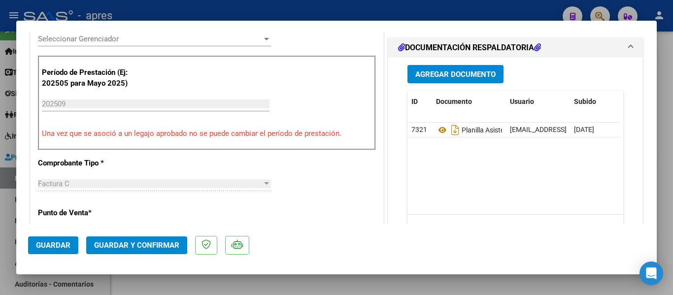
scroll to position [296, 0]
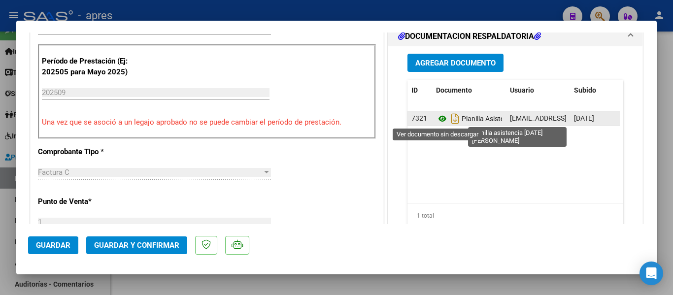
click at [439, 120] on icon at bounding box center [442, 119] width 13 height 12
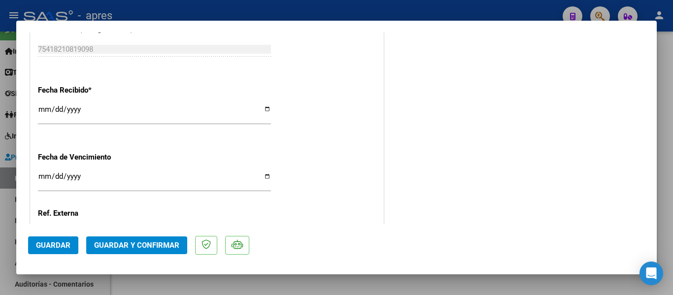
scroll to position [690, 0]
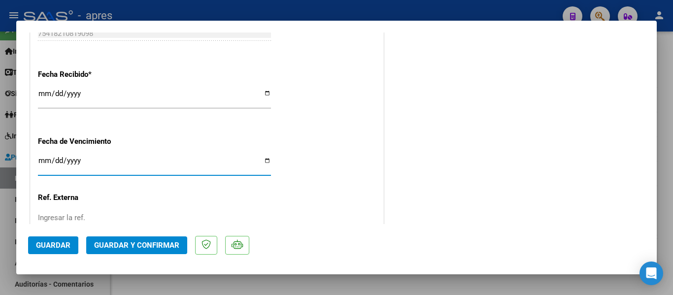
click at [43, 161] on input "[DATE]" at bounding box center [154, 165] width 233 height 16
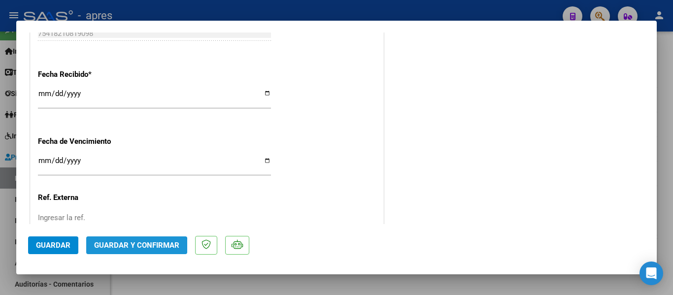
click at [126, 251] on button "Guardar y Confirmar" at bounding box center [136, 246] width 101 height 18
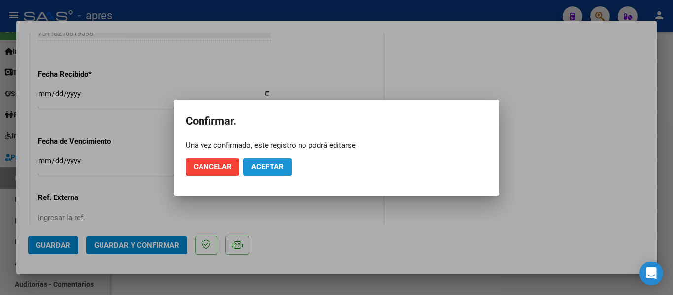
drag, startPoint x: 260, startPoint y: 165, endPoint x: 240, endPoint y: 7, distance: 158.6
click at [260, 164] on span "Aceptar" at bounding box center [267, 167] width 33 height 9
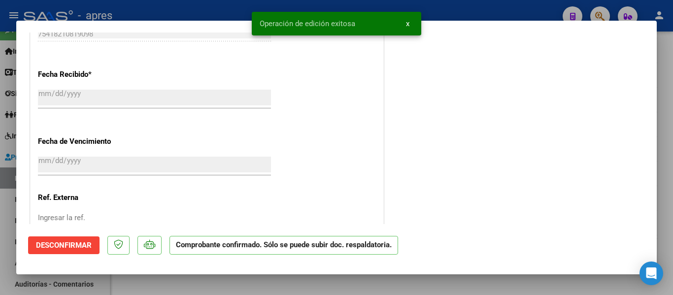
click at [271, 279] on div at bounding box center [336, 147] width 673 height 295
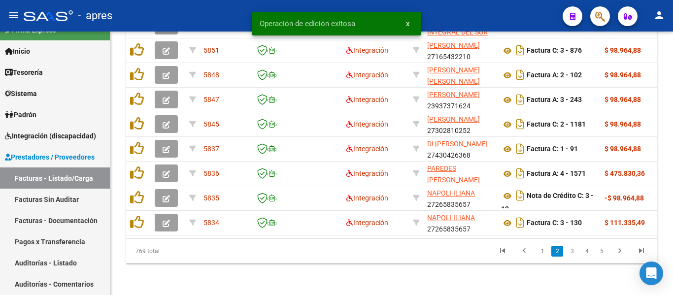
scroll to position [461, 0]
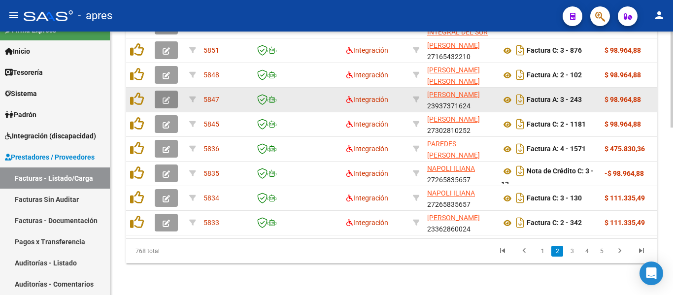
click at [173, 91] on button "button" at bounding box center [166, 100] width 23 height 18
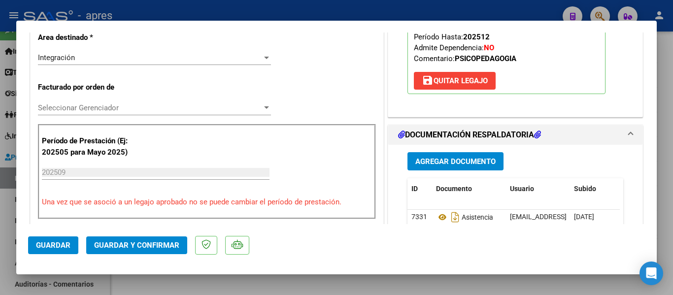
scroll to position [0, 0]
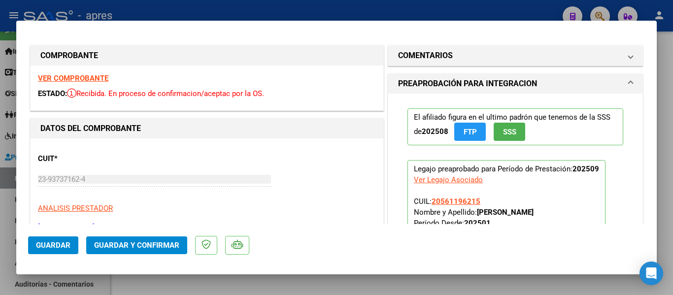
click at [75, 70] on div "VER COMPROBANTE ESTADO: Recibida. En proceso de confirmacion/aceptac por la OS." at bounding box center [207, 88] width 353 height 45
click at [80, 74] on strong "VER COMPROBANTE" at bounding box center [73, 78] width 70 height 9
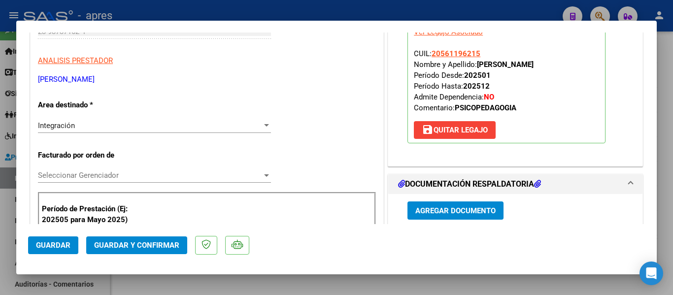
scroll to position [296, 0]
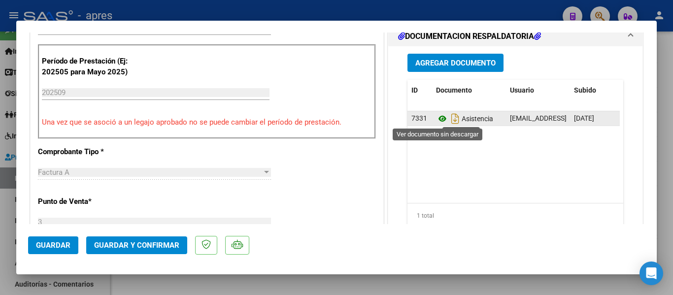
click at [438, 118] on icon at bounding box center [442, 119] width 13 height 12
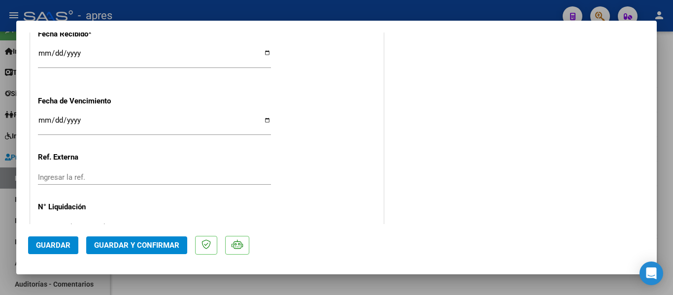
scroll to position [739, 0]
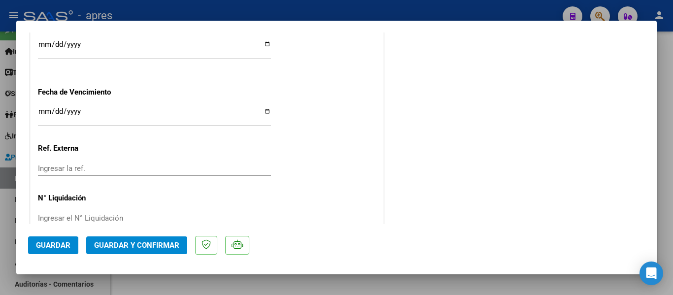
click at [111, 242] on span "Guardar y Confirmar" at bounding box center [136, 245] width 85 height 9
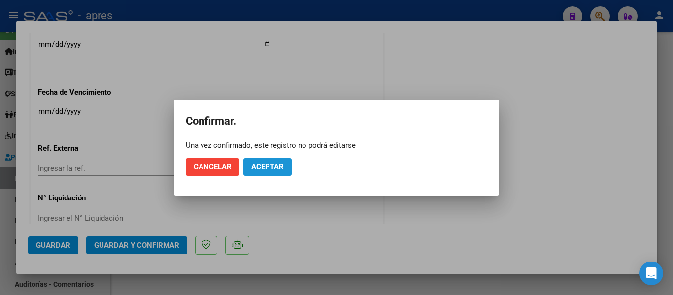
click at [275, 163] on span "Aceptar" at bounding box center [267, 167] width 33 height 9
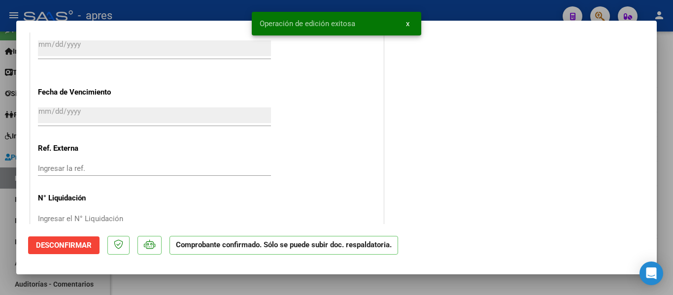
click at [253, 285] on div at bounding box center [336, 147] width 673 height 295
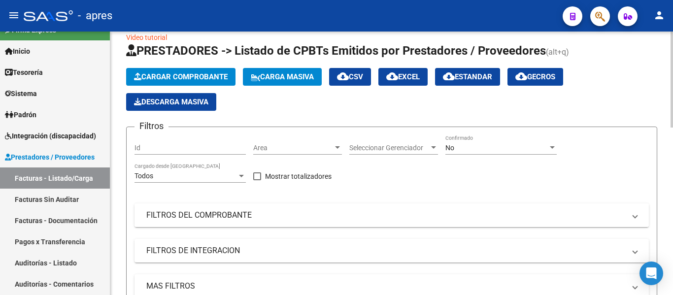
scroll to position [0, 0]
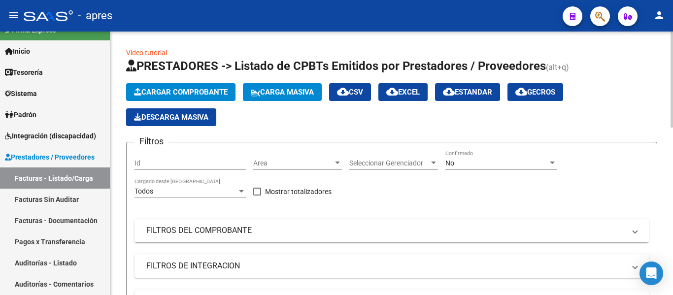
click at [281, 155] on div "Area Area" at bounding box center [297, 160] width 89 height 20
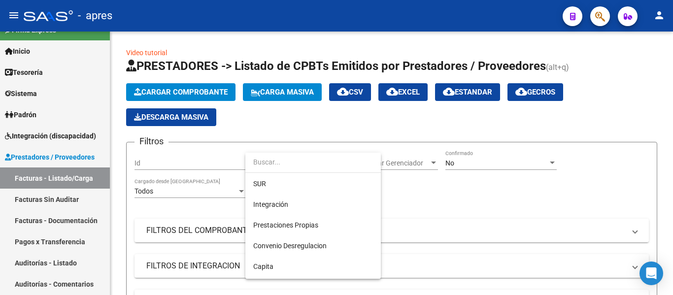
scroll to position [3, 0]
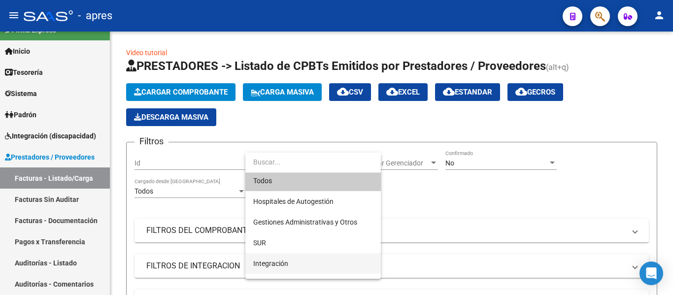
click at [291, 262] on span "Integración" at bounding box center [313, 263] width 120 height 21
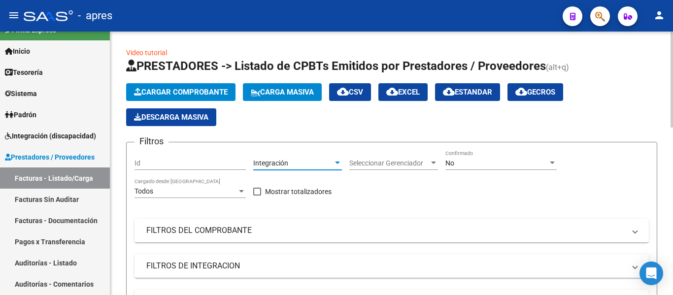
click at [398, 156] on div "Seleccionar Gerenciador Seleccionar Gerenciador" at bounding box center [393, 160] width 89 height 20
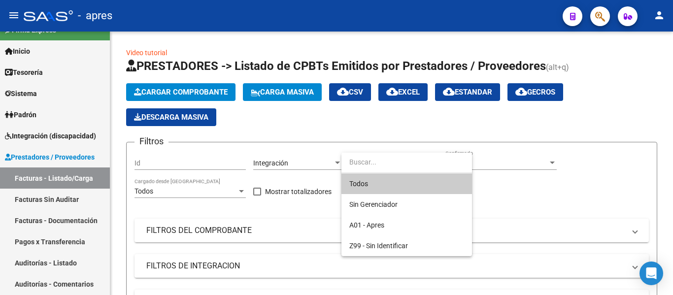
click at [391, 184] on span "Todos" at bounding box center [406, 183] width 115 height 21
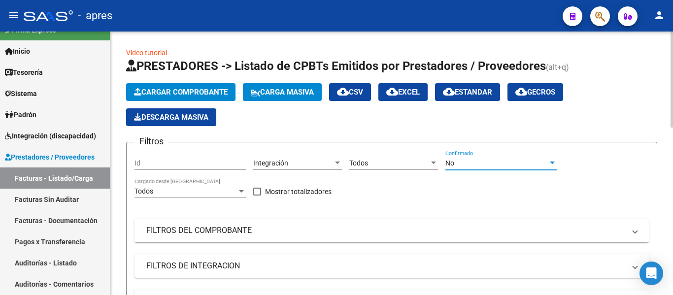
click at [476, 166] on div "No" at bounding box center [497, 163] width 103 height 8
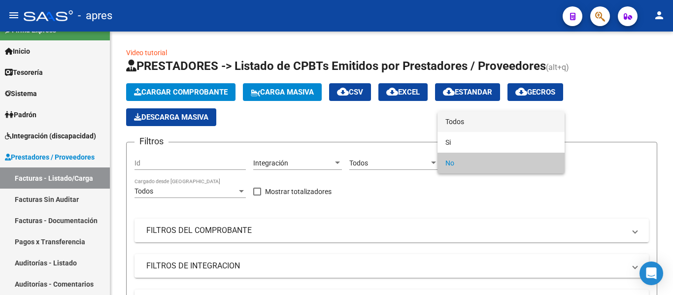
click at [471, 115] on span "Todos" at bounding box center [501, 121] width 111 height 21
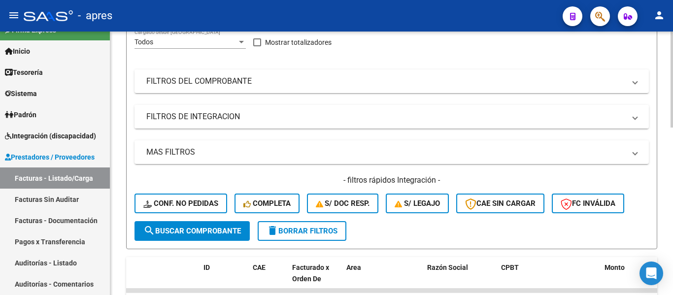
scroll to position [148, 0]
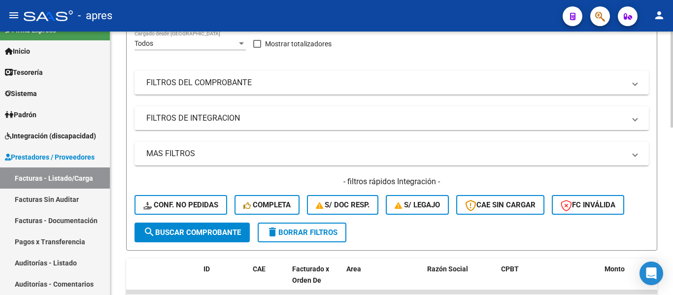
click at [195, 123] on mat-panel-title "FILTROS DE INTEGRACION" at bounding box center [385, 118] width 479 height 11
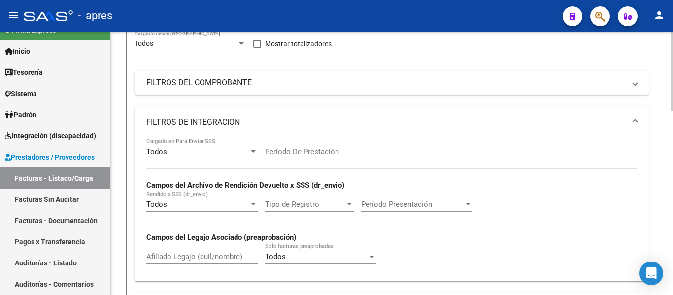
click at [164, 258] on input "Afiliado Legajo (cuil/nombre)" at bounding box center [201, 256] width 111 height 9
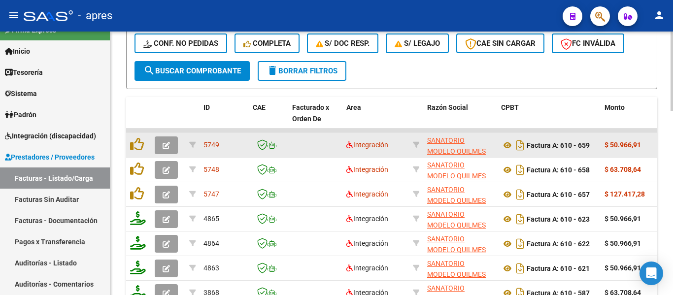
scroll to position [415, 0]
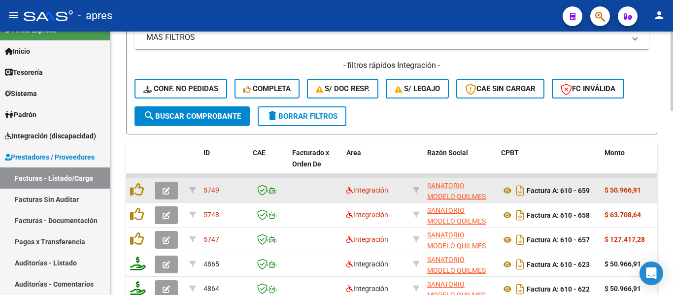
click at [161, 194] on button "button" at bounding box center [166, 191] width 23 height 18
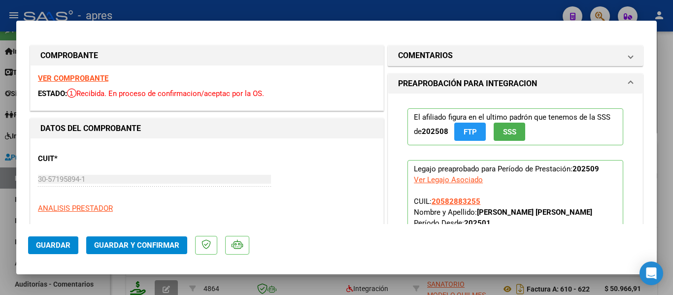
click at [87, 77] on strong "VER COMPROBANTE" at bounding box center [73, 78] width 70 height 9
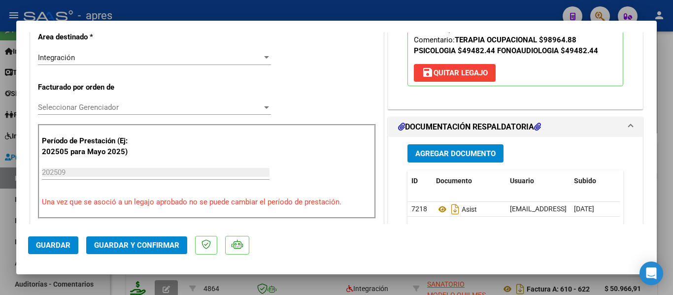
scroll to position [345, 0]
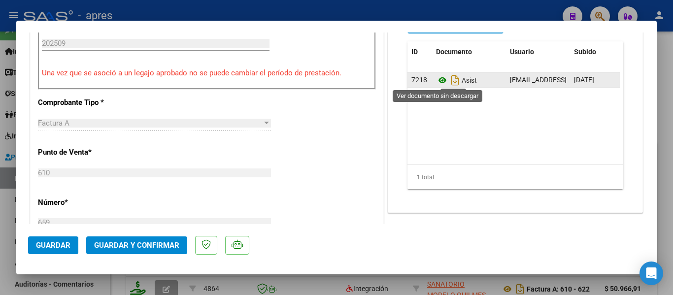
click at [438, 80] on icon at bounding box center [442, 80] width 13 height 12
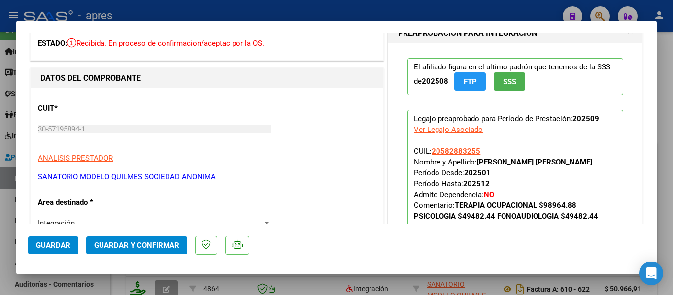
scroll to position [99, 0]
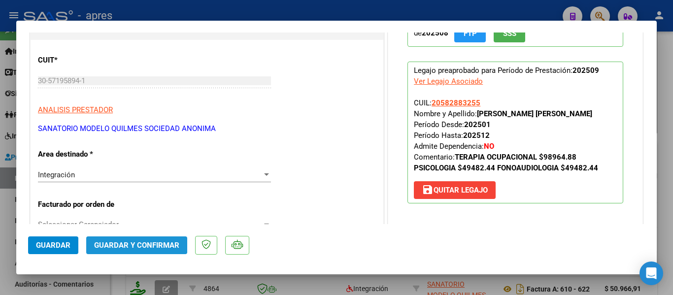
click at [131, 239] on button "Guardar y Confirmar" at bounding box center [136, 246] width 101 height 18
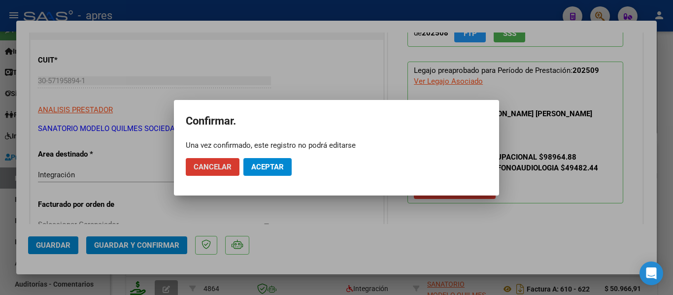
click at [271, 166] on span "Aceptar" at bounding box center [267, 167] width 33 height 9
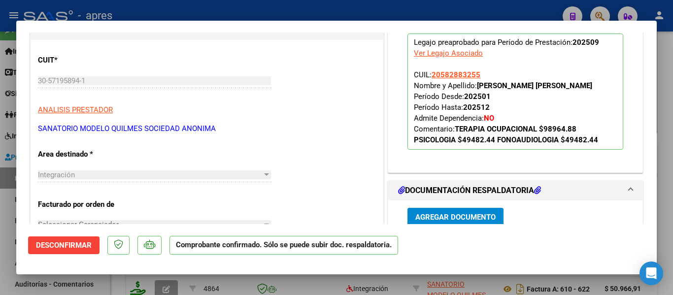
click at [377, 286] on div at bounding box center [336, 147] width 673 height 295
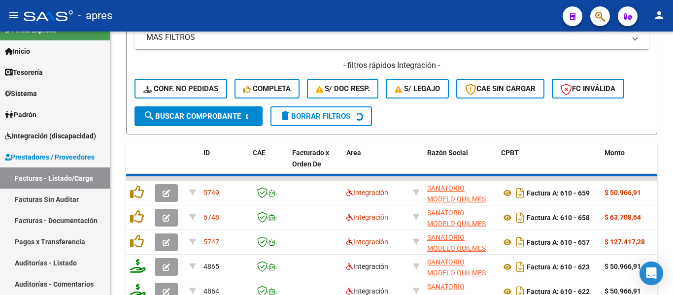
scroll to position [415, 0]
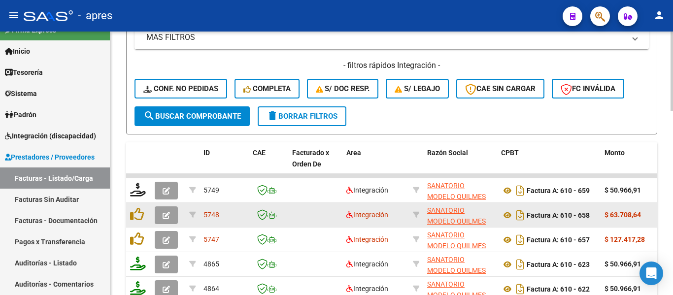
click at [165, 215] on icon "button" at bounding box center [166, 215] width 7 height 7
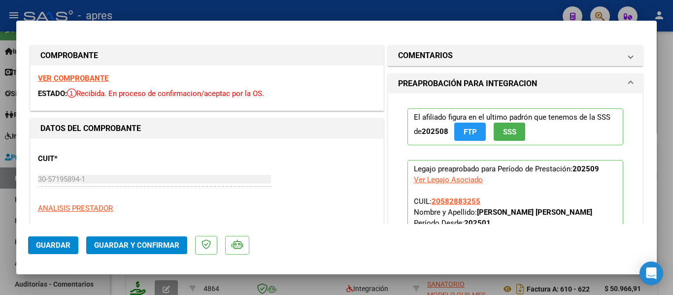
click at [90, 76] on strong "VER COMPROBANTE" at bounding box center [73, 78] width 70 height 9
click at [102, 76] on strong "VER COMPROBANTE" at bounding box center [73, 78] width 70 height 9
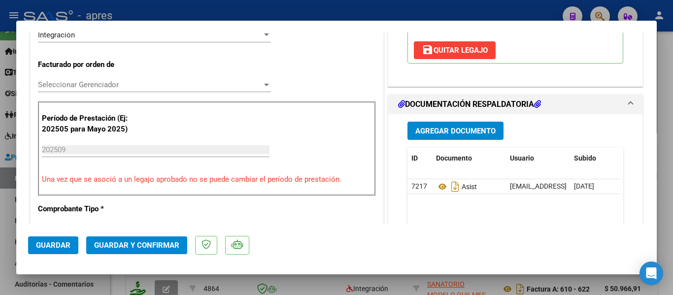
scroll to position [246, 0]
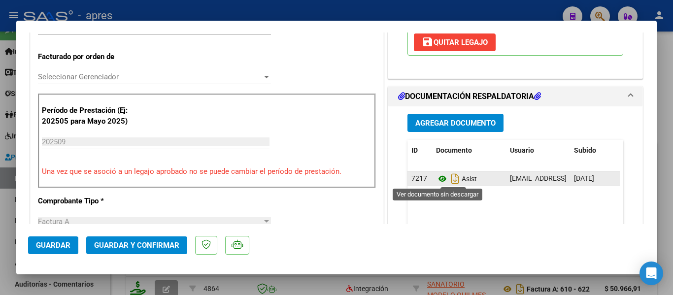
click at [438, 176] on icon at bounding box center [442, 179] width 13 height 12
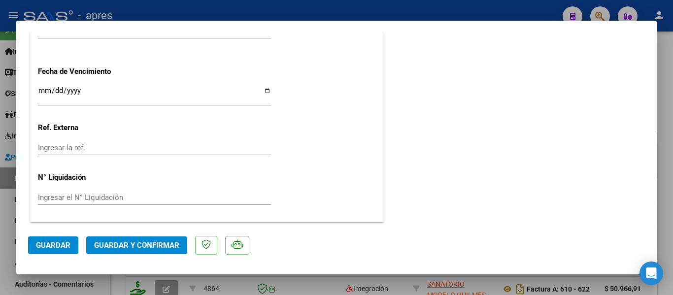
scroll to position [711, 0]
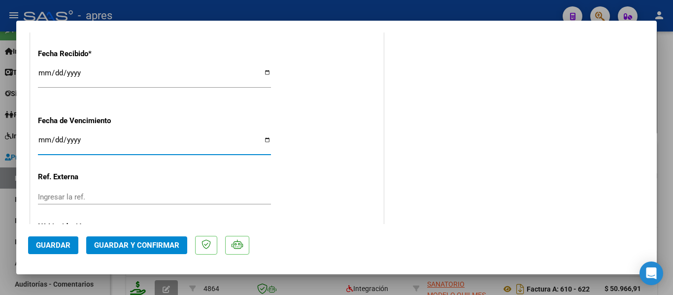
click at [44, 137] on input "[DATE]" at bounding box center [154, 144] width 233 height 16
click at [117, 247] on span "Guardar y Confirmar" at bounding box center [136, 245] width 85 height 9
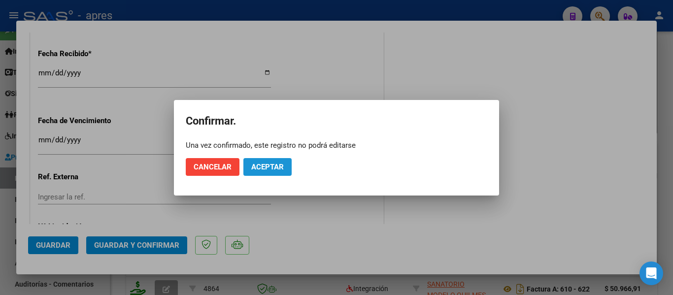
click at [275, 166] on span "Aceptar" at bounding box center [267, 167] width 33 height 9
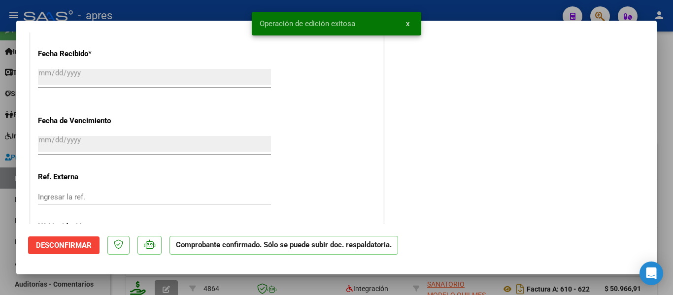
click at [188, 287] on div at bounding box center [336, 147] width 673 height 295
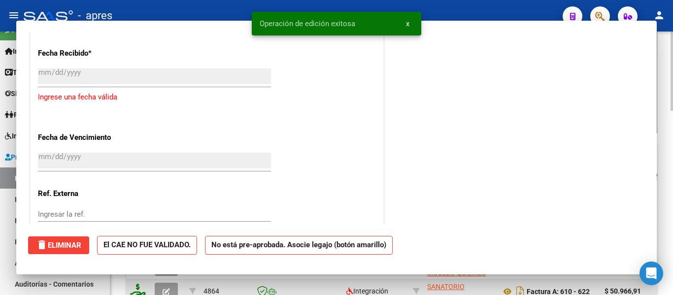
scroll to position [415, 0]
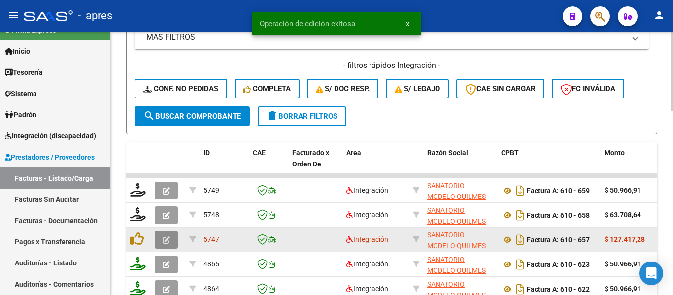
click at [158, 248] on button "button" at bounding box center [166, 240] width 23 height 18
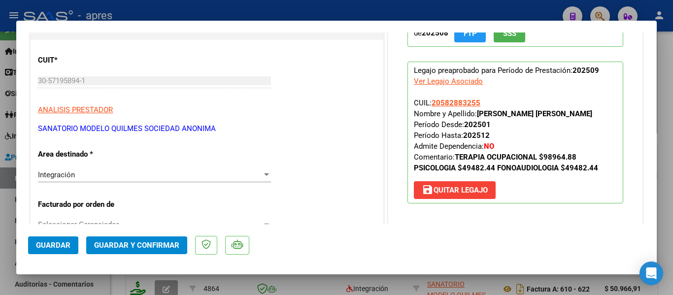
scroll to position [0, 0]
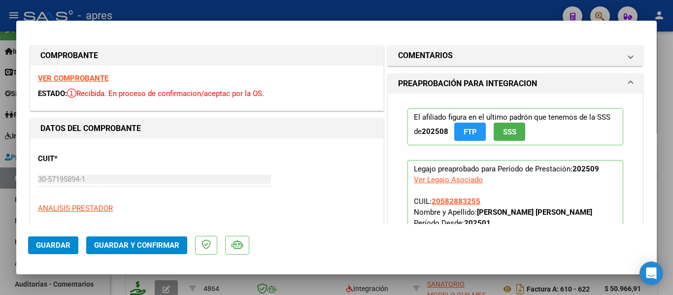
click at [73, 78] on strong "VER COMPROBANTE" at bounding box center [73, 78] width 70 height 9
click at [87, 79] on strong "VER COMPROBANTE" at bounding box center [73, 78] width 70 height 9
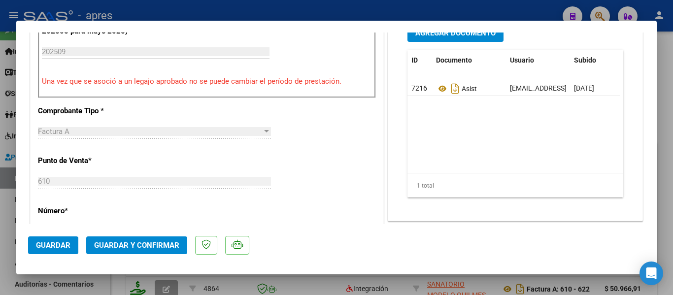
scroll to position [345, 0]
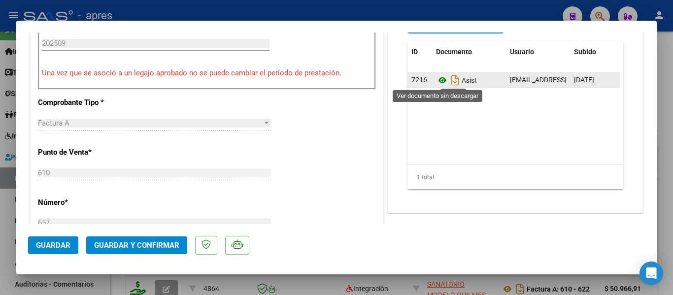
click at [437, 81] on icon at bounding box center [442, 80] width 13 height 12
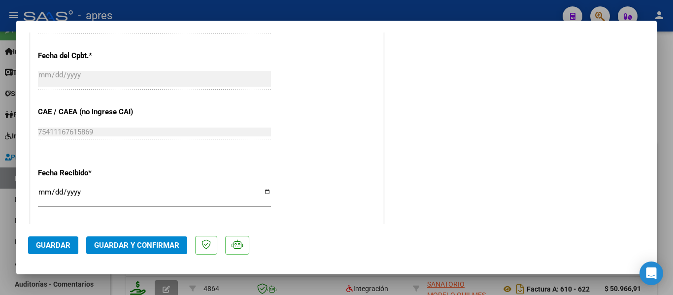
scroll to position [739, 0]
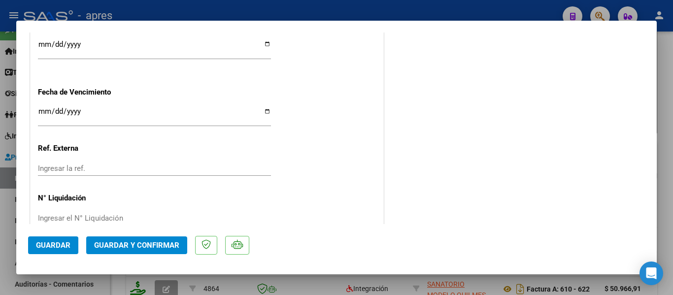
click at [126, 257] on mat-dialog-actions "Guardar Guardar y Confirmar" at bounding box center [336, 243] width 617 height 39
click at [162, 243] on span "Guardar y Confirmar" at bounding box center [136, 245] width 85 height 9
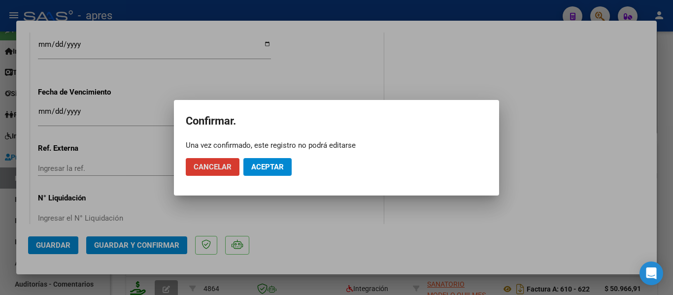
click at [272, 167] on span "Aceptar" at bounding box center [267, 167] width 33 height 9
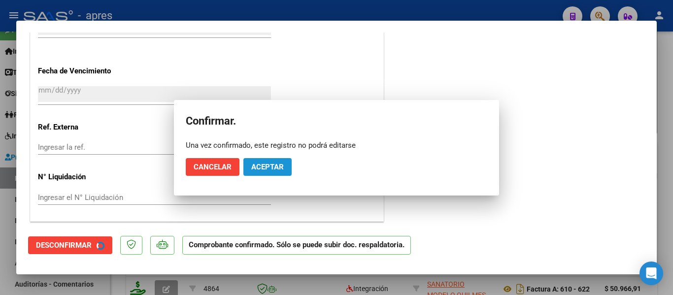
scroll to position [678, 0]
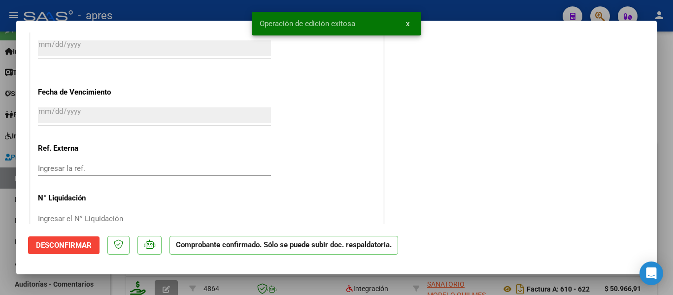
click at [189, 291] on div at bounding box center [336, 147] width 673 height 295
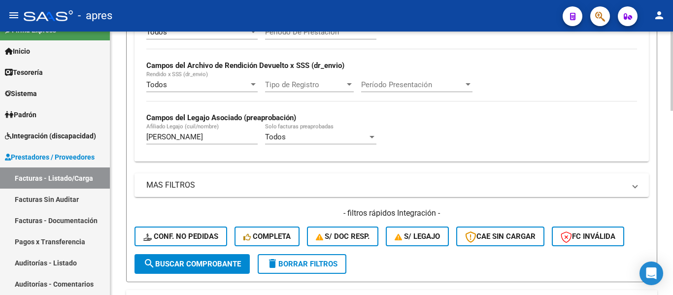
scroll to position [218, 0]
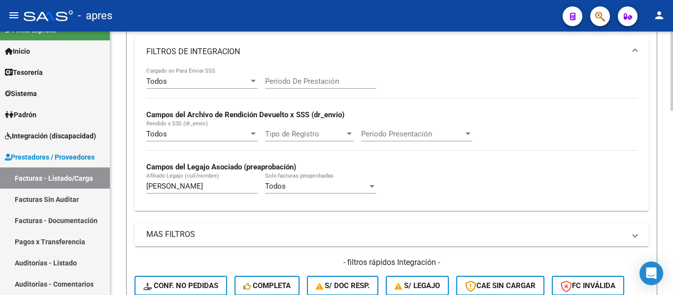
drag, startPoint x: 200, startPoint y: 142, endPoint x: 145, endPoint y: 167, distance: 59.8
click at [147, 150] on div "Todos Cargado en Para Enviar SSS Período De Prestación Campos del Archivo de Re…" at bounding box center [391, 136] width 491 height 136
drag, startPoint x: 175, startPoint y: 182, endPoint x: 130, endPoint y: 185, distance: 45.0
click at [130, 185] on form "Filtros Id Integración Area Todos Seleccionar Gerenciador Todos Confirmado Todo…" at bounding box center [391, 128] width 531 height 408
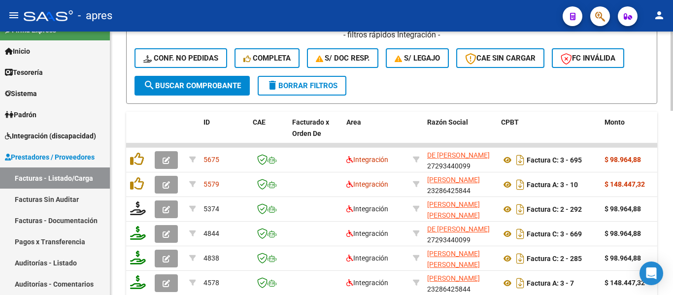
scroll to position [465, 0]
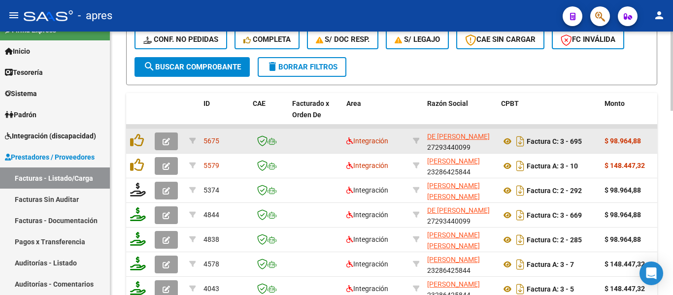
click at [158, 138] on button "button" at bounding box center [166, 142] width 23 height 18
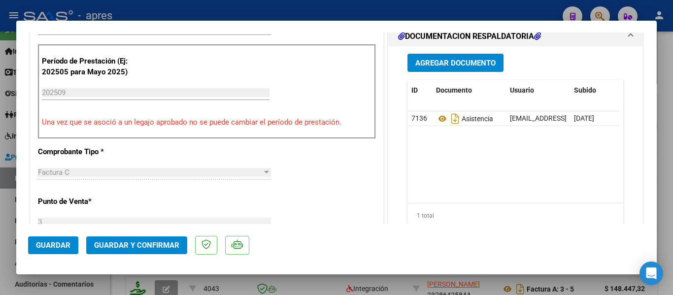
scroll to position [0, 0]
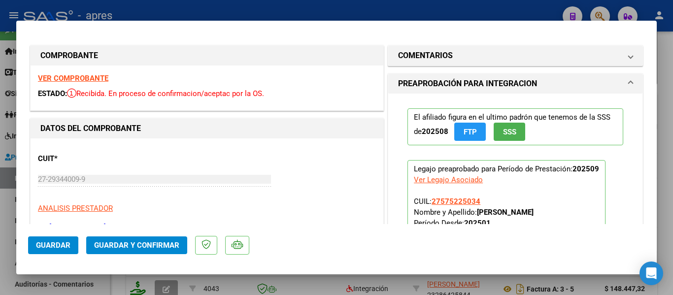
click at [81, 78] on strong "VER COMPROBANTE" at bounding box center [73, 78] width 70 height 9
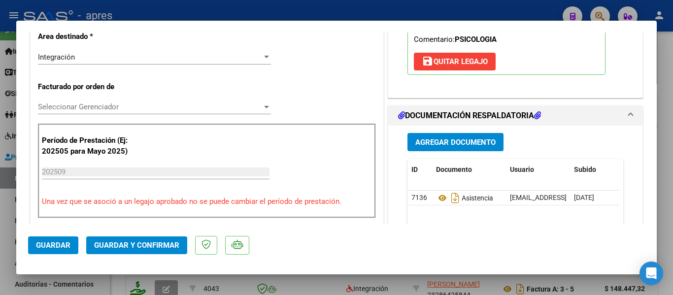
scroll to position [246, 0]
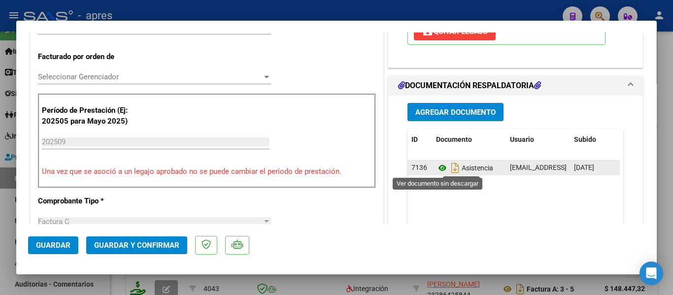
click at [436, 171] on icon at bounding box center [442, 168] width 13 height 12
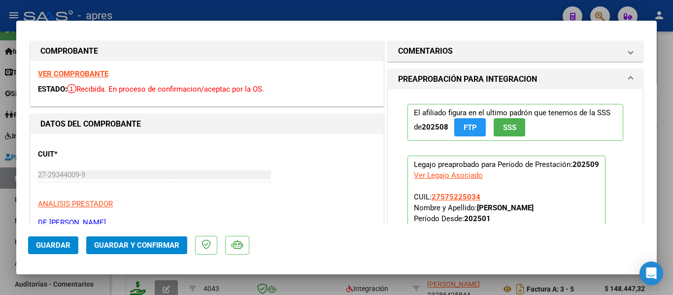
scroll to position [0, 0]
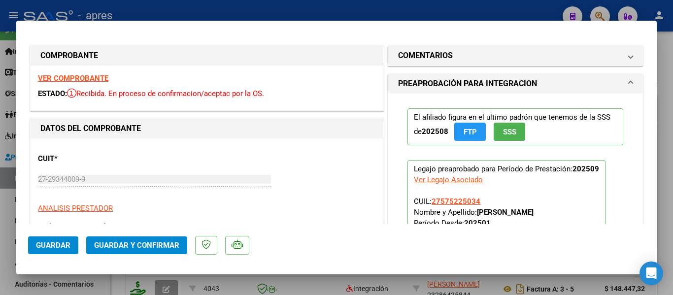
click at [629, 83] on span at bounding box center [631, 84] width 4 height 12
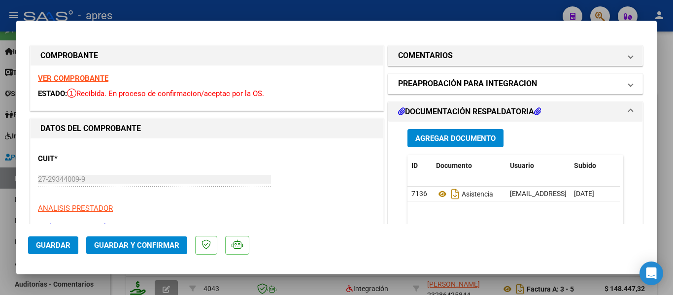
click at [622, 77] on mat-expansion-panel-header "PREAPROBACIÓN PARA INTEGRACION" at bounding box center [515, 84] width 254 height 20
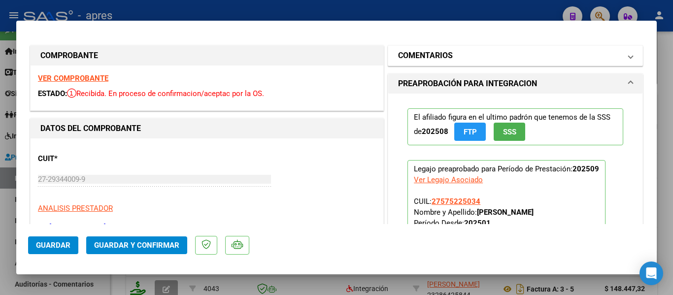
click at [627, 59] on mat-expansion-panel-header "COMENTARIOS" at bounding box center [515, 56] width 254 height 20
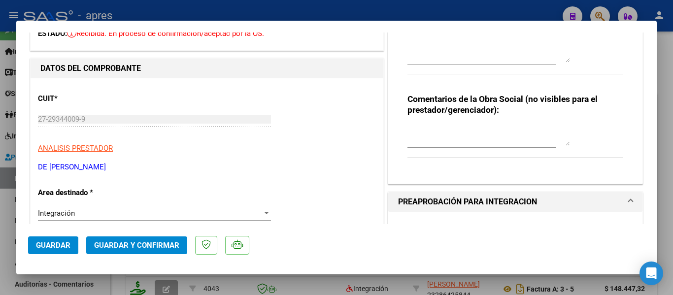
scroll to position [99, 0]
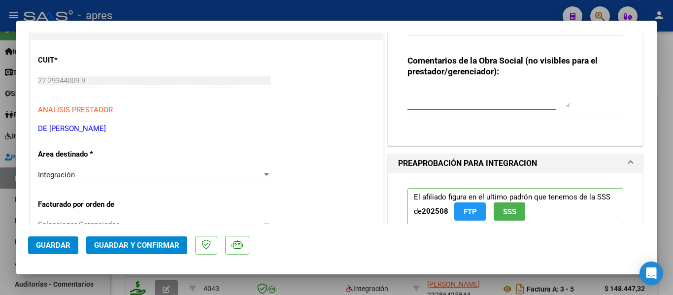
click at [452, 96] on textarea at bounding box center [489, 98] width 163 height 20
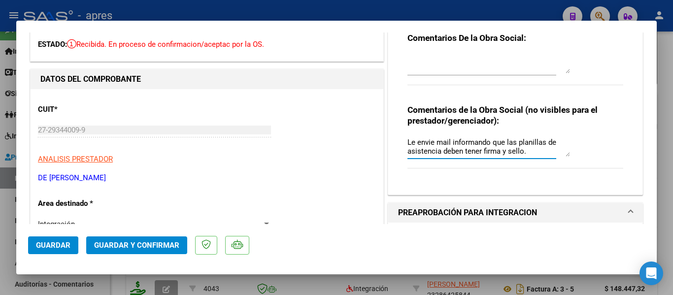
scroll to position [0, 0]
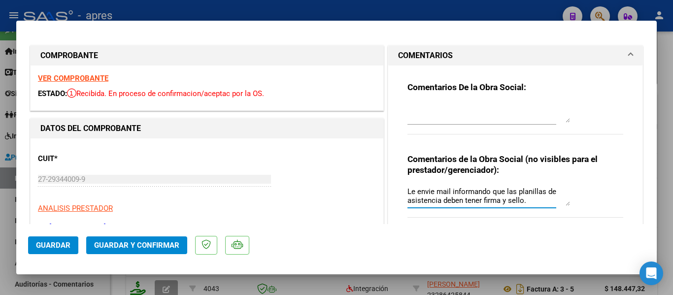
click at [137, 242] on span "Guardar y Confirmar" at bounding box center [136, 245] width 85 height 9
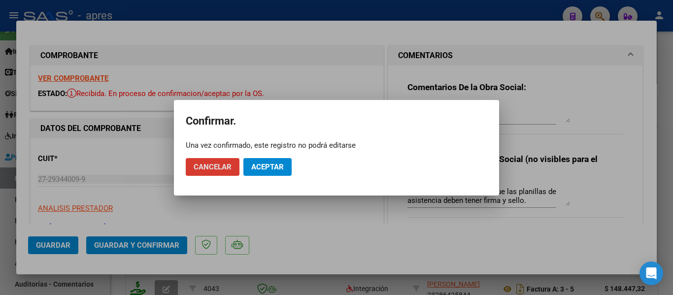
drag, startPoint x: 213, startPoint y: 168, endPoint x: 208, endPoint y: 168, distance: 5.0
click at [212, 168] on span "Cancelar" at bounding box center [213, 167] width 38 height 9
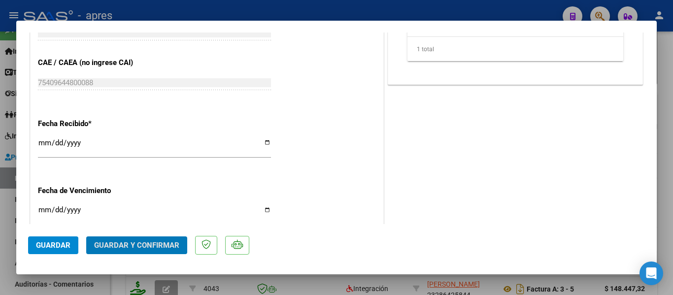
scroll to position [690, 0]
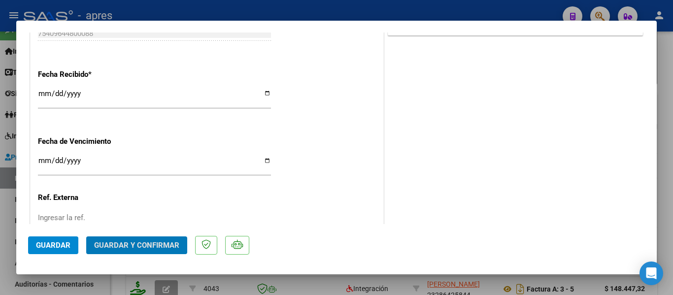
click at [131, 238] on button "Guardar y Confirmar" at bounding box center [136, 246] width 101 height 18
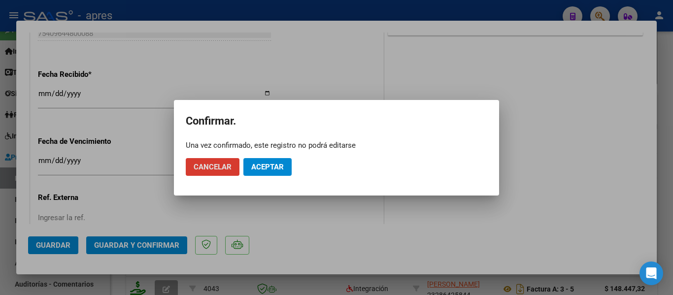
click at [273, 164] on span "Aceptar" at bounding box center [267, 167] width 33 height 9
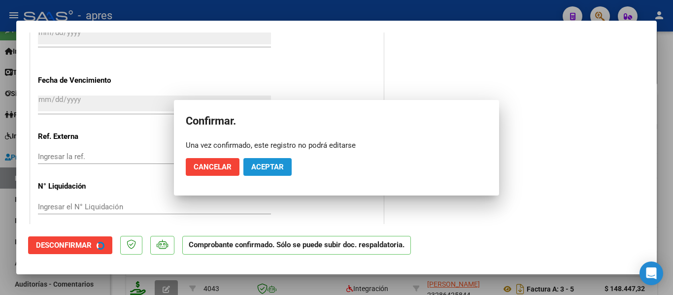
scroll to position [629, 0]
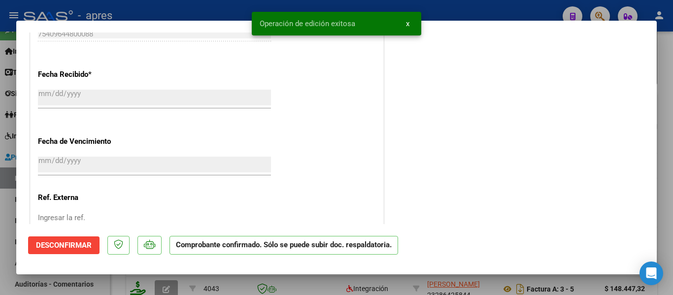
click at [218, 290] on div at bounding box center [336, 147] width 673 height 295
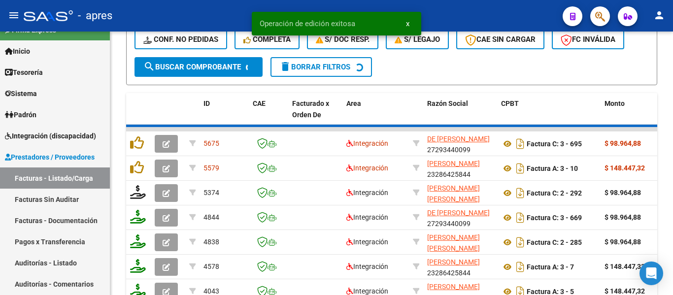
scroll to position [465, 0]
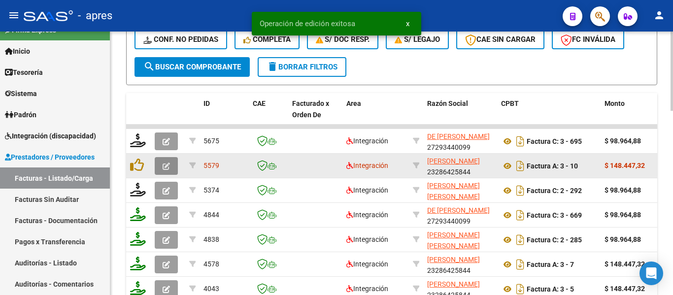
click at [164, 166] on icon "button" at bounding box center [166, 166] width 7 height 7
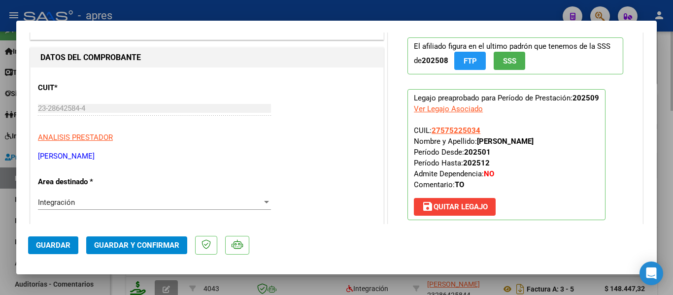
scroll to position [0, 0]
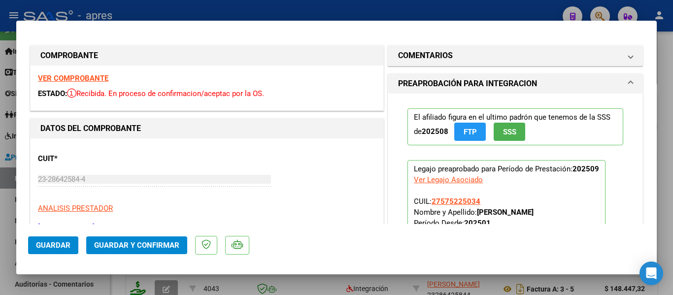
click at [76, 74] on strong "VER COMPROBANTE" at bounding box center [73, 78] width 70 height 9
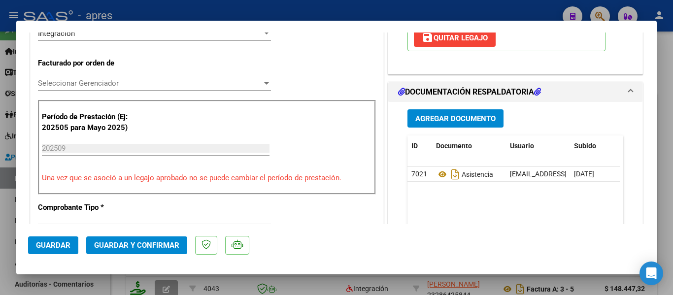
scroll to position [246, 0]
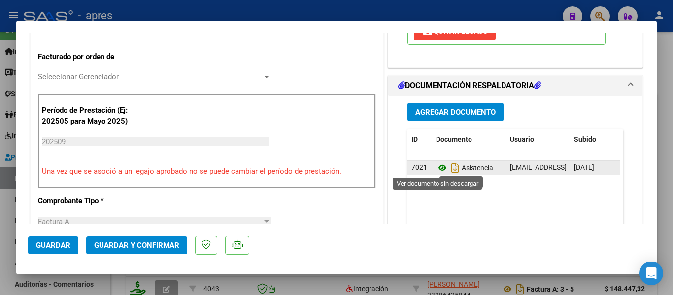
click at [440, 162] on icon at bounding box center [442, 168] width 13 height 12
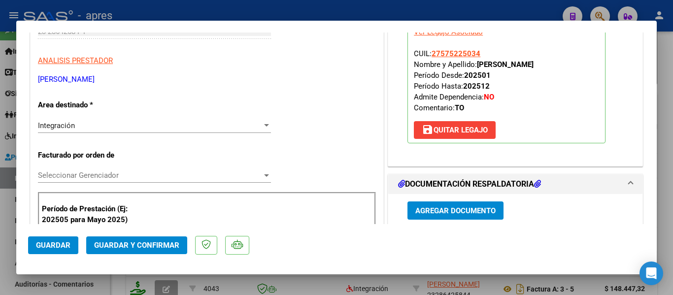
scroll to position [0, 0]
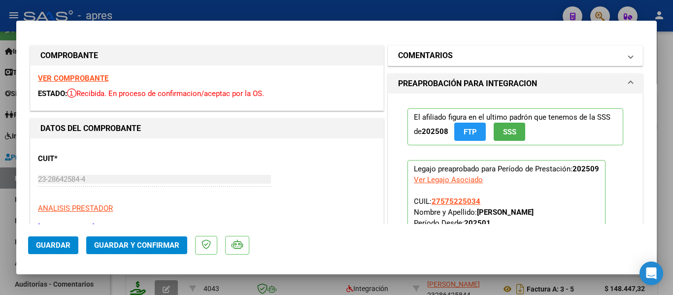
click at [619, 56] on span "COMENTARIOS" at bounding box center [513, 56] width 231 height 12
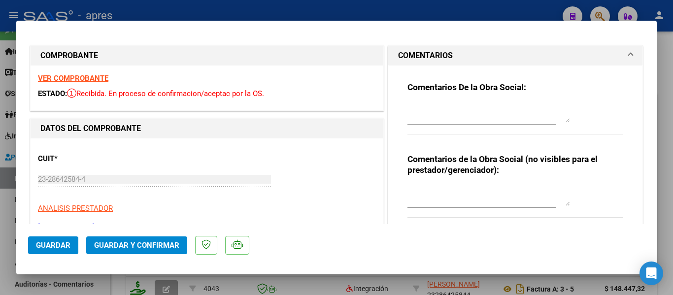
click at [497, 194] on textarea at bounding box center [489, 196] width 163 height 20
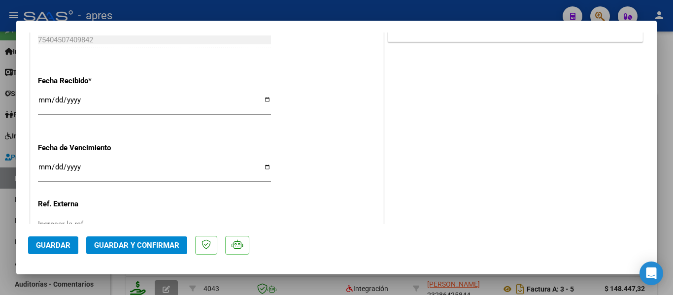
scroll to position [690, 0]
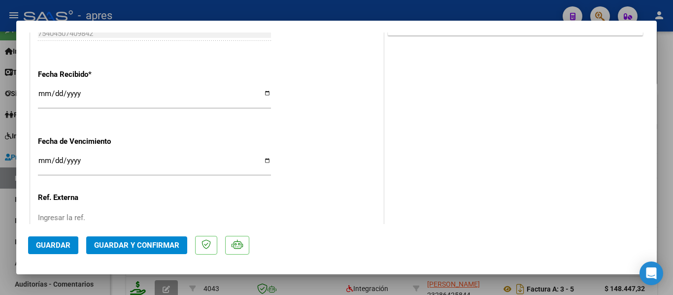
click at [39, 161] on input "Ingresar la fecha" at bounding box center [154, 165] width 233 height 16
click at [110, 241] on span "Guardar y Confirmar" at bounding box center [136, 245] width 85 height 9
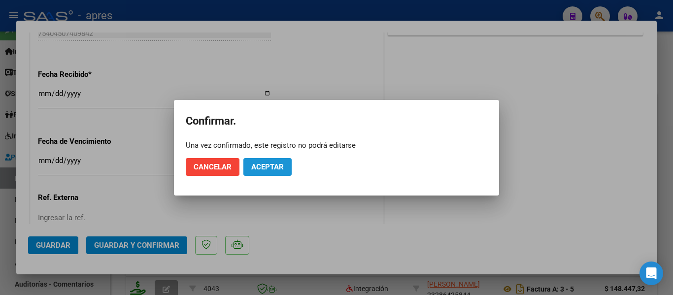
click at [272, 171] on span "Aceptar" at bounding box center [267, 167] width 33 height 9
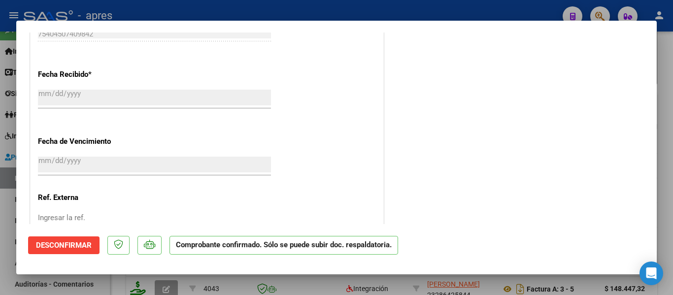
click at [280, 281] on div at bounding box center [336, 147] width 673 height 295
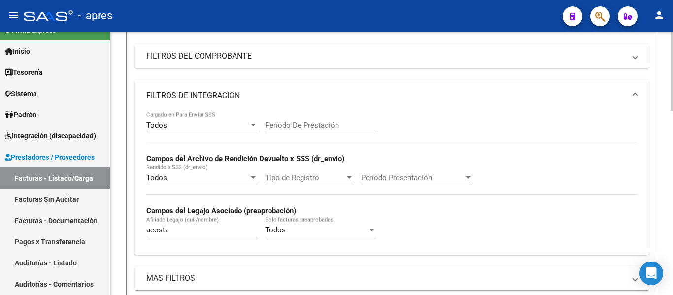
scroll to position [169, 0]
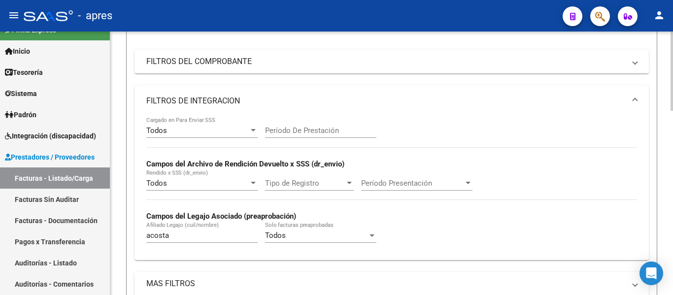
click at [191, 239] on input "acosta" at bounding box center [201, 235] width 111 height 9
drag, startPoint x: 182, startPoint y: 237, endPoint x: 120, endPoint y: 236, distance: 62.1
click at [120, 236] on div "Video tutorial PRESTADORES -> Listado de CPBTs Emitidos por Prestadores / Prove…" at bounding box center [391, 297] width 563 height 868
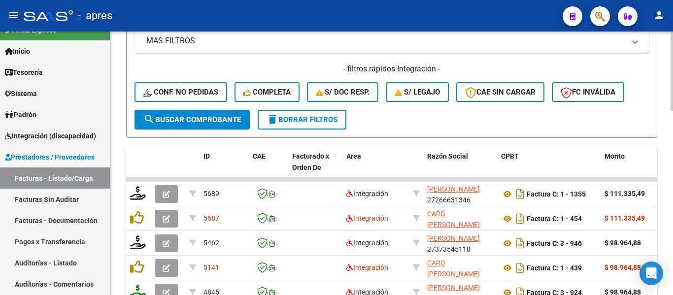
scroll to position [465, 0]
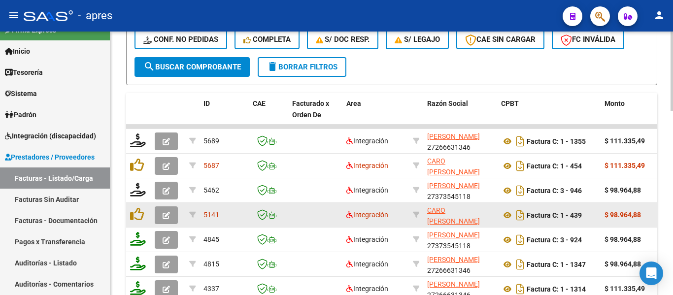
click at [163, 212] on icon "button" at bounding box center [166, 215] width 7 height 7
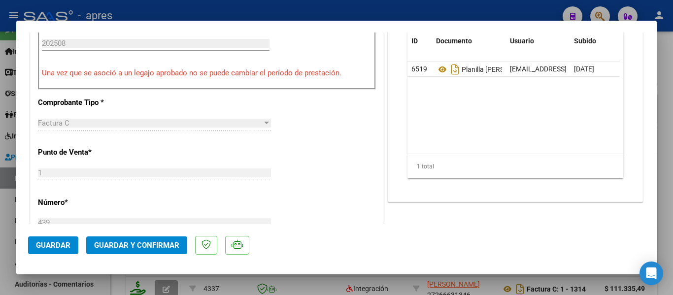
scroll to position [0, 0]
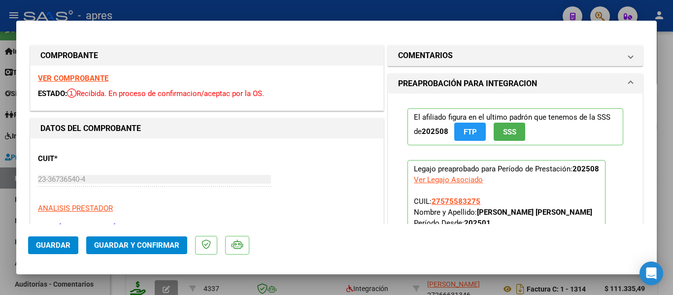
click at [287, 289] on div at bounding box center [336, 147] width 673 height 295
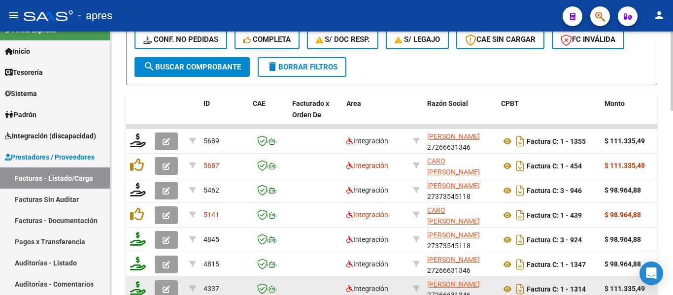
scroll to position [465, 0]
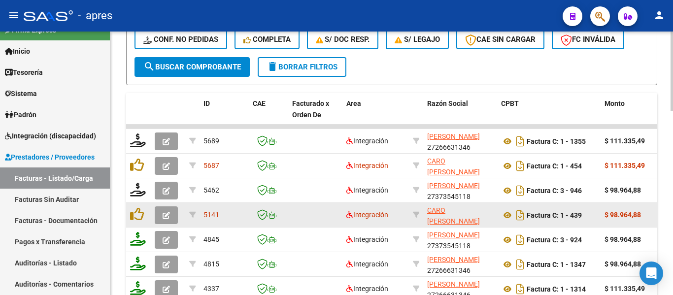
click at [172, 214] on button "button" at bounding box center [166, 215] width 23 height 18
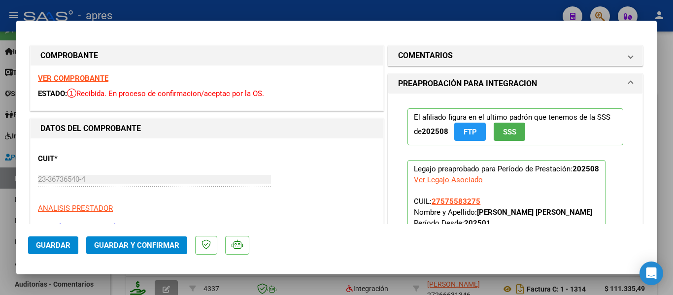
click at [91, 79] on strong "VER COMPROBANTE" at bounding box center [73, 78] width 70 height 9
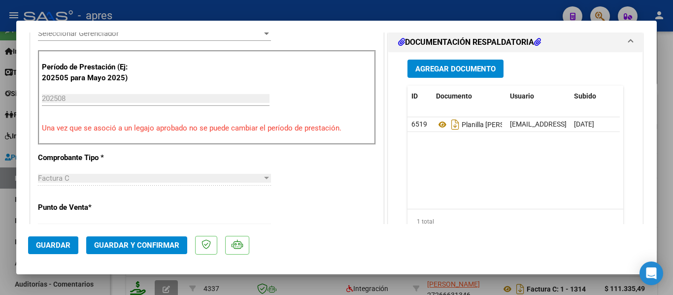
scroll to position [296, 0]
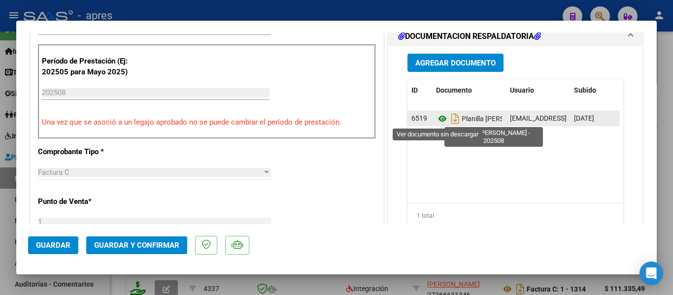
click at [440, 118] on icon at bounding box center [442, 119] width 13 height 12
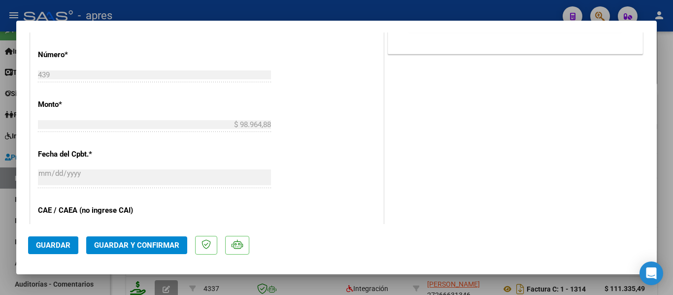
scroll to position [739, 0]
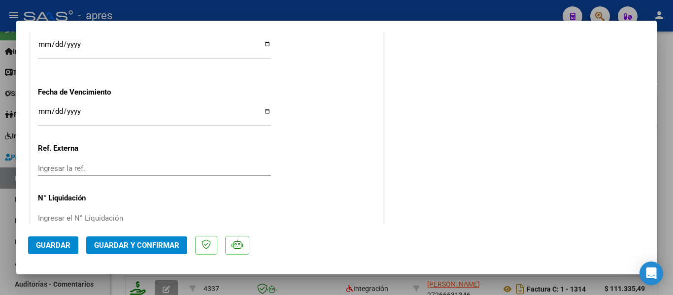
click at [40, 108] on input "Ingresar la fecha" at bounding box center [154, 115] width 233 height 16
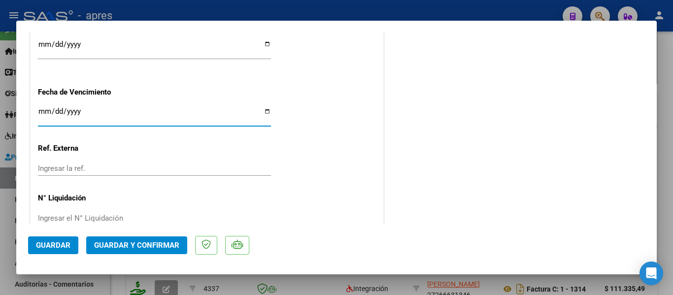
click at [114, 245] on span "Guardar y Confirmar" at bounding box center [136, 245] width 85 height 9
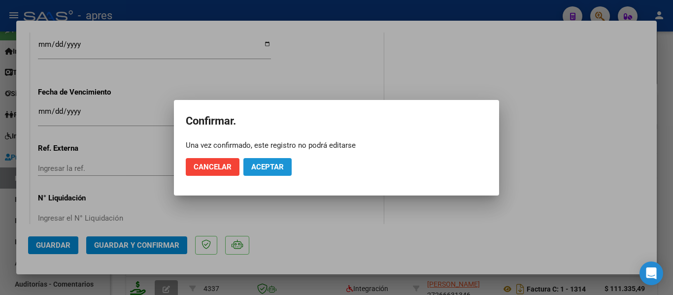
click at [263, 171] on span "Aceptar" at bounding box center [267, 167] width 33 height 9
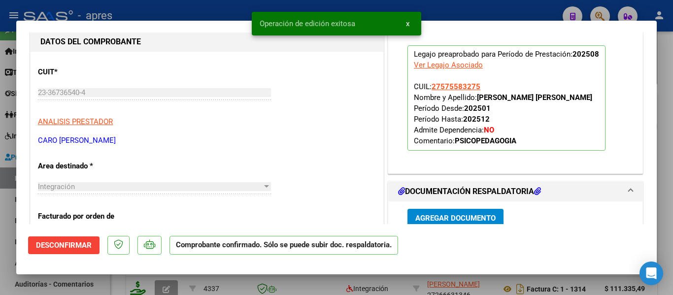
scroll to position [185, 0]
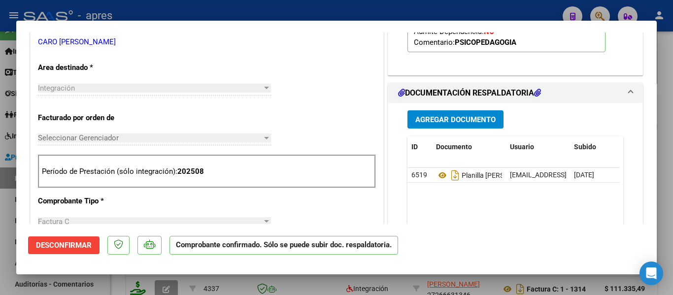
click at [382, 281] on div at bounding box center [336, 147] width 673 height 295
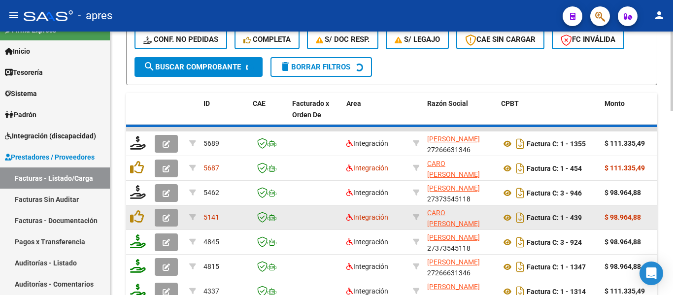
scroll to position [465, 0]
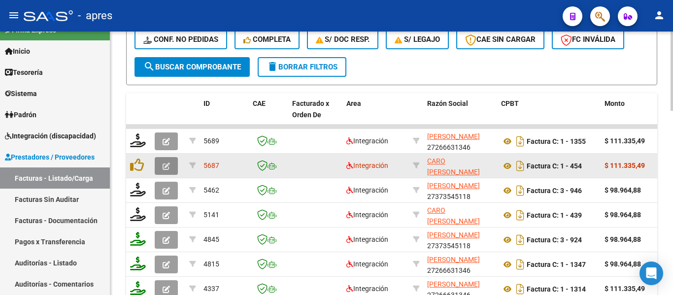
click at [167, 170] on icon "button" at bounding box center [166, 166] width 7 height 7
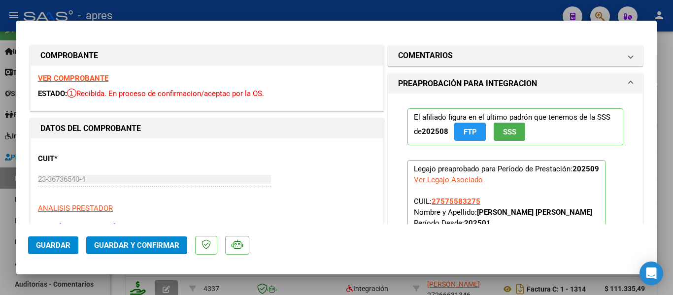
click at [96, 80] on strong "VER COMPROBANTE" at bounding box center [73, 78] width 70 height 9
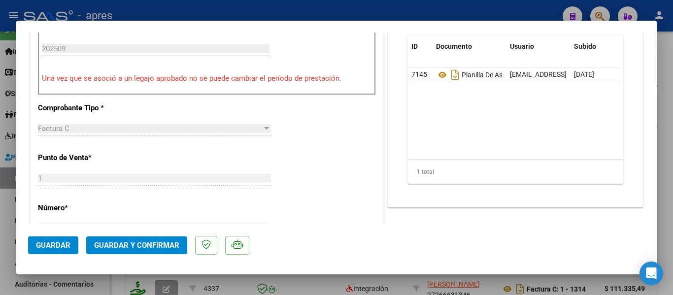
scroll to position [345, 0]
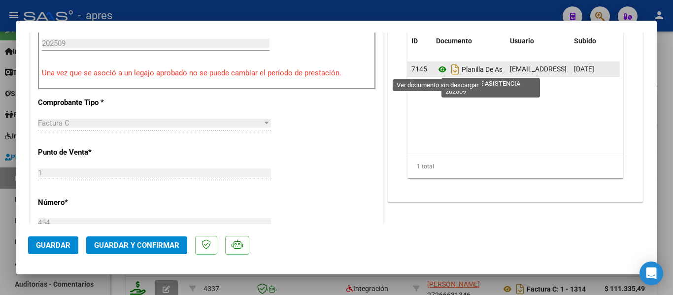
click at [436, 73] on icon at bounding box center [442, 70] width 13 height 12
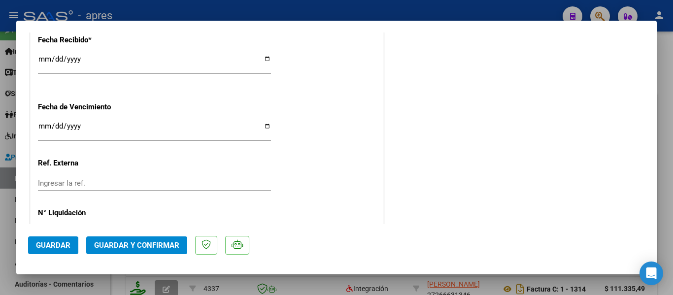
scroll to position [760, 0]
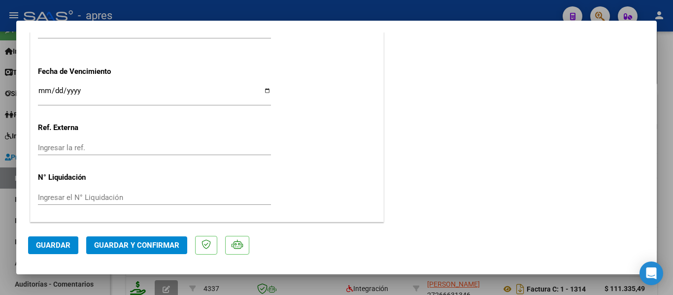
click at [42, 87] on input "Ingresar la fecha" at bounding box center [154, 95] width 233 height 16
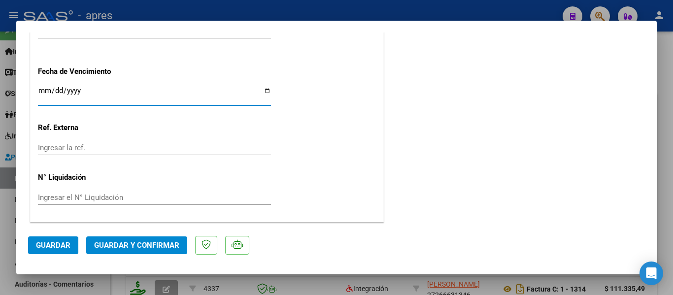
click at [135, 254] on button "Guardar y Confirmar" at bounding box center [136, 246] width 101 height 18
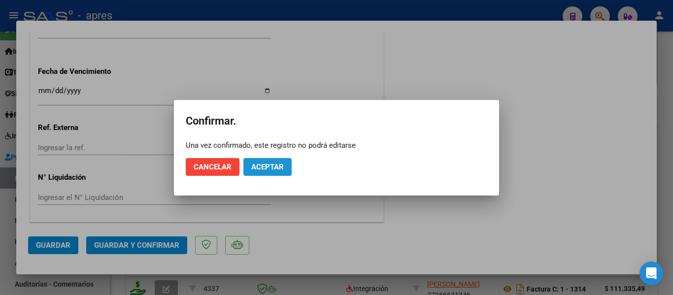
click at [267, 165] on span "Aceptar" at bounding box center [267, 167] width 33 height 9
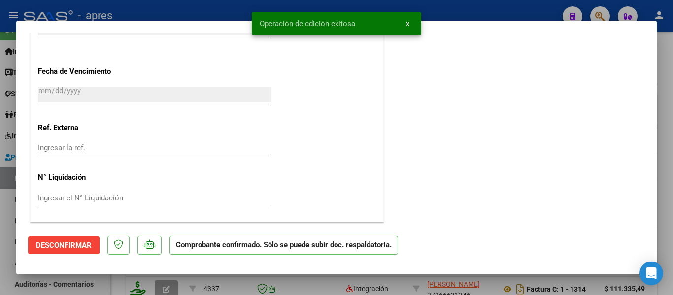
click at [312, 290] on div at bounding box center [336, 147] width 673 height 295
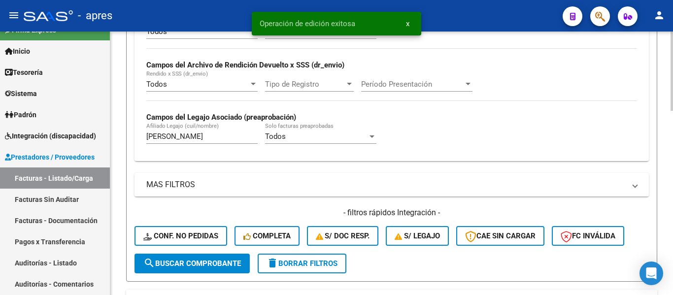
scroll to position [268, 0]
drag, startPoint x: 173, startPoint y: 137, endPoint x: 98, endPoint y: 150, distance: 76.1
click at [98, 148] on mat-sidenav-container "Firma Express Inicio Calendario SSS Instructivos Contacto OS Tesorería Extracto…" at bounding box center [336, 164] width 673 height 264
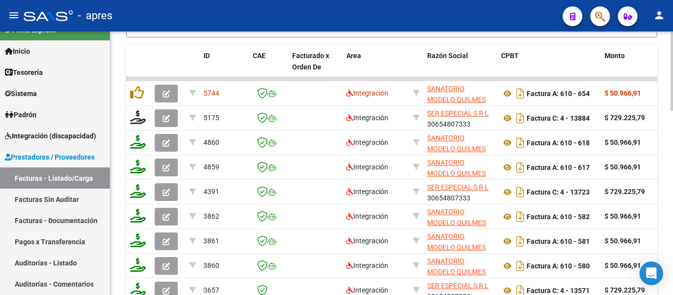
scroll to position [514, 0]
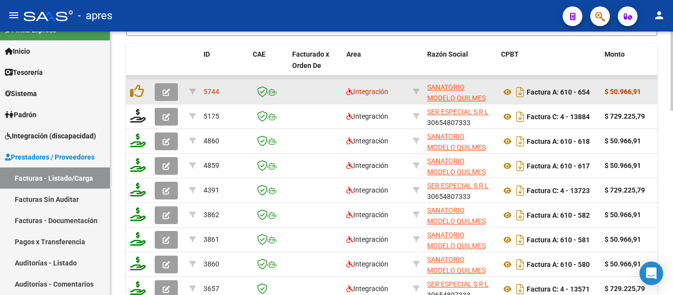
click at [161, 91] on button "button" at bounding box center [166, 92] width 23 height 18
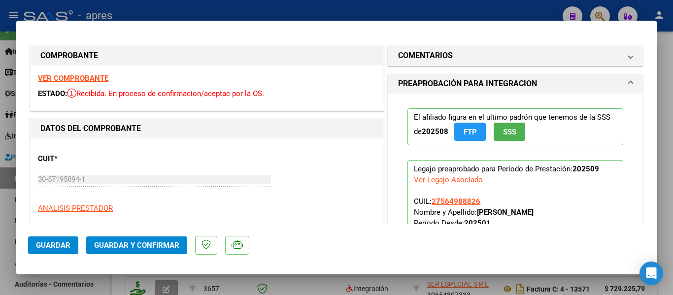
click at [93, 80] on strong "VER COMPROBANTE" at bounding box center [73, 78] width 70 height 9
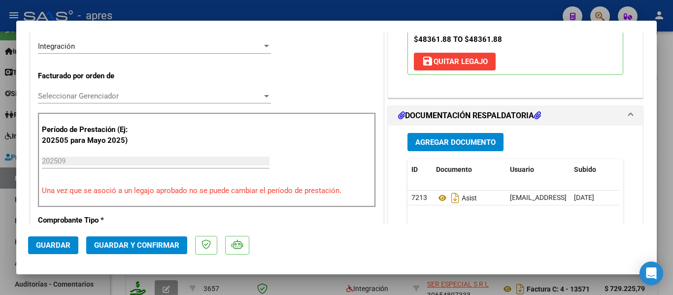
scroll to position [246, 0]
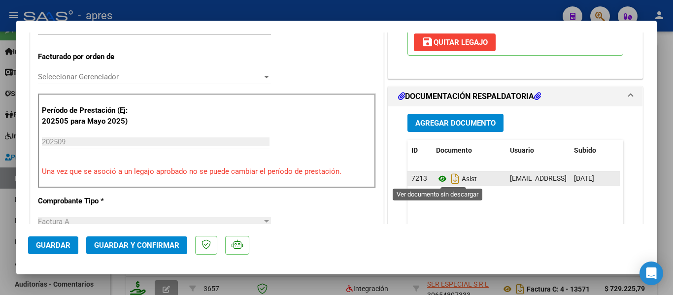
click at [439, 179] on icon at bounding box center [442, 179] width 13 height 12
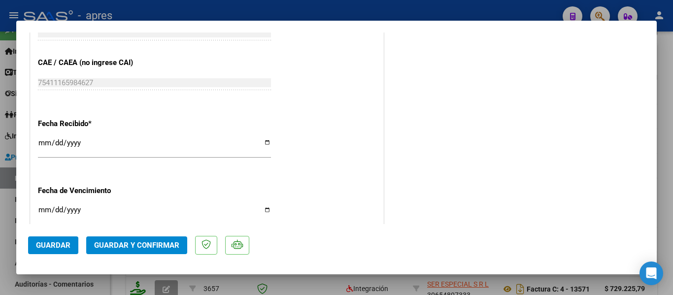
scroll to position [739, 0]
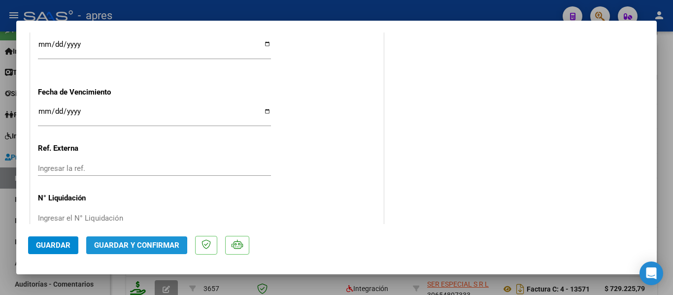
click at [126, 246] on span "Guardar y Confirmar" at bounding box center [136, 245] width 85 height 9
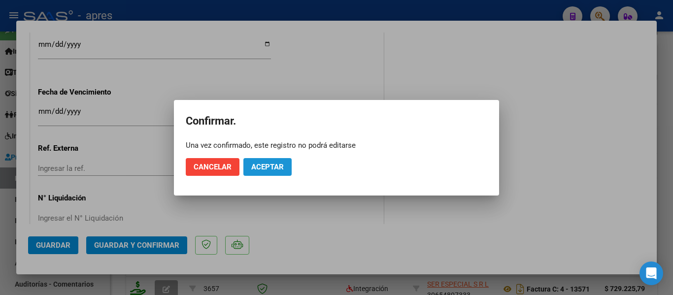
click at [251, 172] on button "Aceptar" at bounding box center [267, 167] width 48 height 18
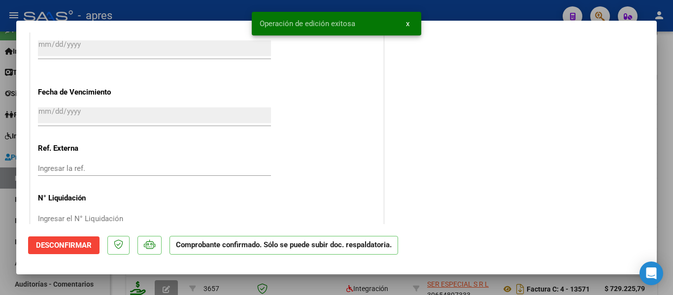
click at [175, 292] on div at bounding box center [336, 147] width 673 height 295
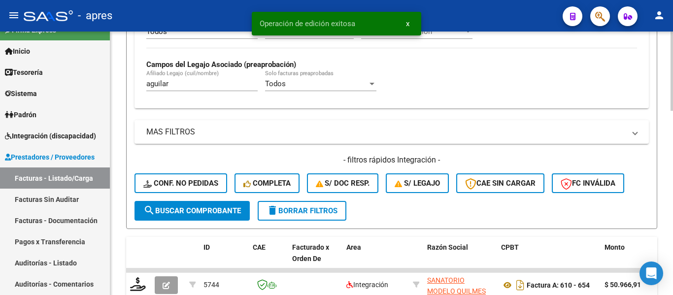
scroll to position [317, 0]
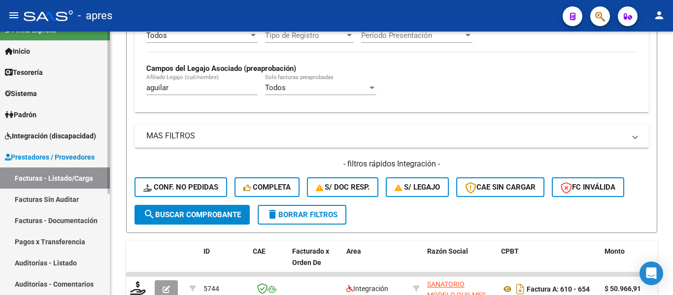
drag, startPoint x: 175, startPoint y: 90, endPoint x: 105, endPoint y: 94, distance: 70.1
click at [105, 94] on mat-sidenav-container "Firma Express Inicio Calendario SSS Instructivos Contacto OS Tesorería Extracto…" at bounding box center [336, 164] width 673 height 264
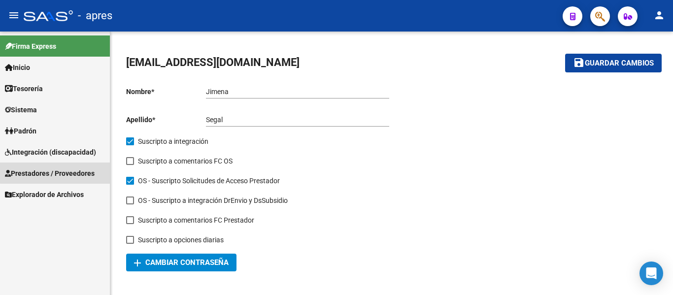
click at [80, 168] on span "Prestadores / Proveedores" at bounding box center [50, 173] width 90 height 11
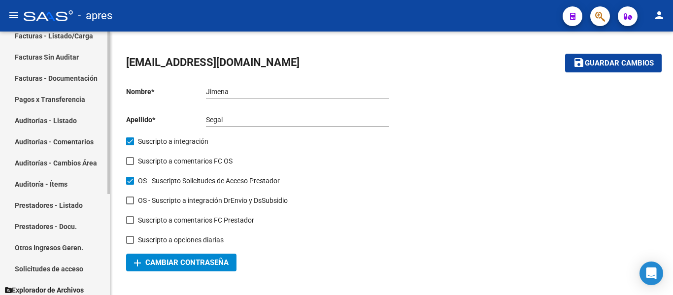
scroll to position [164, 0]
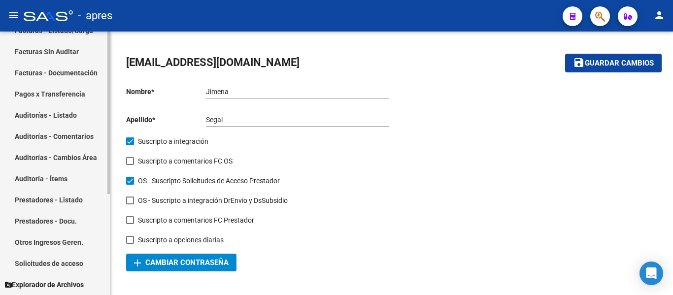
click at [77, 197] on link "Prestadores - Listado" at bounding box center [55, 199] width 110 height 21
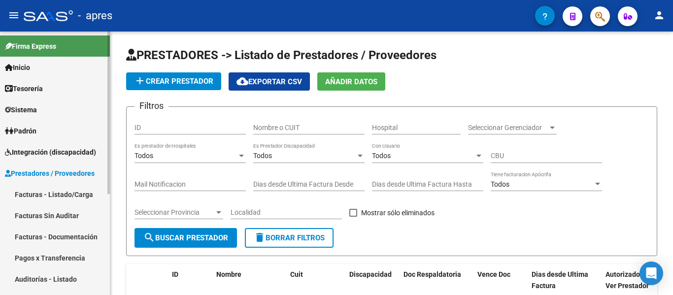
click at [72, 109] on link "Sistema" at bounding box center [55, 109] width 110 height 21
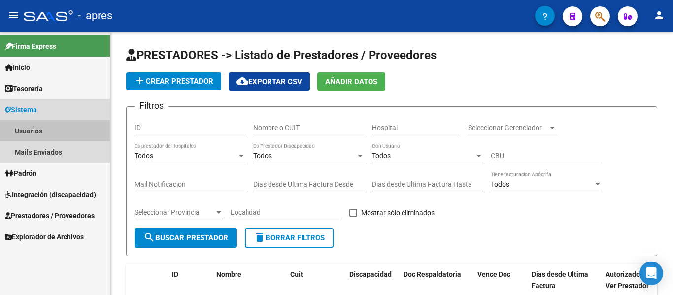
click at [71, 132] on link "Usuarios" at bounding box center [55, 130] width 110 height 21
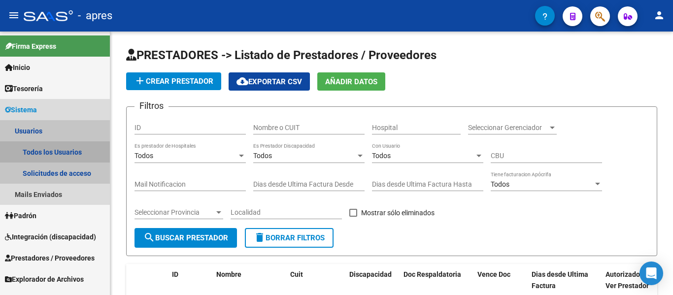
click at [77, 150] on link "Todos los Usuarios" at bounding box center [55, 151] width 110 height 21
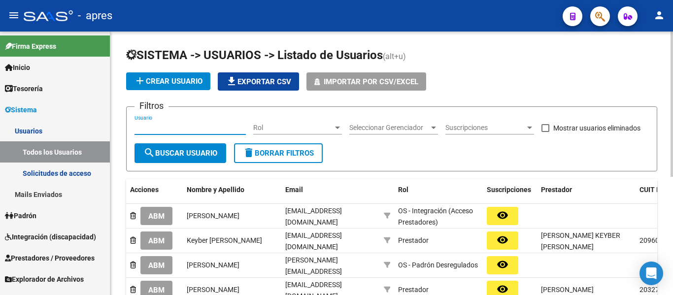
click at [185, 124] on input "Usuario" at bounding box center [190, 128] width 111 height 8
type input "E"
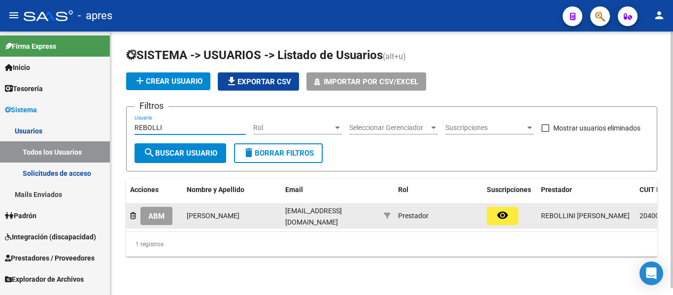
type input "REBOLLI"
drag, startPoint x: 285, startPoint y: 216, endPoint x: 360, endPoint y: 216, distance: 75.4
click at [360, 216] on datatable-body-cell "[EMAIL_ADDRESS][DOMAIN_NAME]" at bounding box center [330, 216] width 99 height 24
copy span "[EMAIL_ADDRESS][DOMAIN_NAME]"
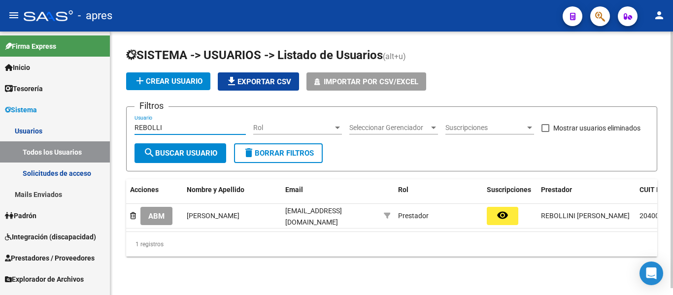
drag, startPoint x: 180, startPoint y: 125, endPoint x: 144, endPoint y: 129, distance: 36.2
click at [144, 129] on input "REBOLLI" at bounding box center [190, 128] width 111 height 8
type input "R"
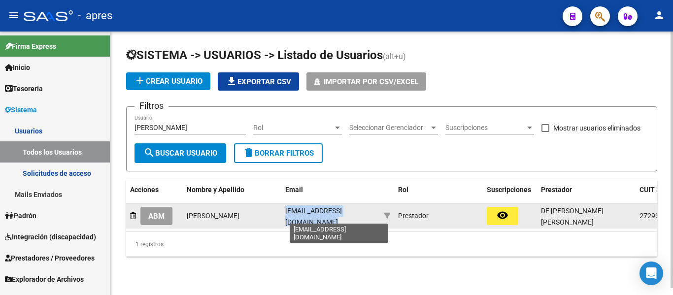
scroll to position [0, 16]
drag, startPoint x: 285, startPoint y: 213, endPoint x: 396, endPoint y: 213, distance: 110.9
click at [396, 213] on div "ABM Daniela De Gerónimo danieladegeronimo@yahoo.com.ar Prestador remove_red_eye…" at bounding box center [554, 216] width 857 height 25
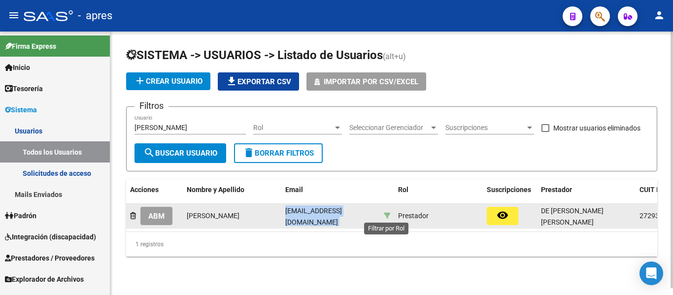
copy div "[EMAIL_ADDRESS][DOMAIN_NAME]"
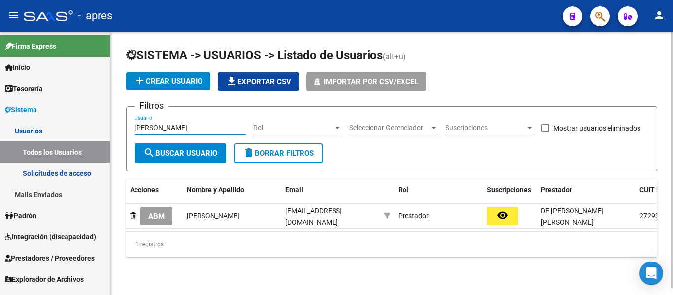
drag, startPoint x: 183, startPoint y: 126, endPoint x: 144, endPoint y: 124, distance: 39.0
click at [144, 124] on input "de gero" at bounding box center [190, 128] width 111 height 8
type input "d"
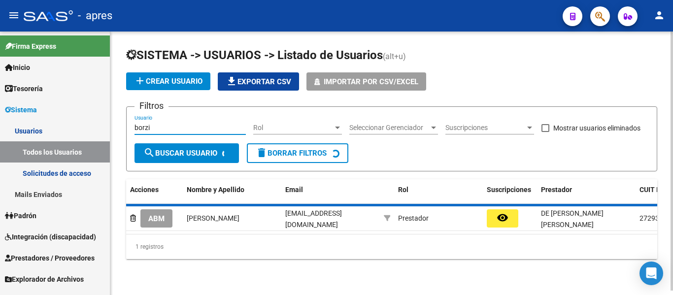
scroll to position [0, 0]
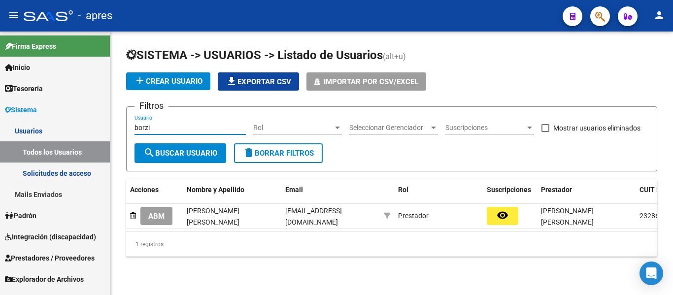
type input "borzi"
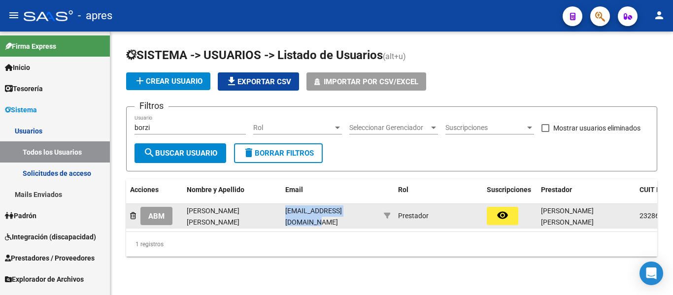
drag, startPoint x: 287, startPoint y: 217, endPoint x: 367, endPoint y: 217, distance: 80.3
click at [367, 217] on datatable-body-cell "[EMAIL_ADDRESS][DOMAIN_NAME]" at bounding box center [330, 216] width 99 height 24
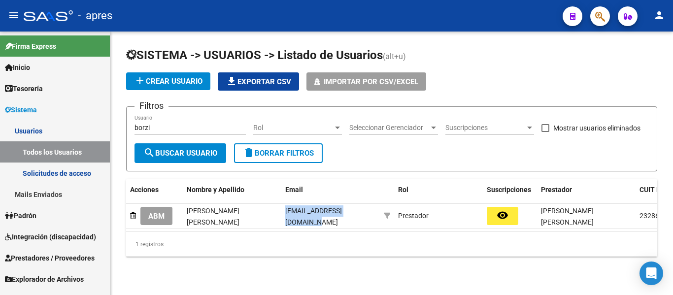
copy span "[EMAIL_ADDRESS][DOMAIN_NAME]"
drag, startPoint x: 164, startPoint y: 126, endPoint x: 82, endPoint y: 130, distance: 82.4
click at [82, 130] on mat-sidenav-container "Firma Express Inicio Calendario SSS Instructivos Contacto OS Tesorería Extracto…" at bounding box center [336, 164] width 673 height 264
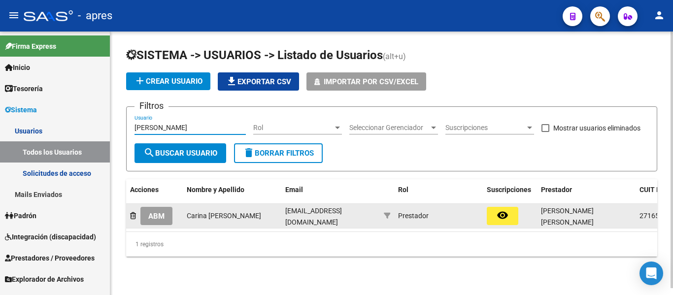
type input "mazzella"
drag, startPoint x: 281, startPoint y: 214, endPoint x: 372, endPoint y: 215, distance: 90.2
click at [372, 215] on datatable-body-cell "[EMAIL_ADDRESS][DOMAIN_NAME]" at bounding box center [330, 216] width 99 height 24
copy span "[EMAIL_ADDRESS][DOMAIN_NAME]"
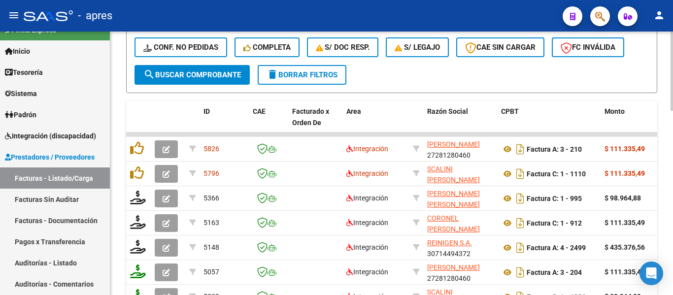
scroll to position [465, 0]
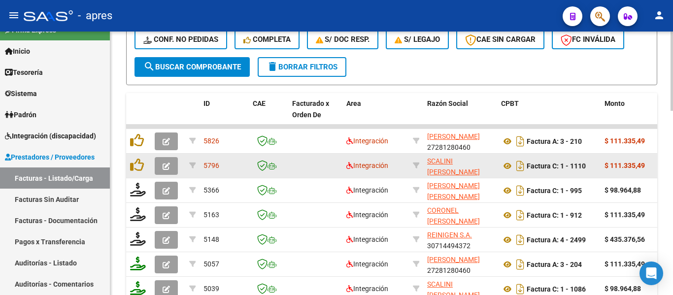
type input "aguilera"
click at [162, 167] on button "button" at bounding box center [166, 166] width 23 height 18
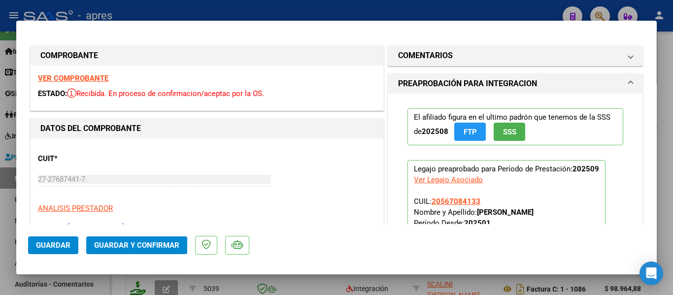
click at [87, 78] on strong "VER COMPROBANTE" at bounding box center [73, 78] width 70 height 9
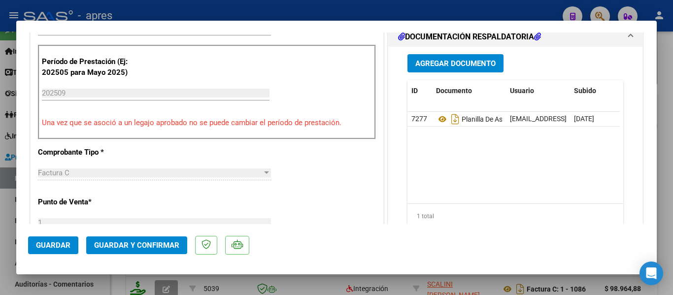
scroll to position [345, 0]
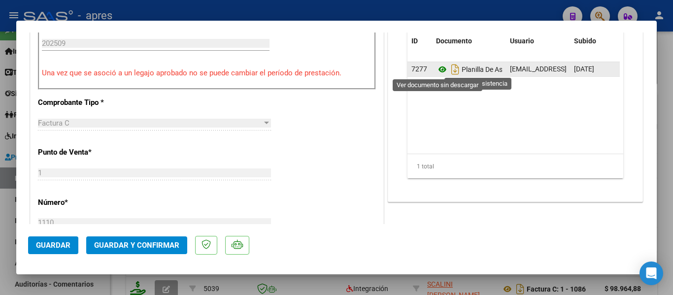
click at [441, 70] on icon at bounding box center [442, 70] width 13 height 12
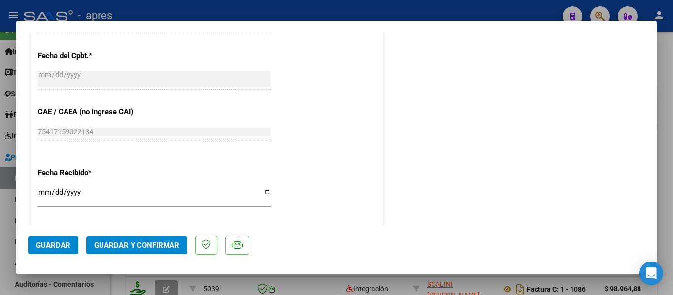
scroll to position [739, 0]
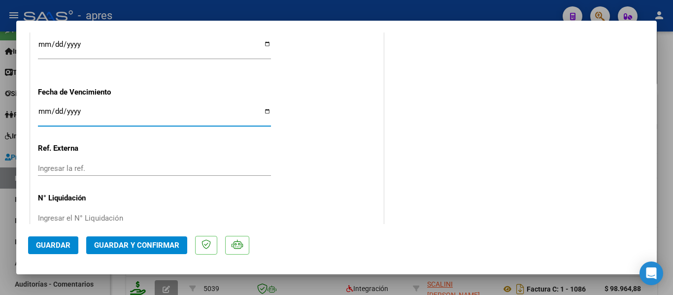
click at [43, 112] on input "Ingresar la fecha" at bounding box center [154, 115] width 233 height 16
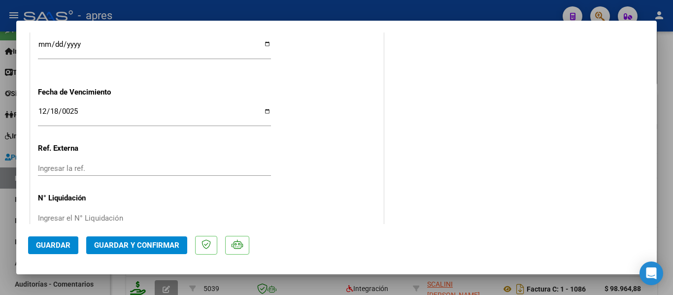
click at [72, 111] on input "0025-12-18" at bounding box center [154, 115] width 233 height 16
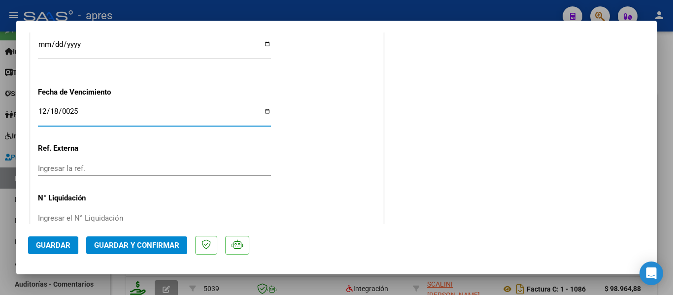
click at [55, 109] on input "2025-12-18" at bounding box center [154, 115] width 233 height 16
type input "[DATE]"
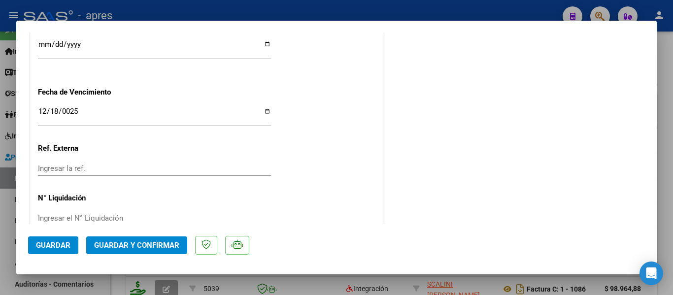
click at [166, 240] on button "Guardar y Confirmar" at bounding box center [136, 246] width 101 height 18
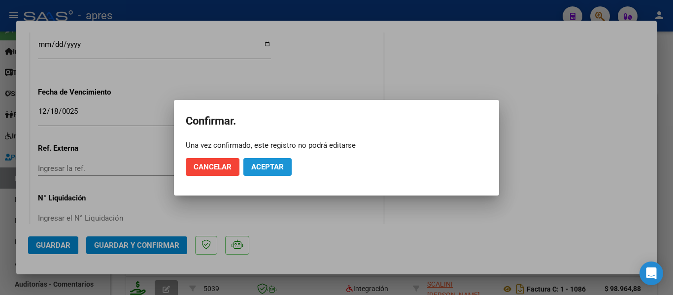
click at [271, 168] on span "Aceptar" at bounding box center [267, 167] width 33 height 9
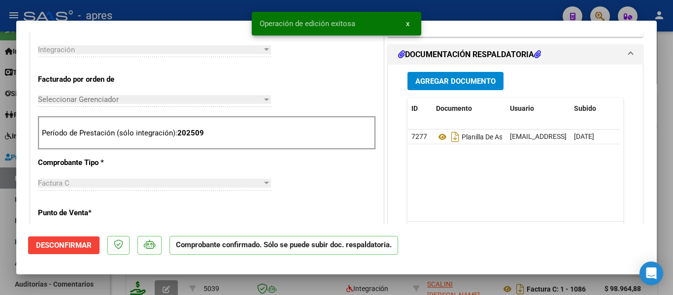
scroll to position [185, 0]
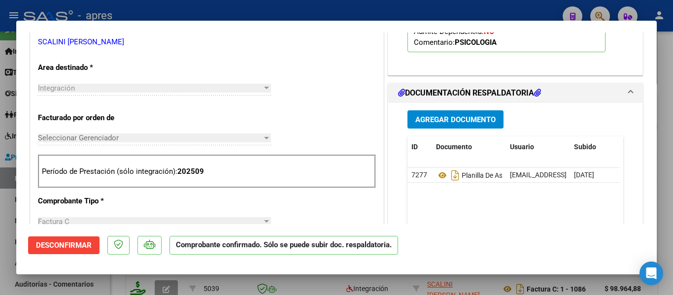
click at [436, 282] on div at bounding box center [336, 147] width 673 height 295
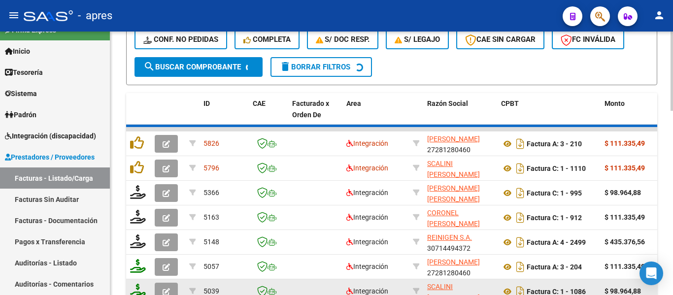
scroll to position [465, 0]
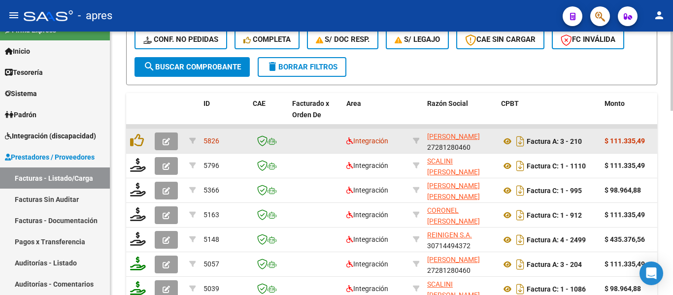
click at [173, 142] on button "button" at bounding box center [166, 142] width 23 height 18
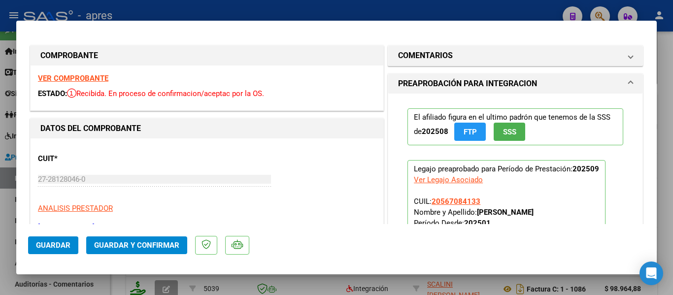
click at [89, 73] on div "VER COMPROBANTE ESTADO: Recibida. En proceso de confirmacion/aceptac por la OS." at bounding box center [207, 88] width 353 height 45
click at [90, 74] on strong "VER COMPROBANTE" at bounding box center [73, 78] width 70 height 9
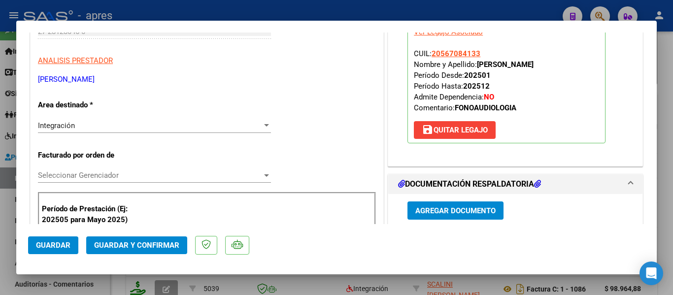
scroll to position [296, 0]
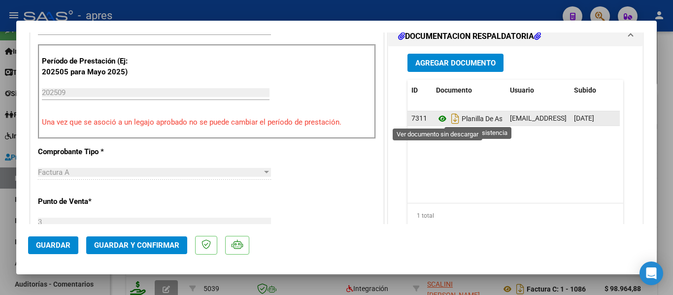
click at [436, 119] on icon at bounding box center [442, 119] width 13 height 12
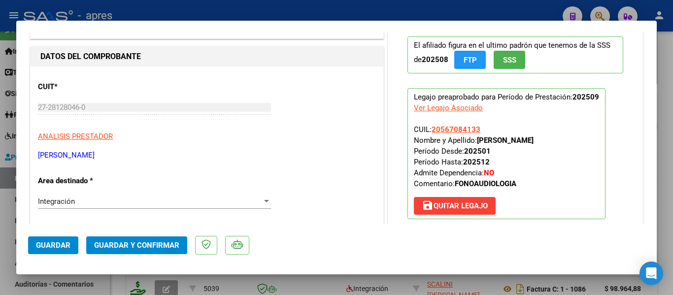
scroll to position [0, 0]
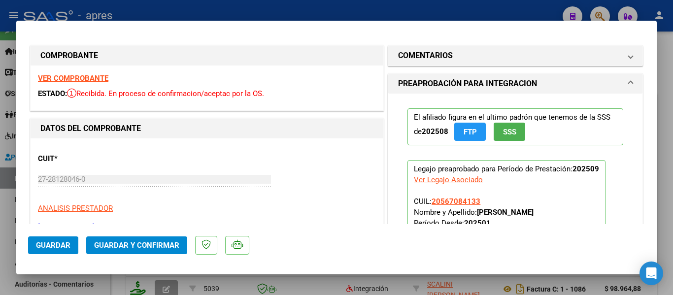
click at [103, 76] on strong "VER COMPROBANTE" at bounding box center [73, 78] width 70 height 9
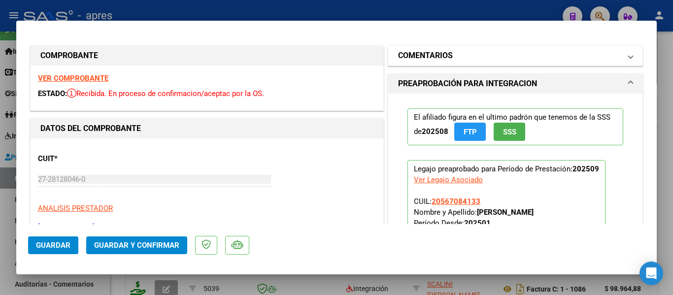
click at [530, 58] on mat-panel-title "COMENTARIOS" at bounding box center [509, 56] width 223 height 12
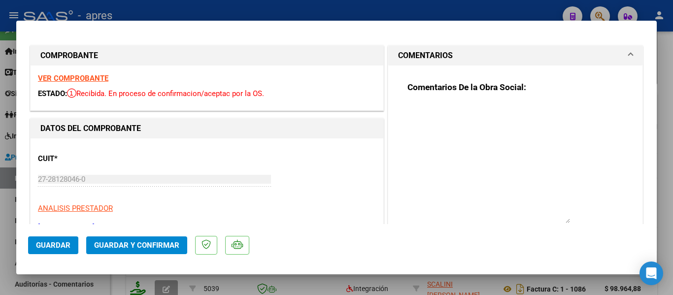
drag, startPoint x: 564, startPoint y: 120, endPoint x: 588, endPoint y: 220, distance: 103.4
click at [588, 220] on div "Comentarios De la Obra Social:" at bounding box center [516, 164] width 216 height 164
click at [448, 110] on textarea at bounding box center [489, 163] width 163 height 120
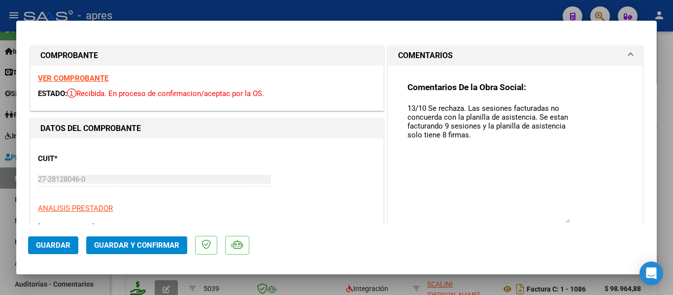
paste textarea "Tienen dos opciones Cambiar la planilla de asistencia: Deberian cargar un nuevo…"
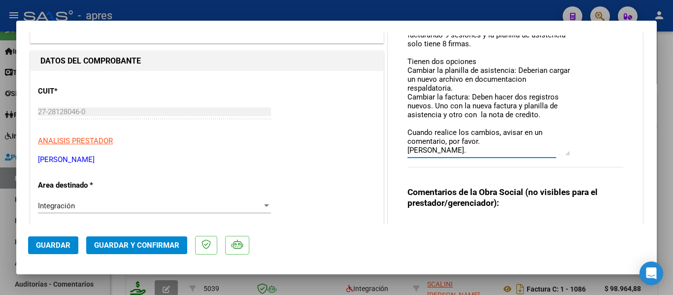
scroll to position [99, 0]
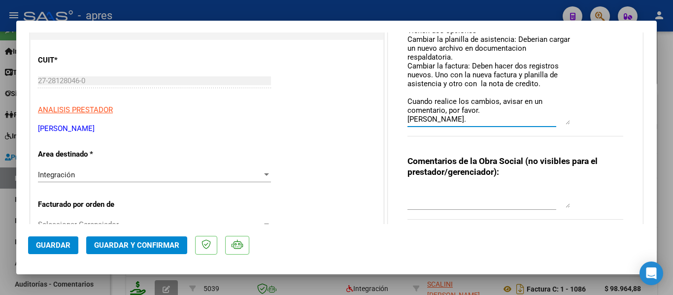
type textarea "13/10 Se rechaza. Las sesiones facturadas no concuerda con la planilla de asist…"
click at [69, 245] on span "Guardar" at bounding box center [53, 245] width 34 height 9
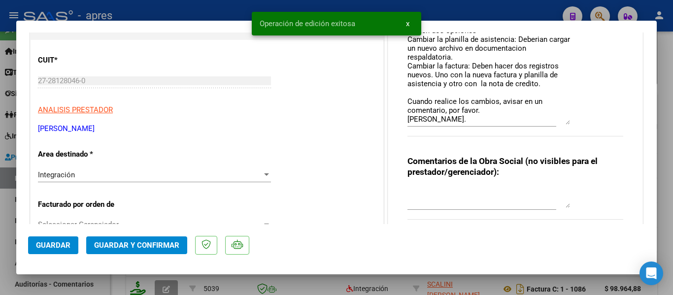
click at [297, 287] on div at bounding box center [336, 147] width 673 height 295
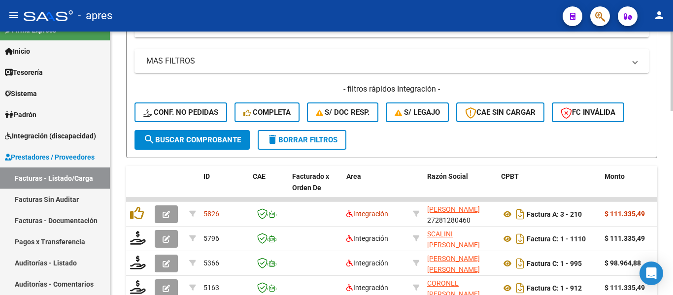
scroll to position [317, 0]
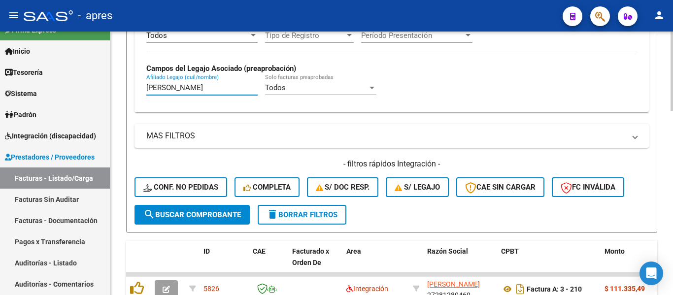
drag, startPoint x: 181, startPoint y: 84, endPoint x: 138, endPoint y: 87, distance: 43.0
click at [138, 86] on div "Todos Cargado en Para Enviar SSS Período De Prestación Campos del Archivo de Re…" at bounding box center [392, 40] width 515 height 143
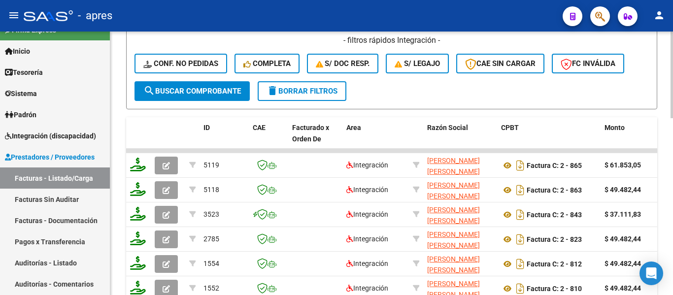
scroll to position [514, 0]
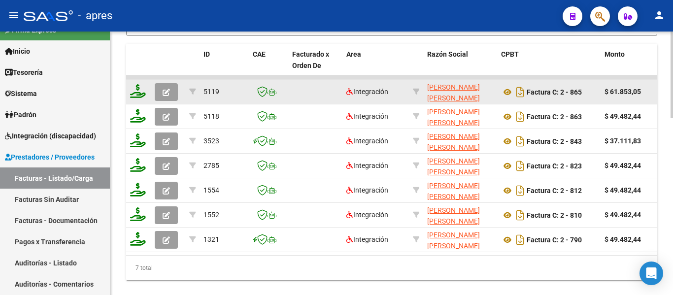
type input "aguirre va"
click at [163, 94] on icon "button" at bounding box center [166, 92] width 7 height 7
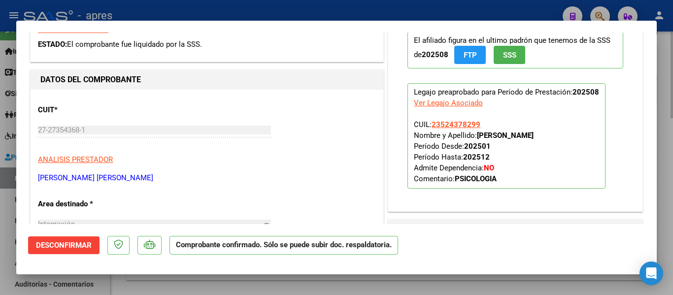
scroll to position [197, 0]
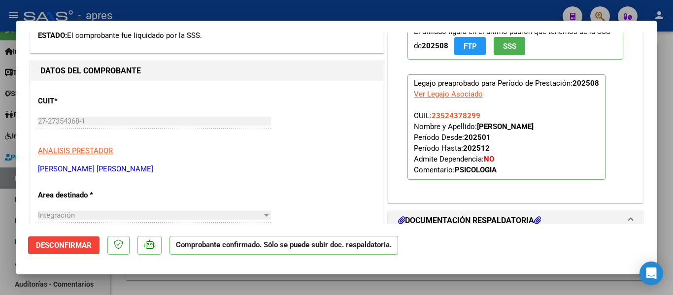
click at [478, 275] on div at bounding box center [336, 147] width 673 height 295
type input "$ 0,00"
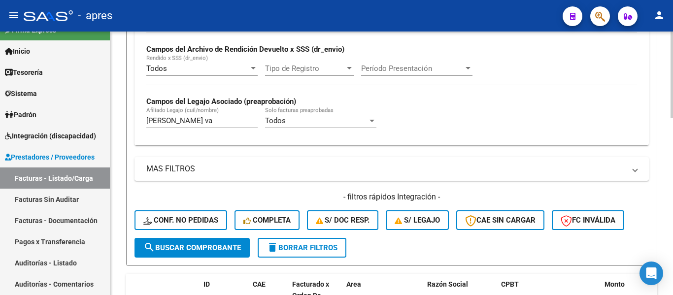
scroll to position [268, 0]
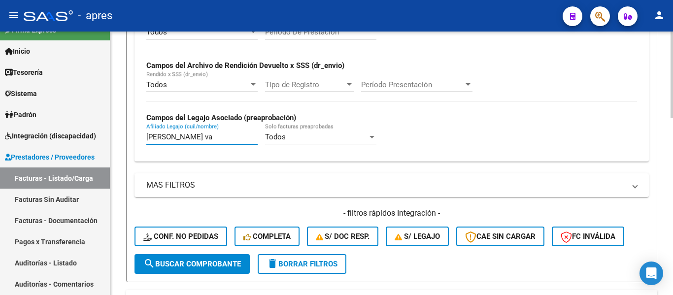
drag, startPoint x: 204, startPoint y: 138, endPoint x: 148, endPoint y: 140, distance: 55.2
click at [148, 140] on input "aguirre va" at bounding box center [201, 137] width 111 height 9
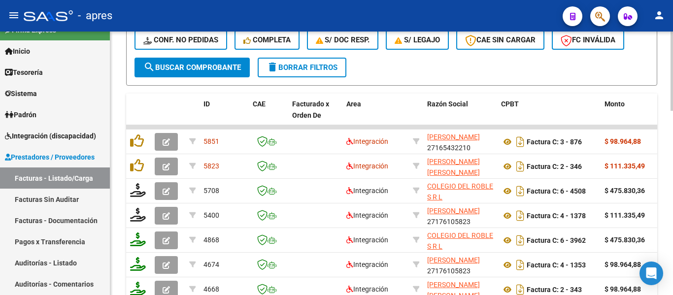
scroll to position [514, 0]
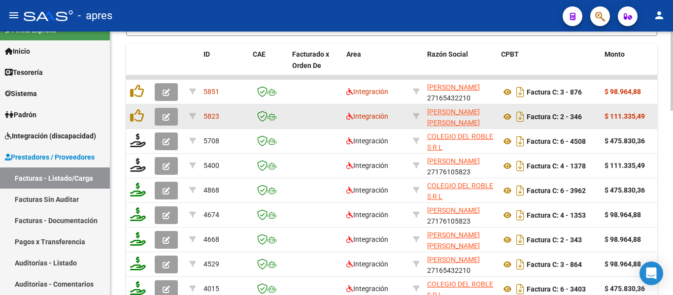
type input "alderete"
click at [161, 117] on button "button" at bounding box center [166, 117] width 23 height 18
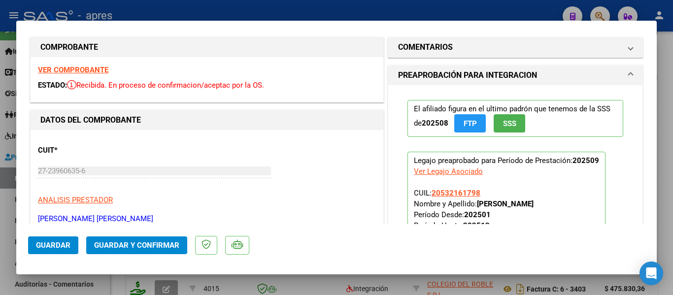
scroll to position [0, 0]
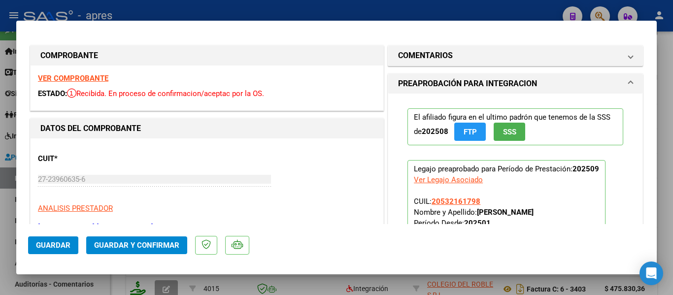
click at [96, 78] on strong "VER COMPROBANTE" at bounding box center [73, 78] width 70 height 9
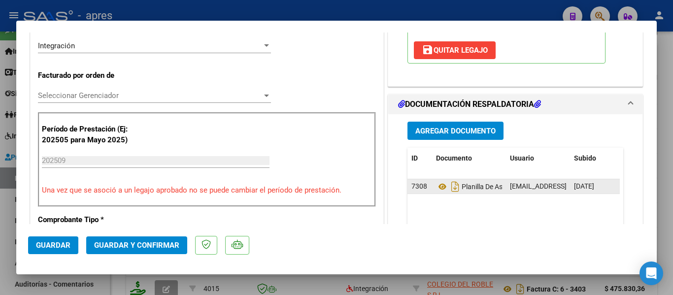
scroll to position [246, 0]
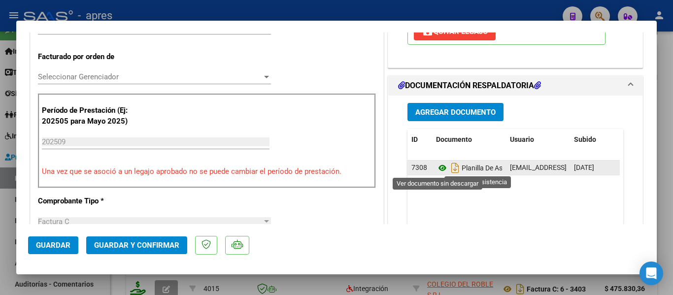
click at [439, 168] on icon at bounding box center [442, 168] width 13 height 12
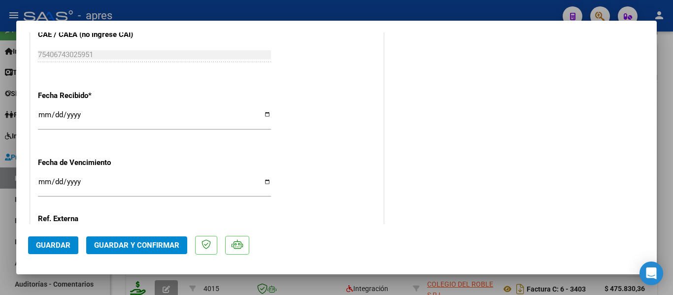
scroll to position [739, 0]
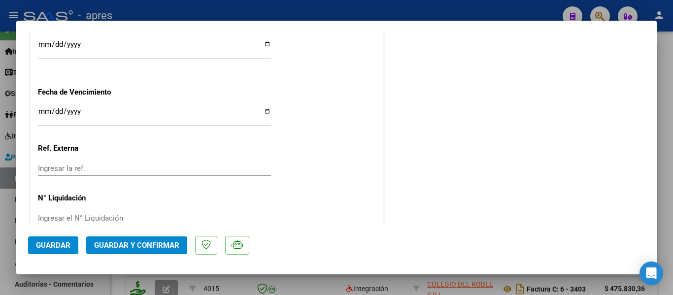
click at [43, 108] on input "Ingresar la fecha" at bounding box center [154, 115] width 233 height 16
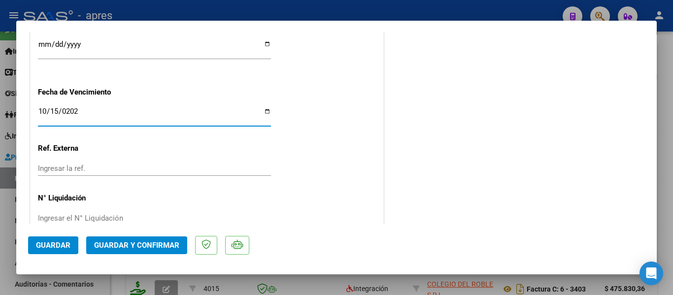
type input "2025-10-15"
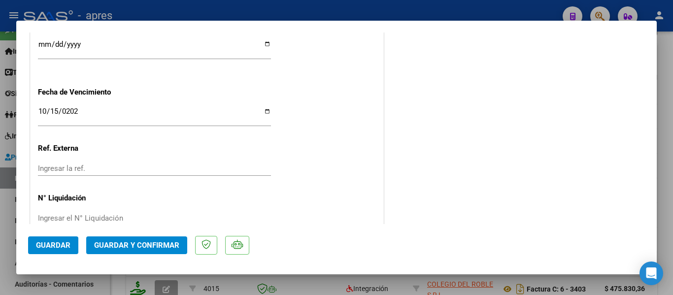
click at [122, 143] on p "Ref. Externa" at bounding box center [89, 148] width 102 height 11
click at [166, 240] on button "Guardar y Confirmar" at bounding box center [136, 246] width 101 height 18
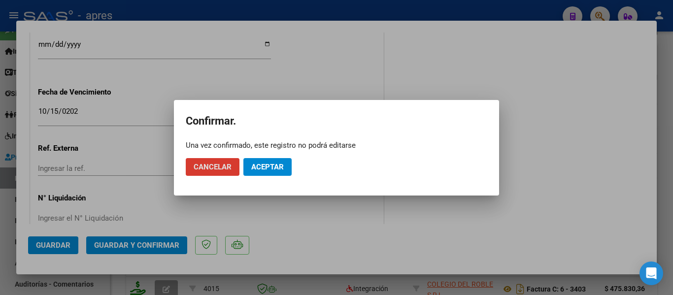
click at [260, 165] on span "Aceptar" at bounding box center [267, 167] width 33 height 9
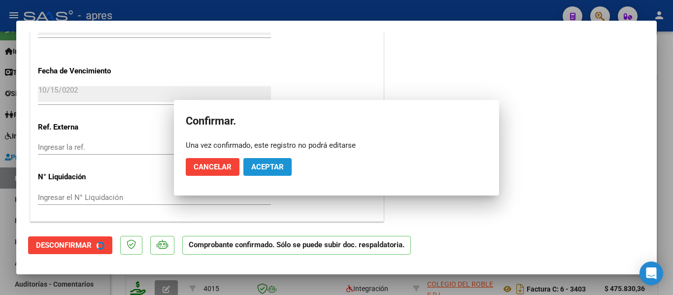
scroll to position [678, 0]
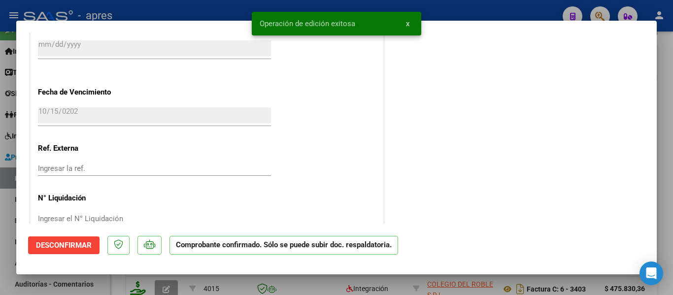
click at [332, 282] on div at bounding box center [336, 147] width 673 height 295
type input "$ 0,00"
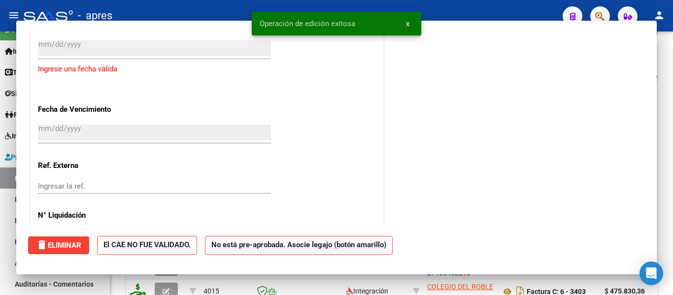
scroll to position [514, 0]
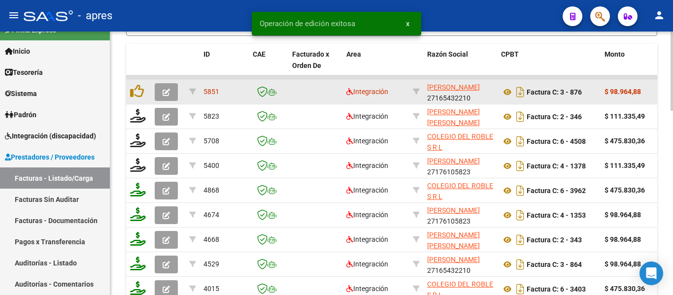
click at [168, 88] on span "button" at bounding box center [166, 92] width 7 height 9
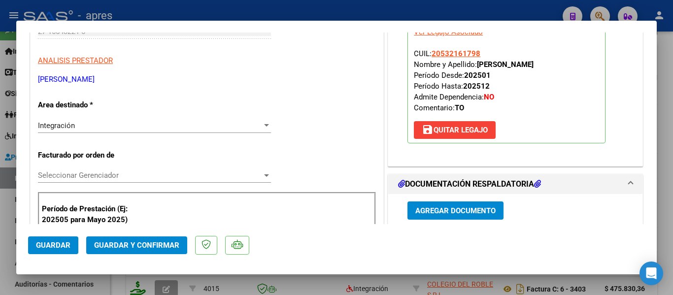
scroll to position [0, 0]
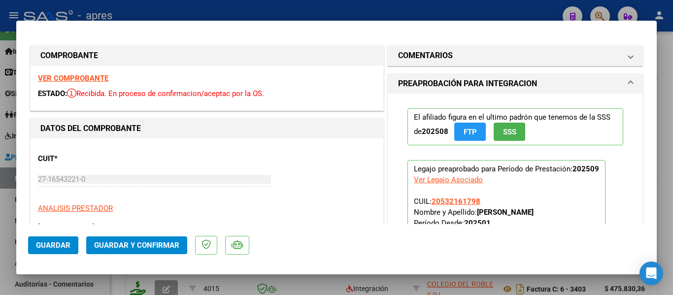
click at [103, 75] on strong "VER COMPROBANTE" at bounding box center [73, 78] width 70 height 9
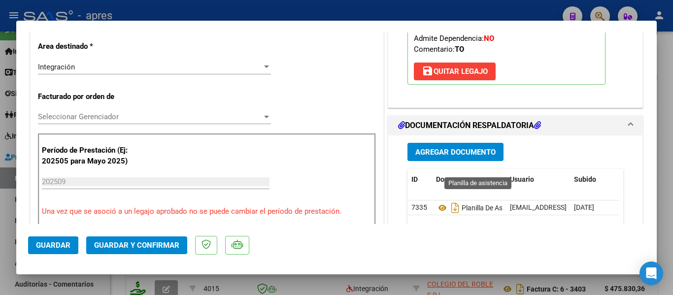
scroll to position [246, 0]
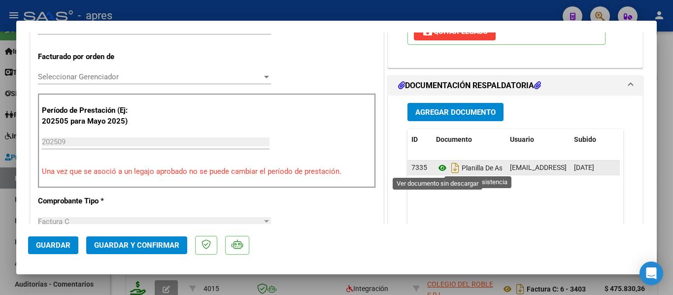
click at [437, 167] on icon at bounding box center [442, 168] width 13 height 12
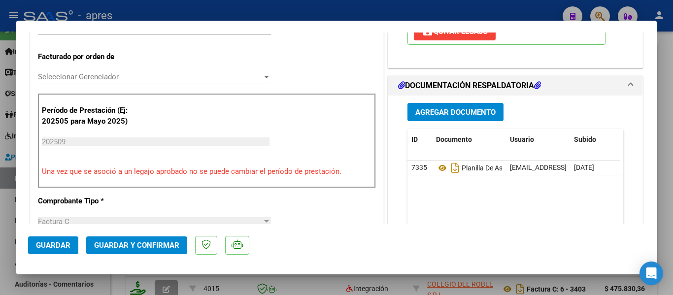
click at [266, 282] on div at bounding box center [336, 147] width 673 height 295
type input "$ 0,00"
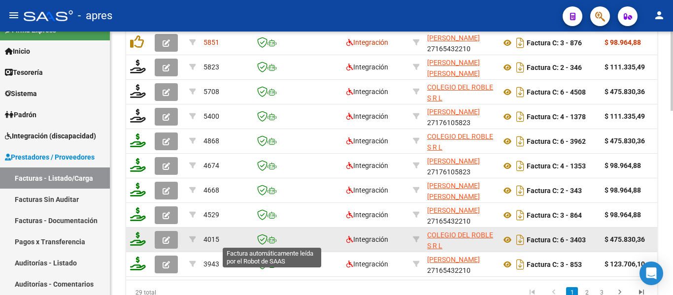
scroll to position [613, 0]
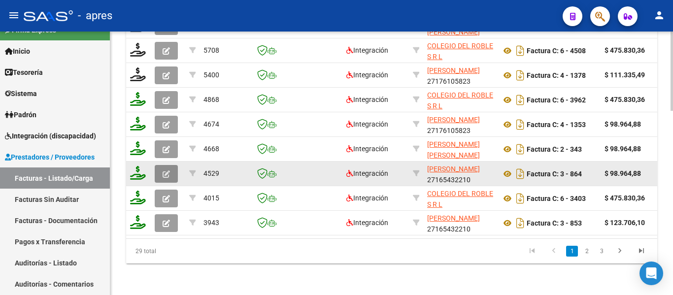
click at [164, 171] on icon "button" at bounding box center [166, 174] width 7 height 7
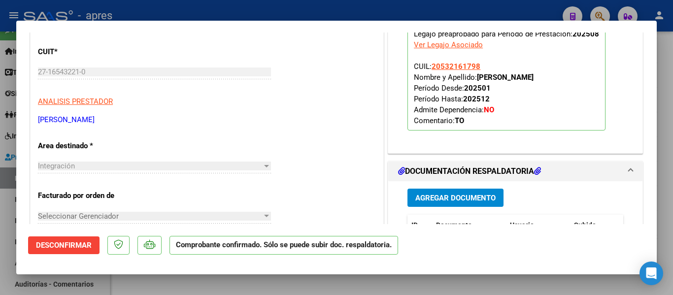
scroll to position [444, 0]
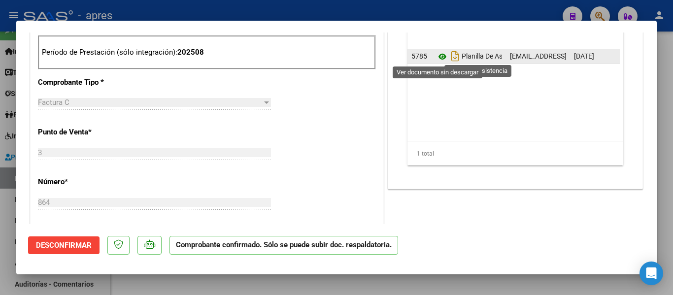
click at [436, 57] on icon at bounding box center [442, 57] width 13 height 12
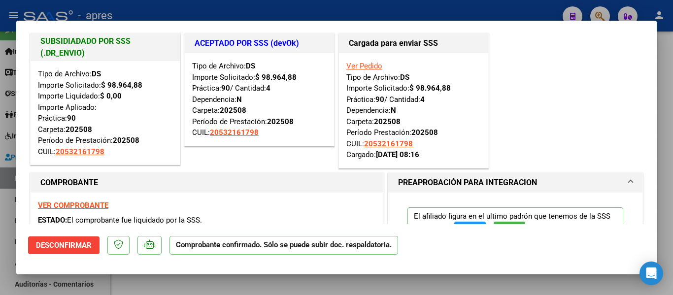
scroll to position [0, 0]
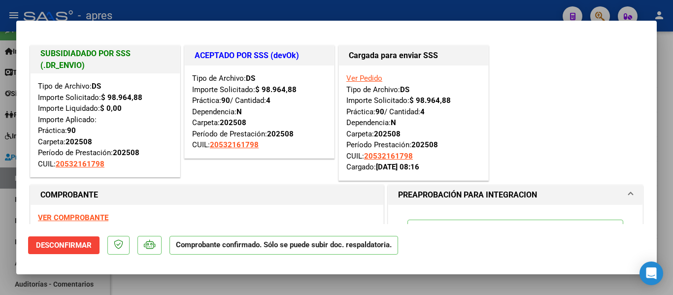
click at [565, 95] on div "SUBSIDIADADO POR SSS (.DR_ENVIO) Tipo de Archivo: DS Importe Solicitado: $ 98.9…" at bounding box center [336, 112] width 617 height 139
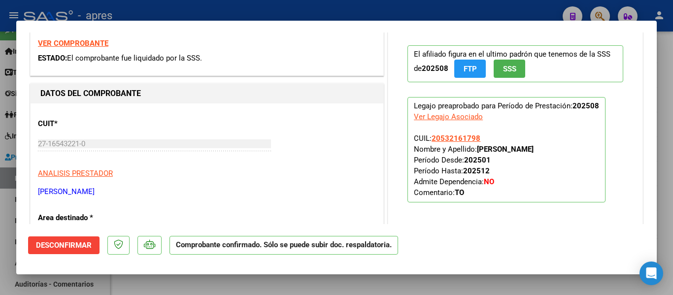
scroll to position [197, 0]
